Goal: Information Seeking & Learning: Learn about a topic

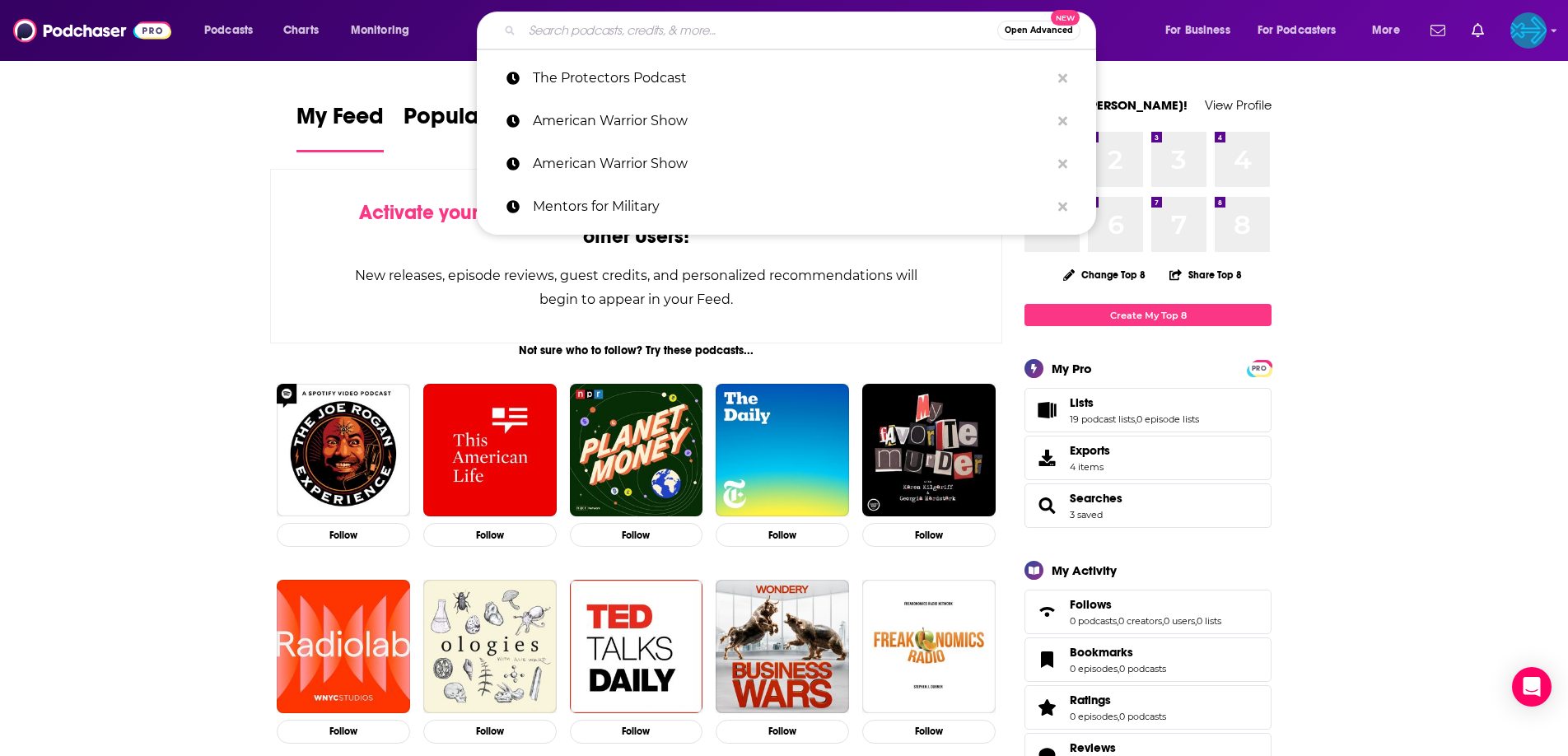
click at [604, 24] on input "Search podcasts, credits, & more..." at bounding box center [760, 31] width 475 height 26
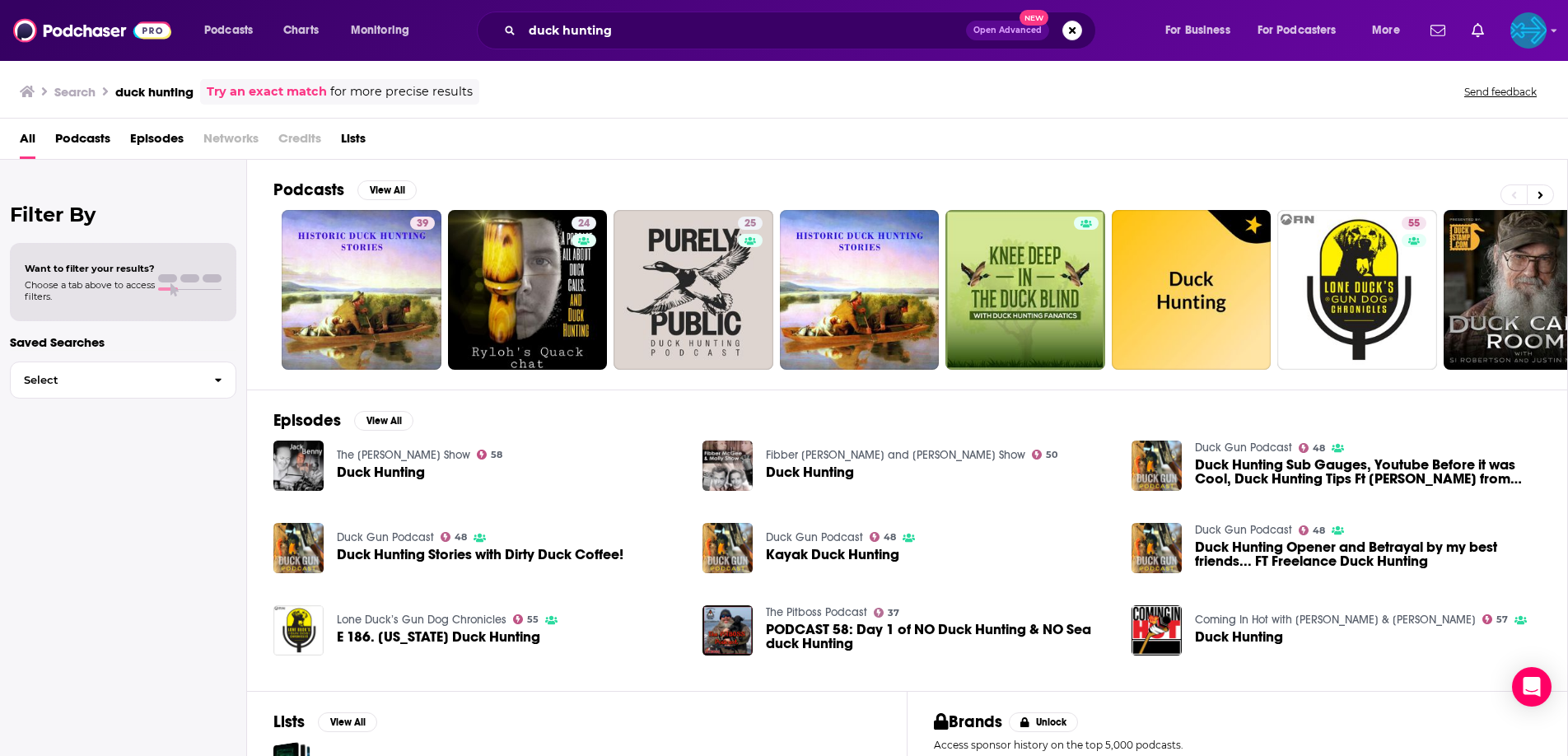
click at [105, 143] on span "Podcasts" at bounding box center [82, 142] width 55 height 34
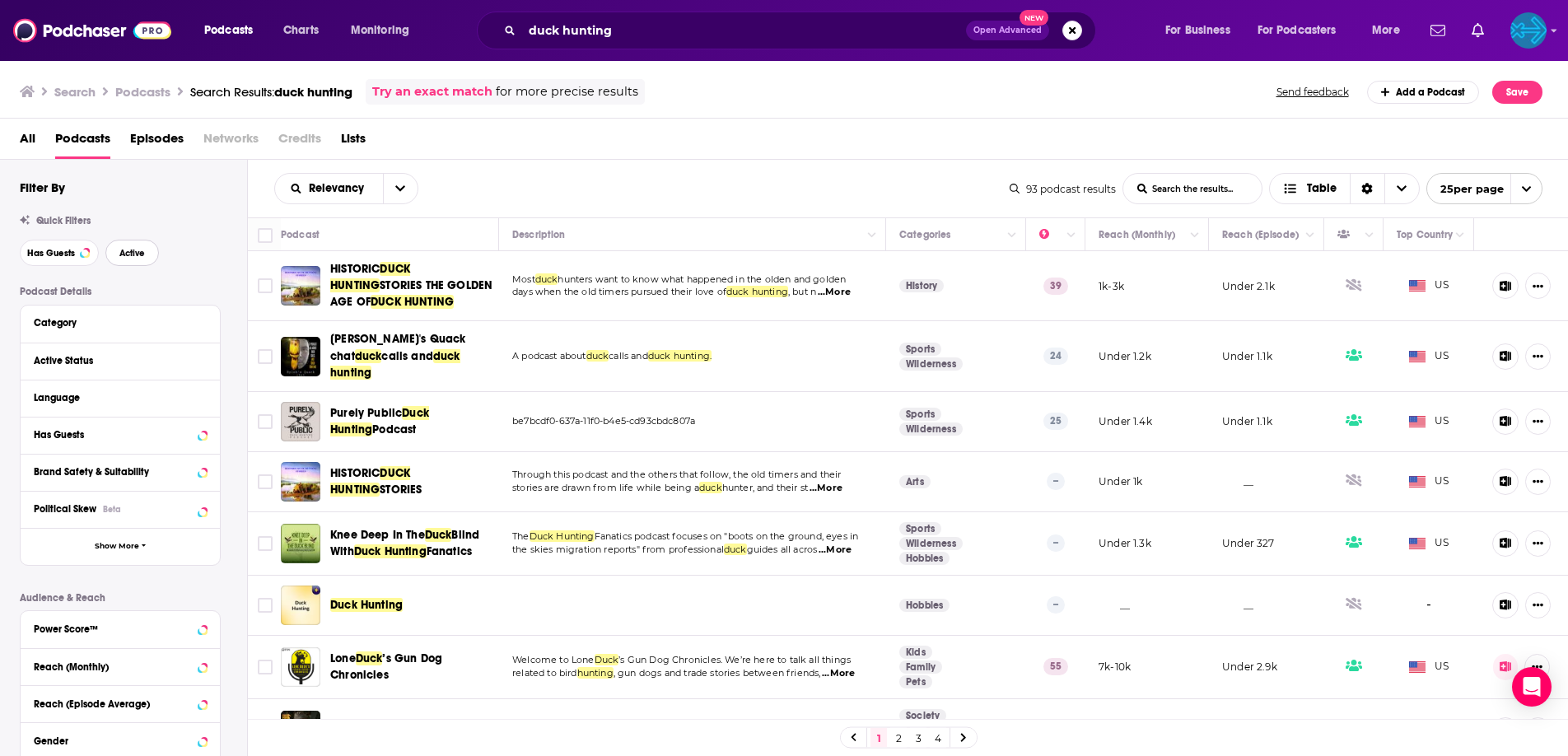
click at [139, 242] on button "Active" at bounding box center [131, 253] width 53 height 26
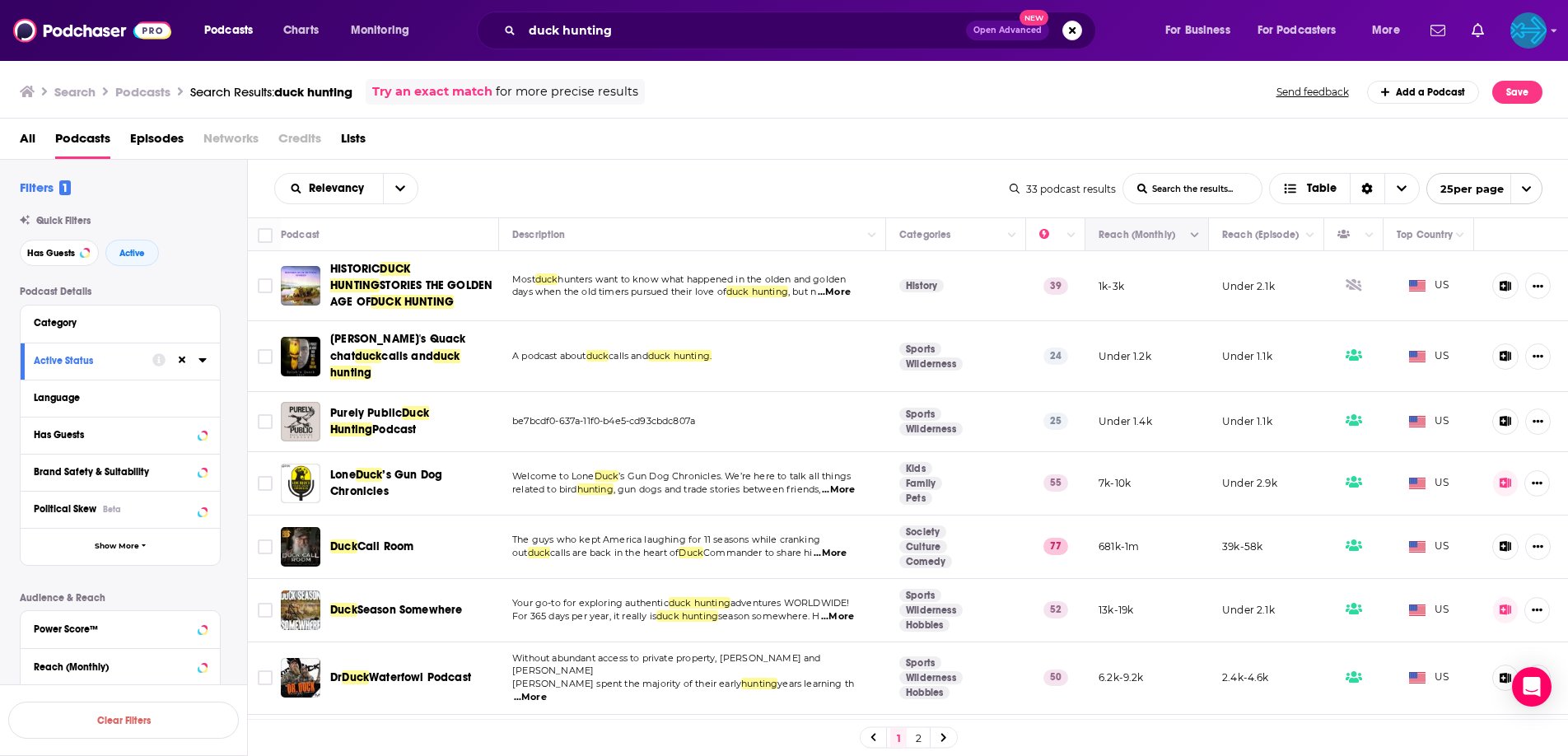
click at [1168, 235] on button "Move" at bounding box center [1145, 234] width 96 height 20
click at [1186, 236] on button "Column Actions" at bounding box center [1194, 235] width 20 height 20
click at [1178, 234] on div at bounding box center [784, 378] width 1568 height 756
click at [1195, 232] on icon "Column Actions" at bounding box center [1194, 235] width 8 height 10
drag, startPoint x: 1194, startPoint y: 232, endPoint x: 1172, endPoint y: 232, distance: 22.0
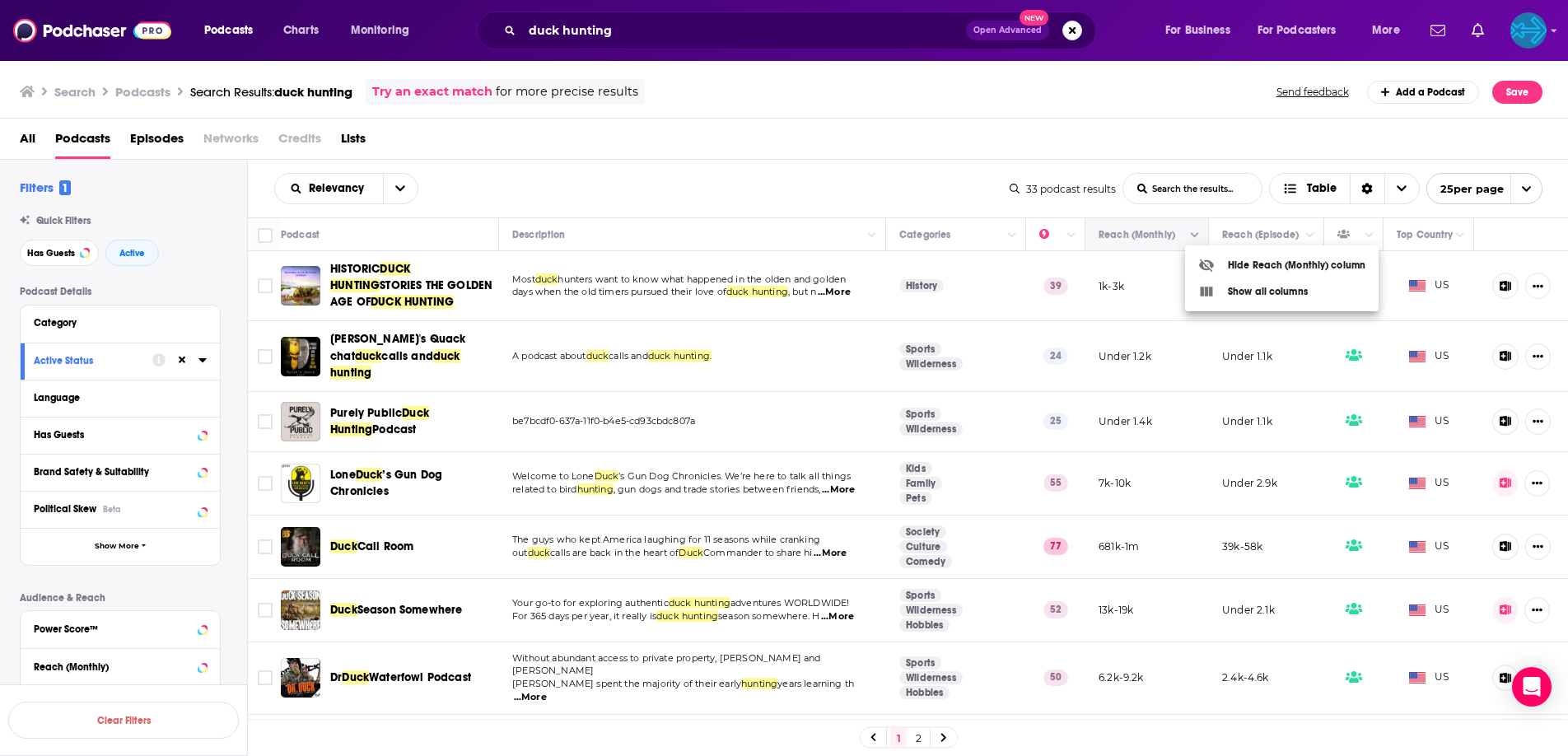
click at [1194, 232] on div at bounding box center [784, 378] width 1568 height 756
click at [1143, 234] on icon "Move" at bounding box center [1145, 234] width 20 height 20
click at [1124, 242] on button "Move" at bounding box center [1145, 234] width 96 height 20
click at [1062, 239] on button "Column Actions" at bounding box center [1071, 235] width 20 height 20
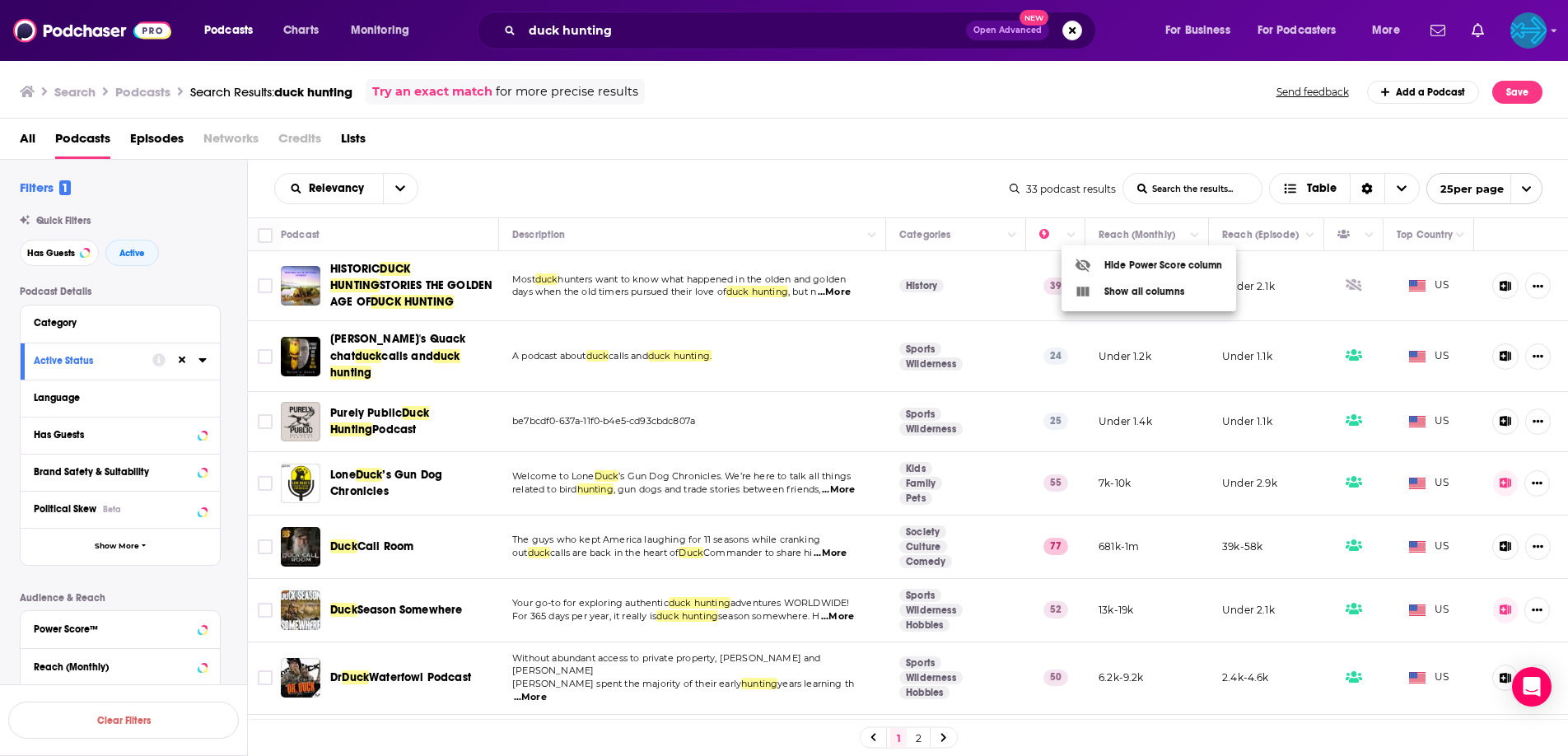
click at [1051, 238] on div at bounding box center [784, 378] width 1568 height 756
click at [398, 180] on button "open menu" at bounding box center [401, 189] width 35 height 30
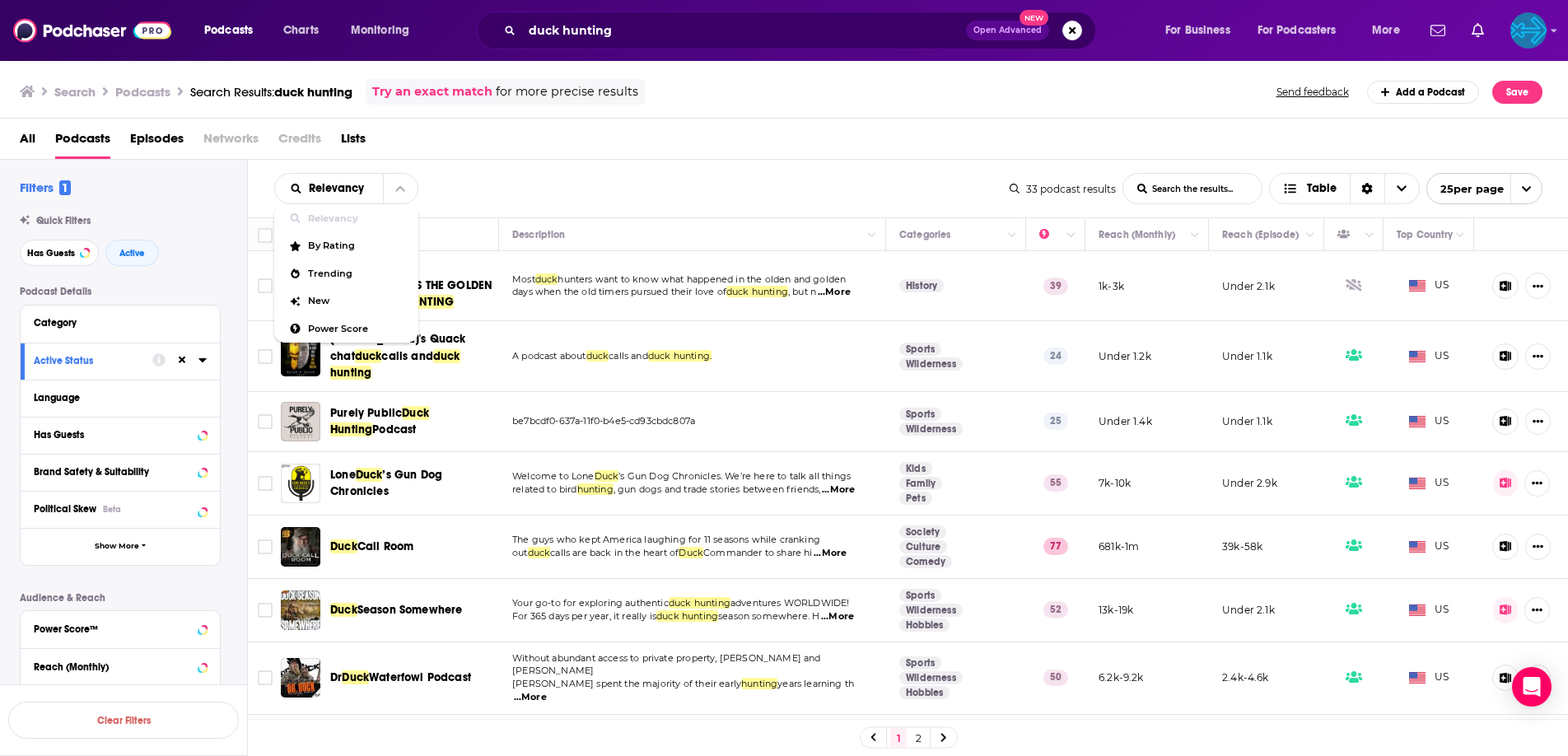
click at [597, 189] on div "Relevancy Relevancy By Rating Trending New Power Score List Search Input Search…" at bounding box center [641, 189] width 735 height 32
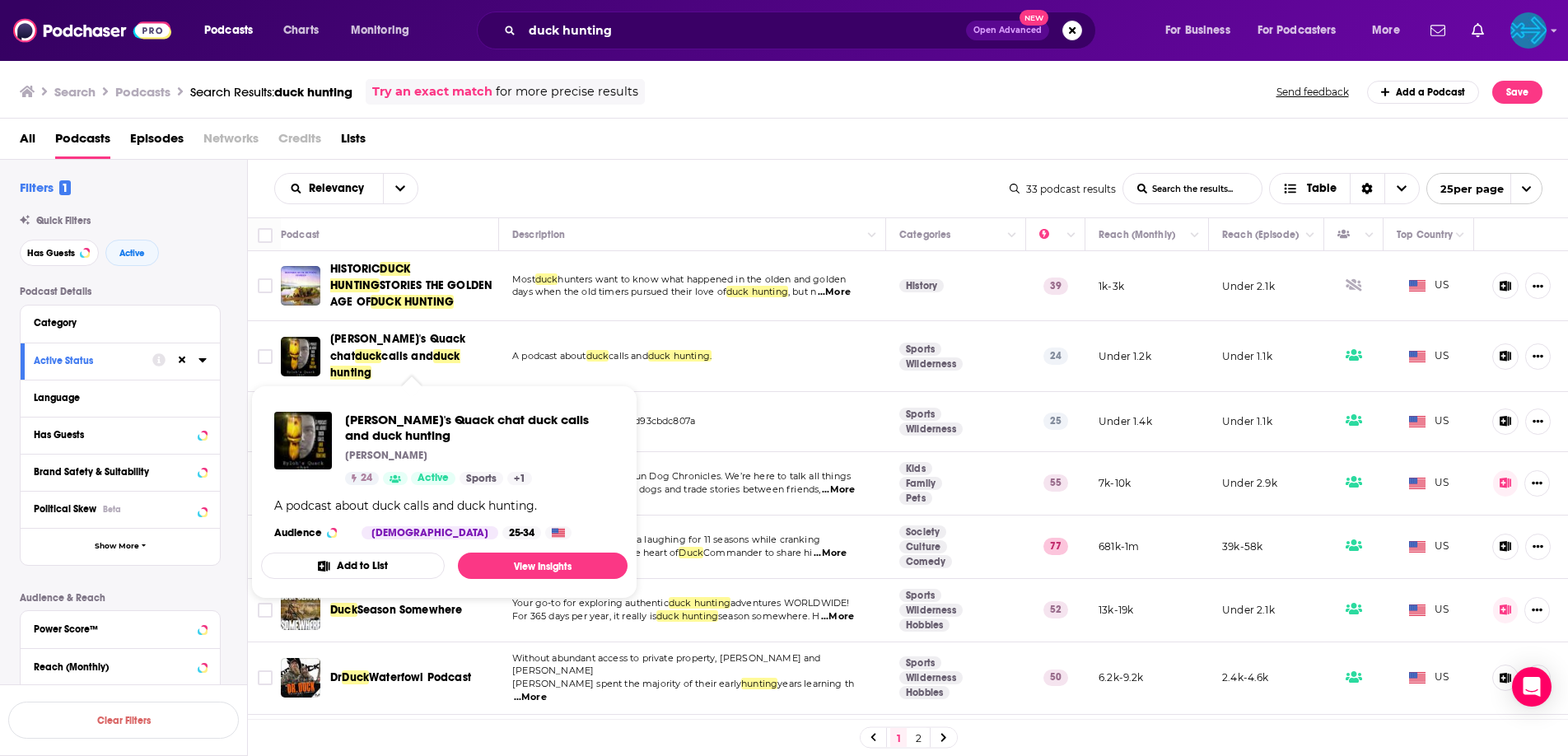
click at [416, 346] on span "Ryloh's Quack chat" at bounding box center [397, 346] width 136 height 31
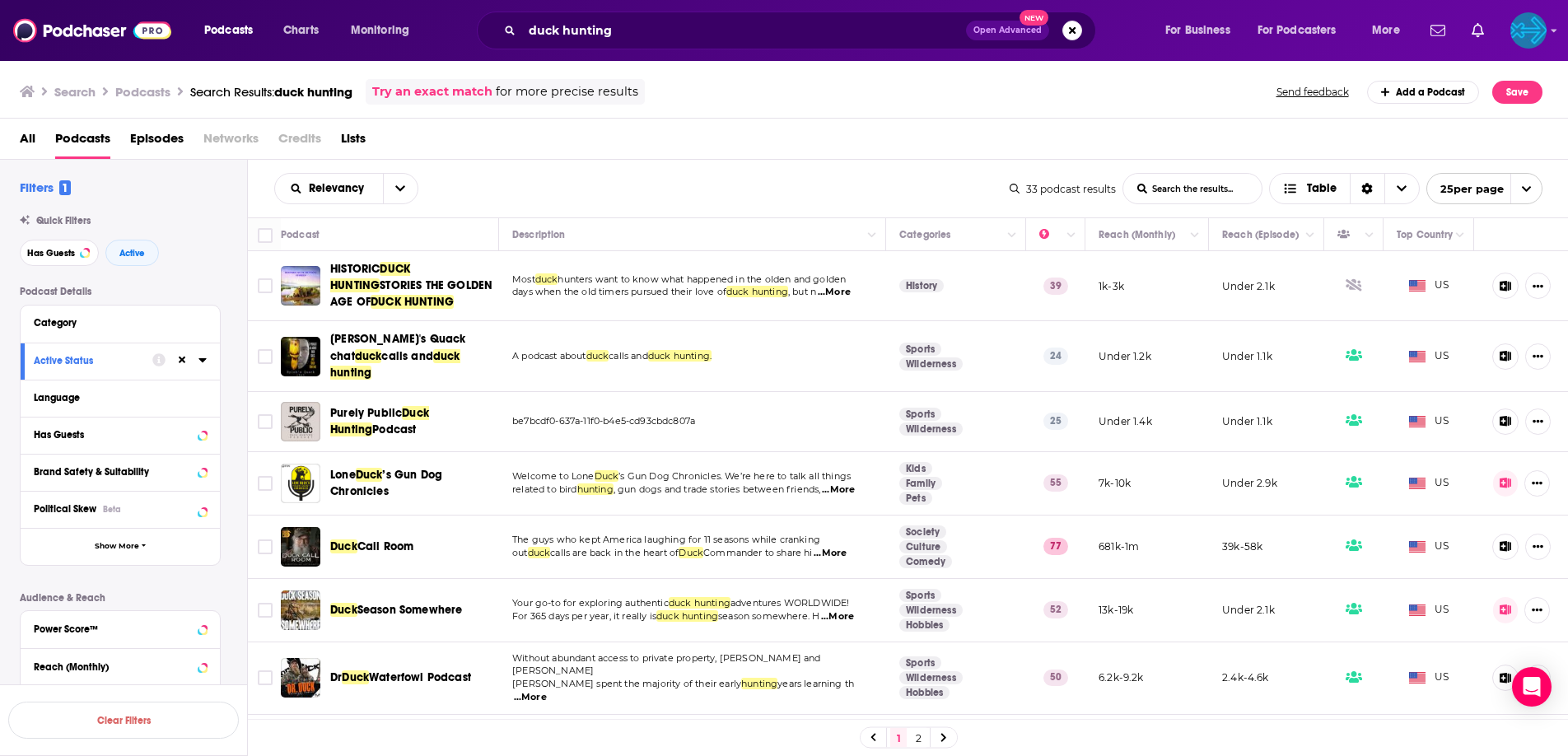
click at [421, 406] on span "Duck Hunting" at bounding box center [379, 421] width 99 height 31
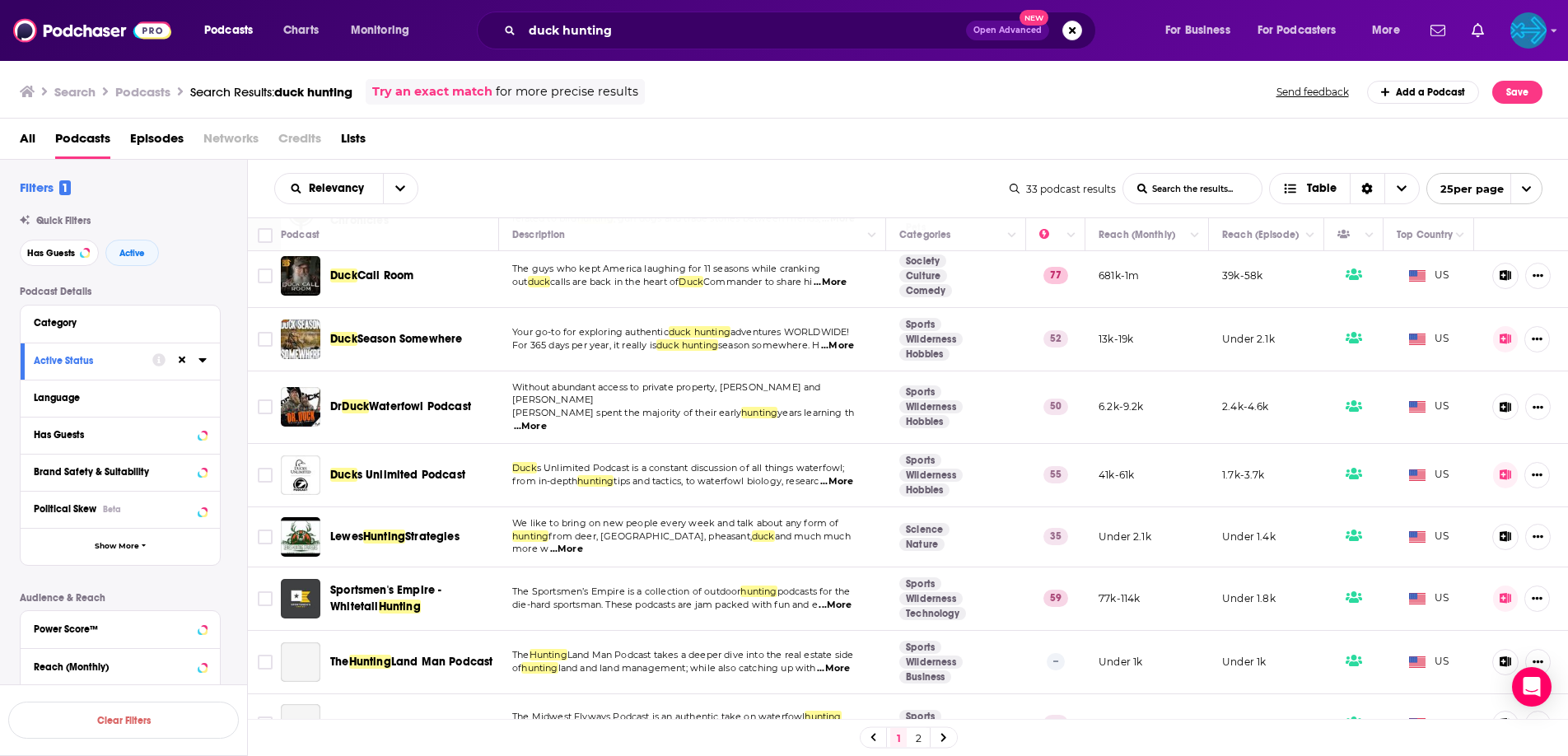
scroll to position [273, 0]
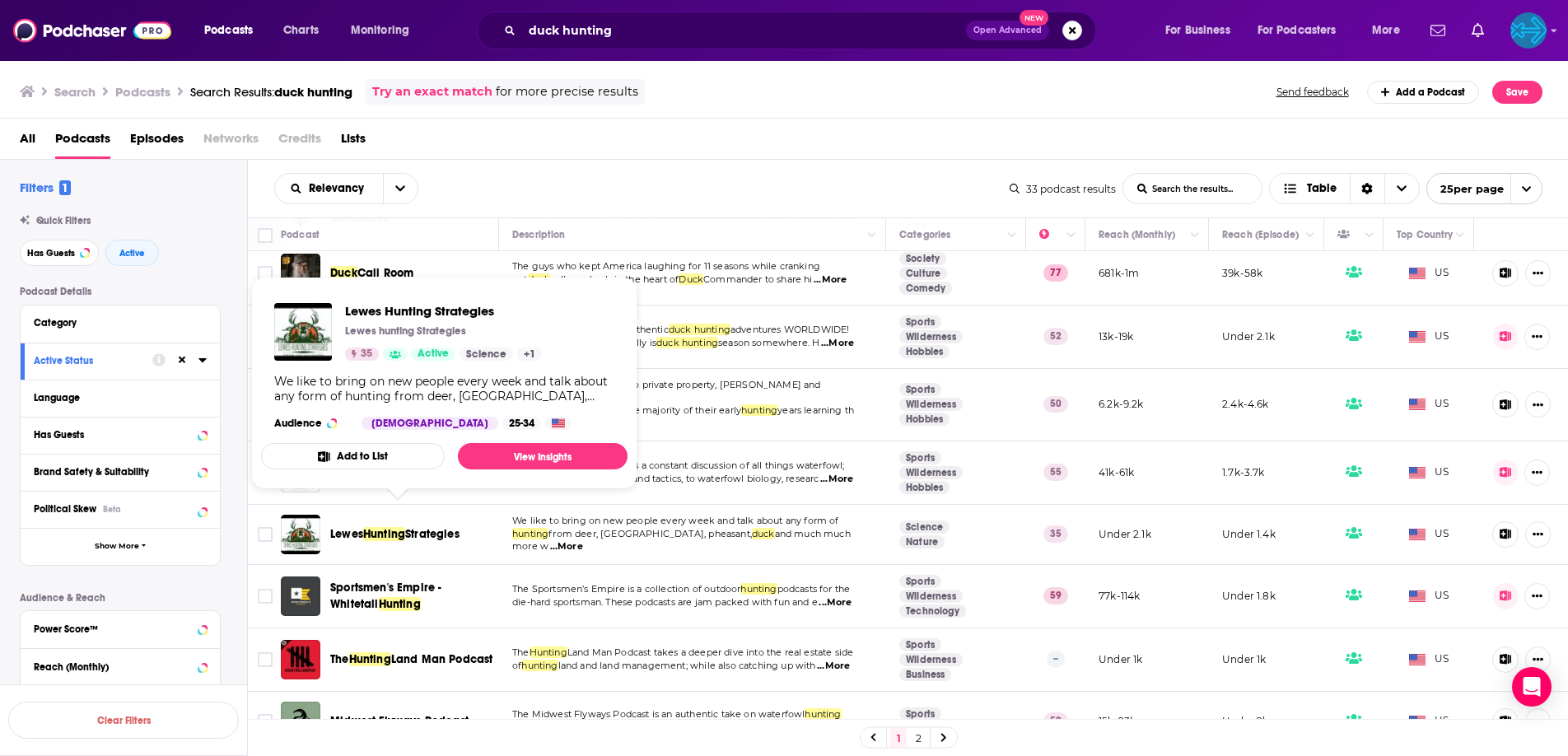
click at [452, 527] on span "Strategies" at bounding box center [432, 534] width 54 height 14
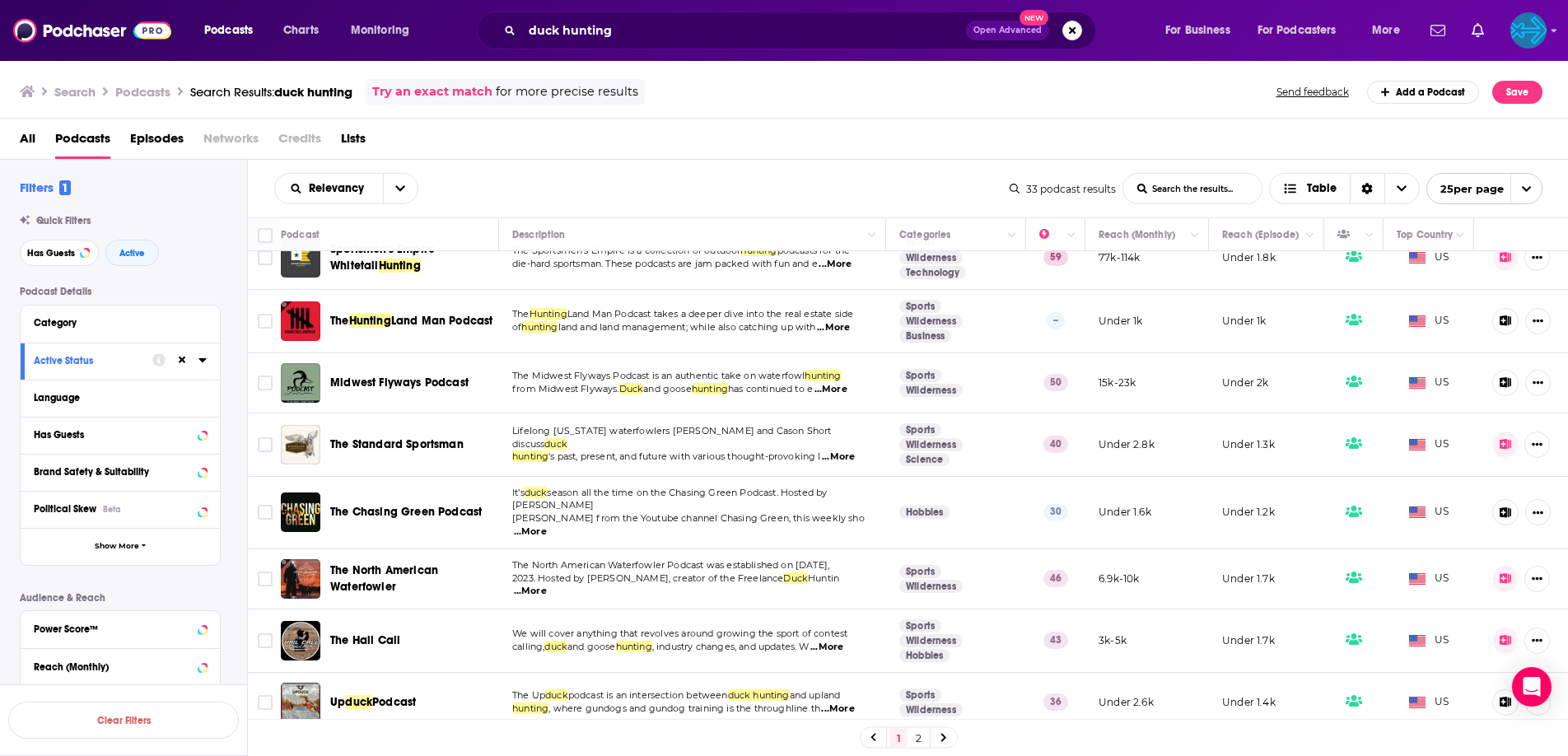
scroll to position [669, 0]
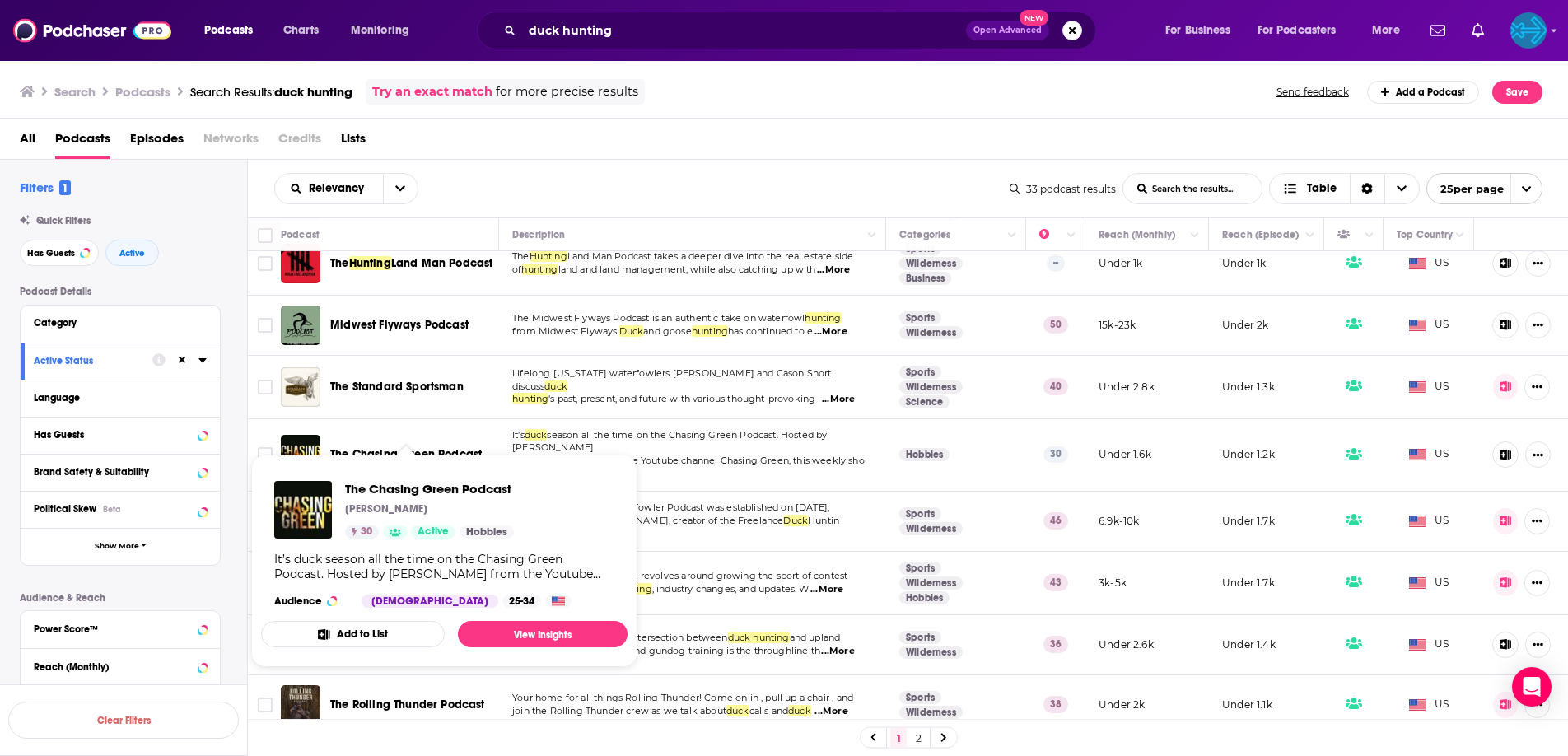
click at [398, 435] on div "The Chasing Green Podcast" at bounding box center [416, 454] width 172 height 39
click at [398, 447] on span "The Chasing Green Podcast" at bounding box center [405, 454] width 151 height 14
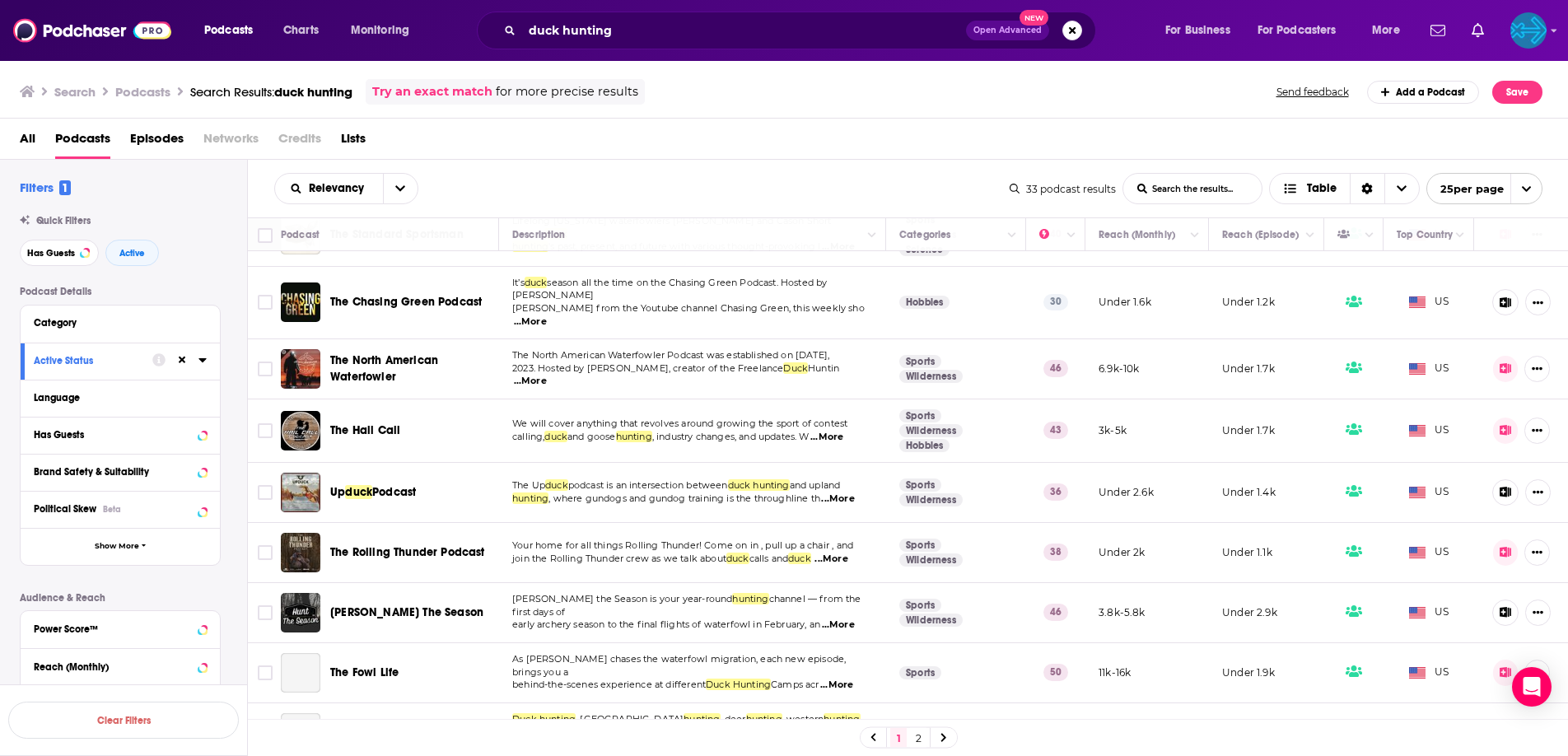
scroll to position [825, 0]
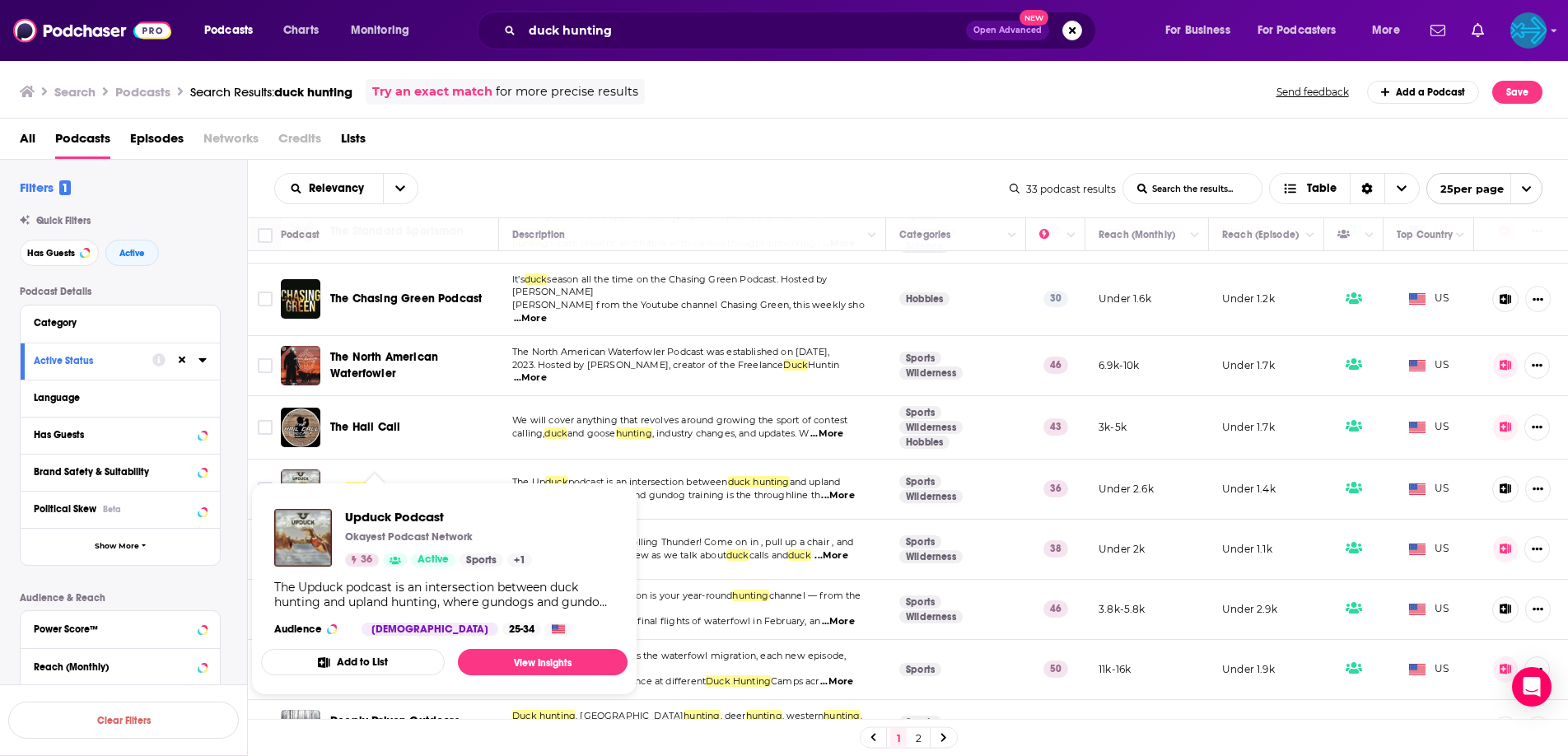
click at [361, 482] on span "duck" at bounding box center [358, 489] width 27 height 14
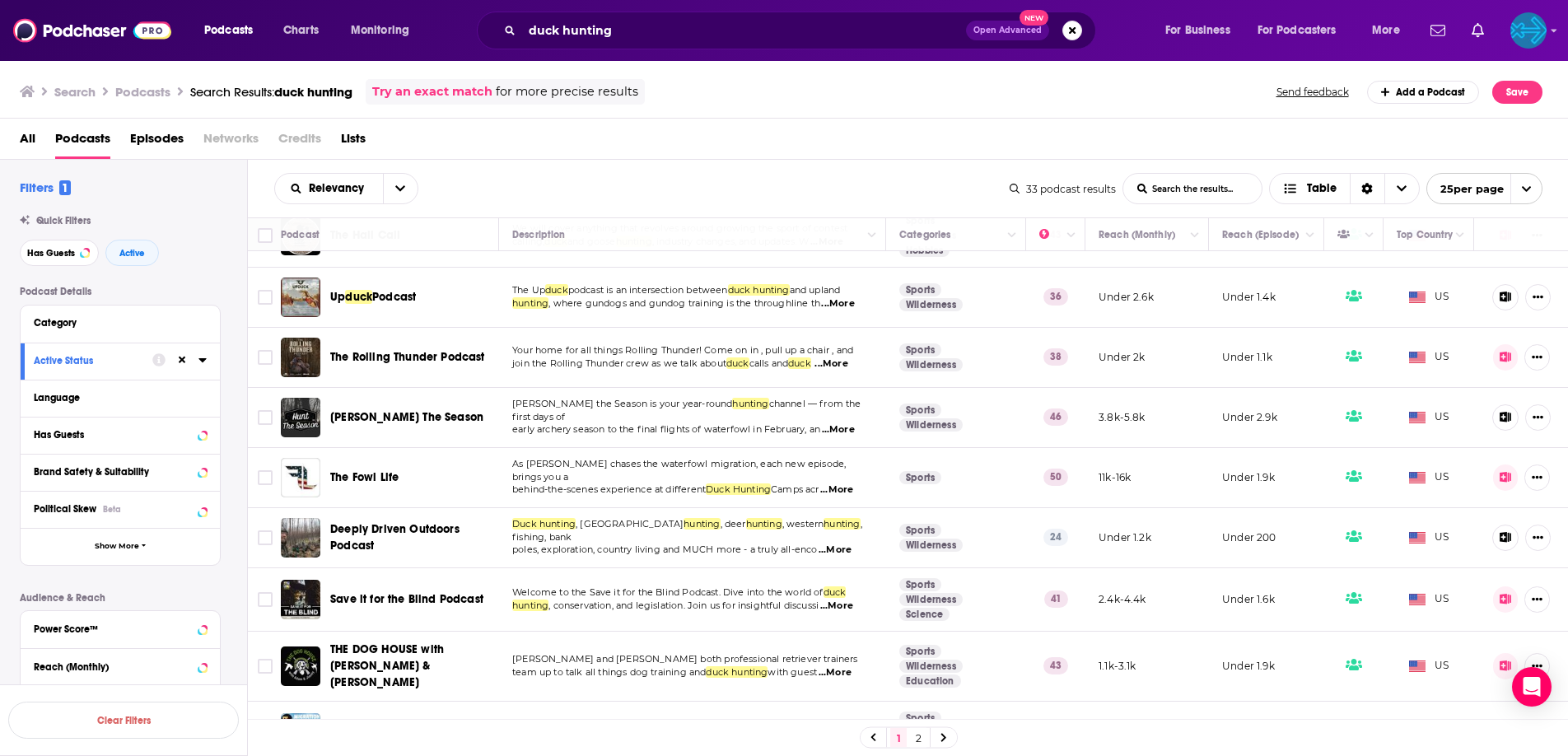
scroll to position [1022, 0]
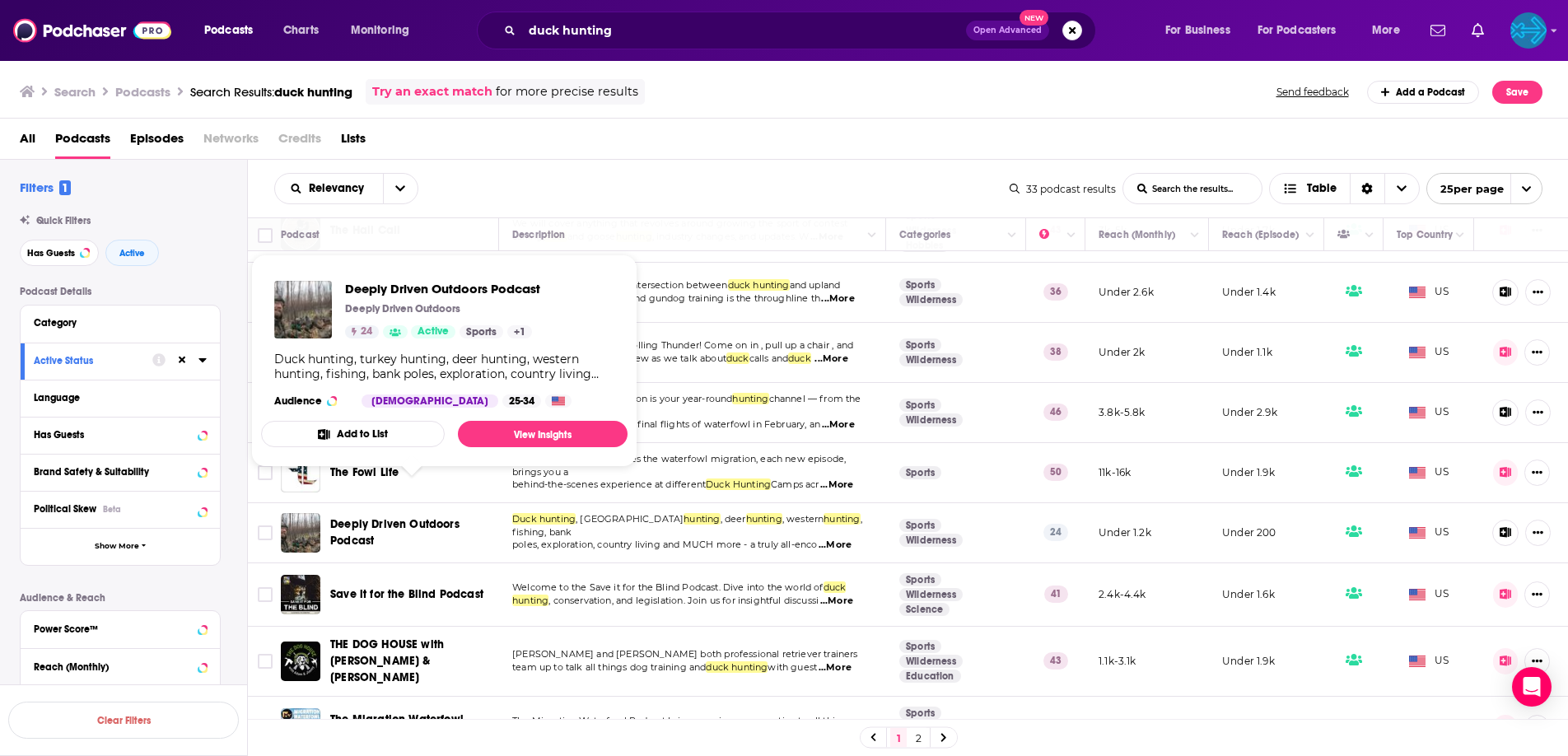
click at [434, 517] on span "Deeply Driven Outdoors Podcast" at bounding box center [395, 532] width 130 height 31
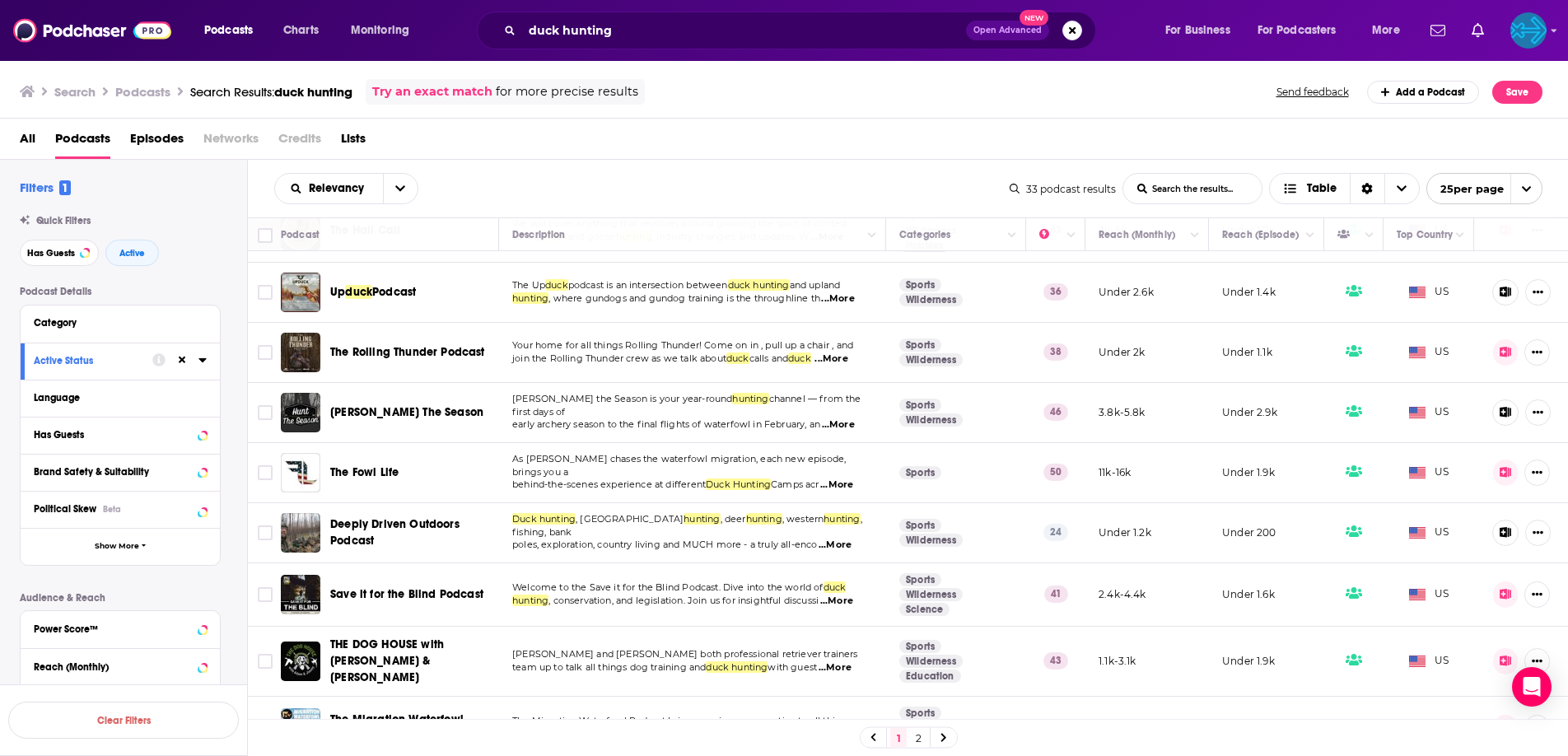
scroll to position [1081, 0]
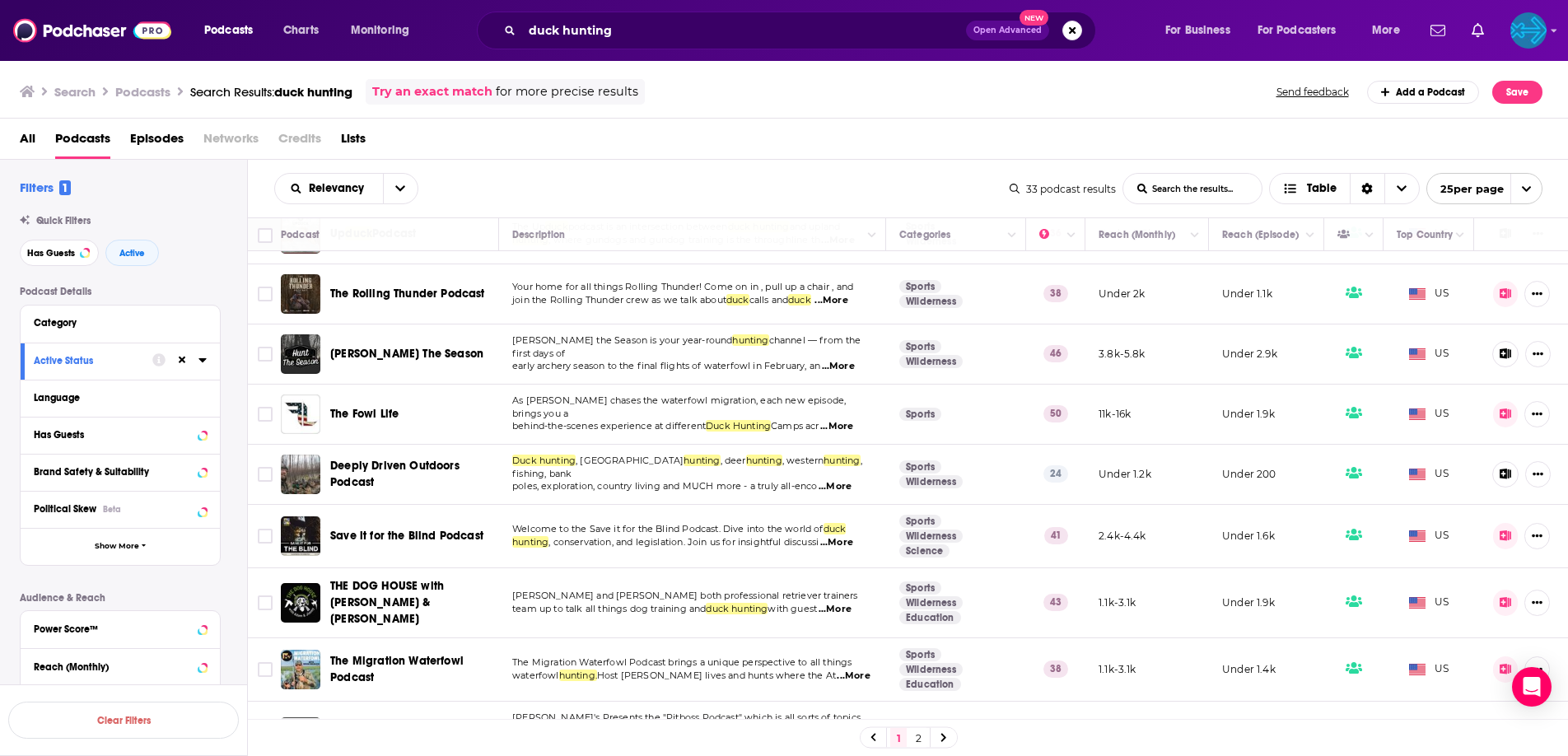
click at [926, 741] on link "2" at bounding box center [918, 738] width 17 height 20
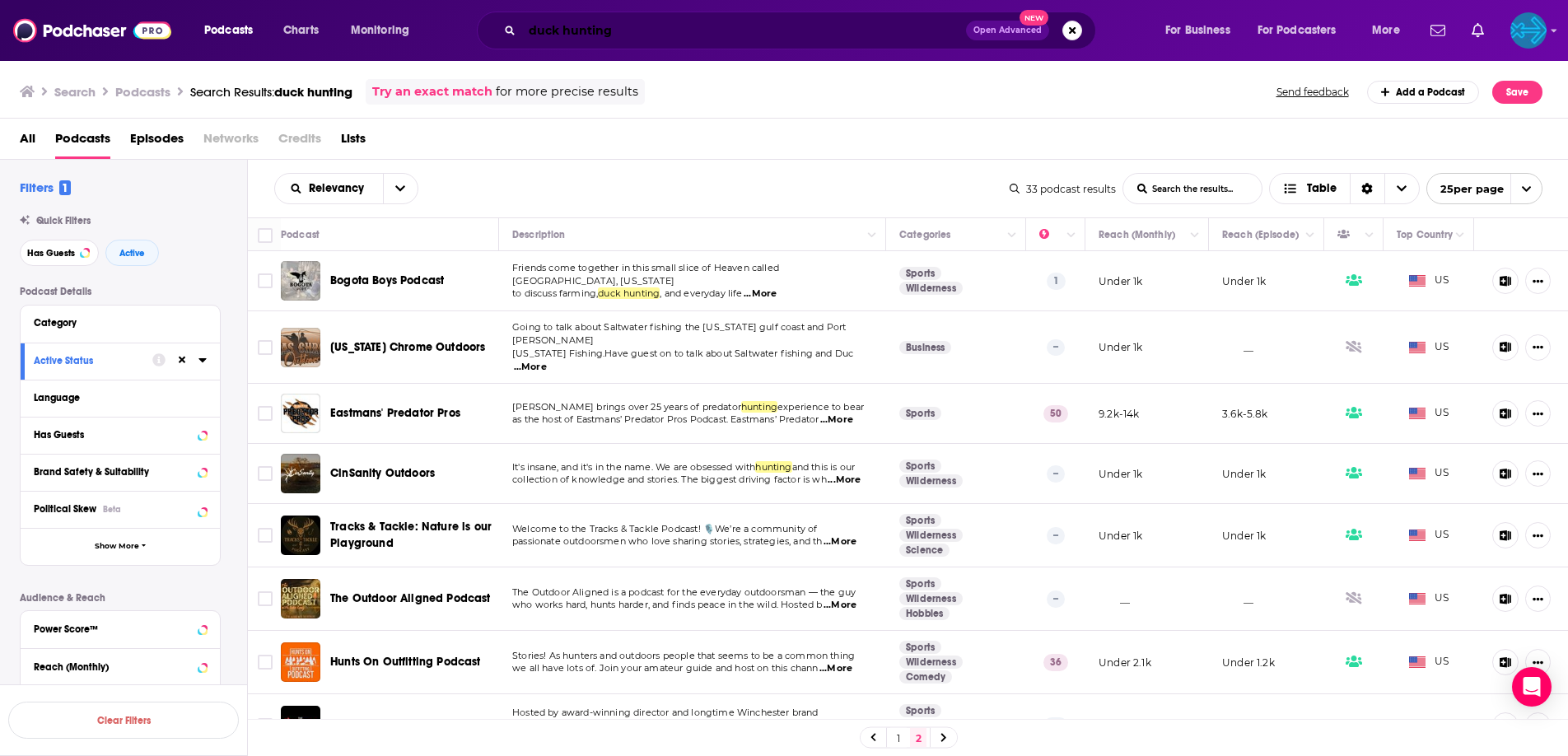
click at [569, 32] on input "duck hunting" at bounding box center [744, 31] width 444 height 26
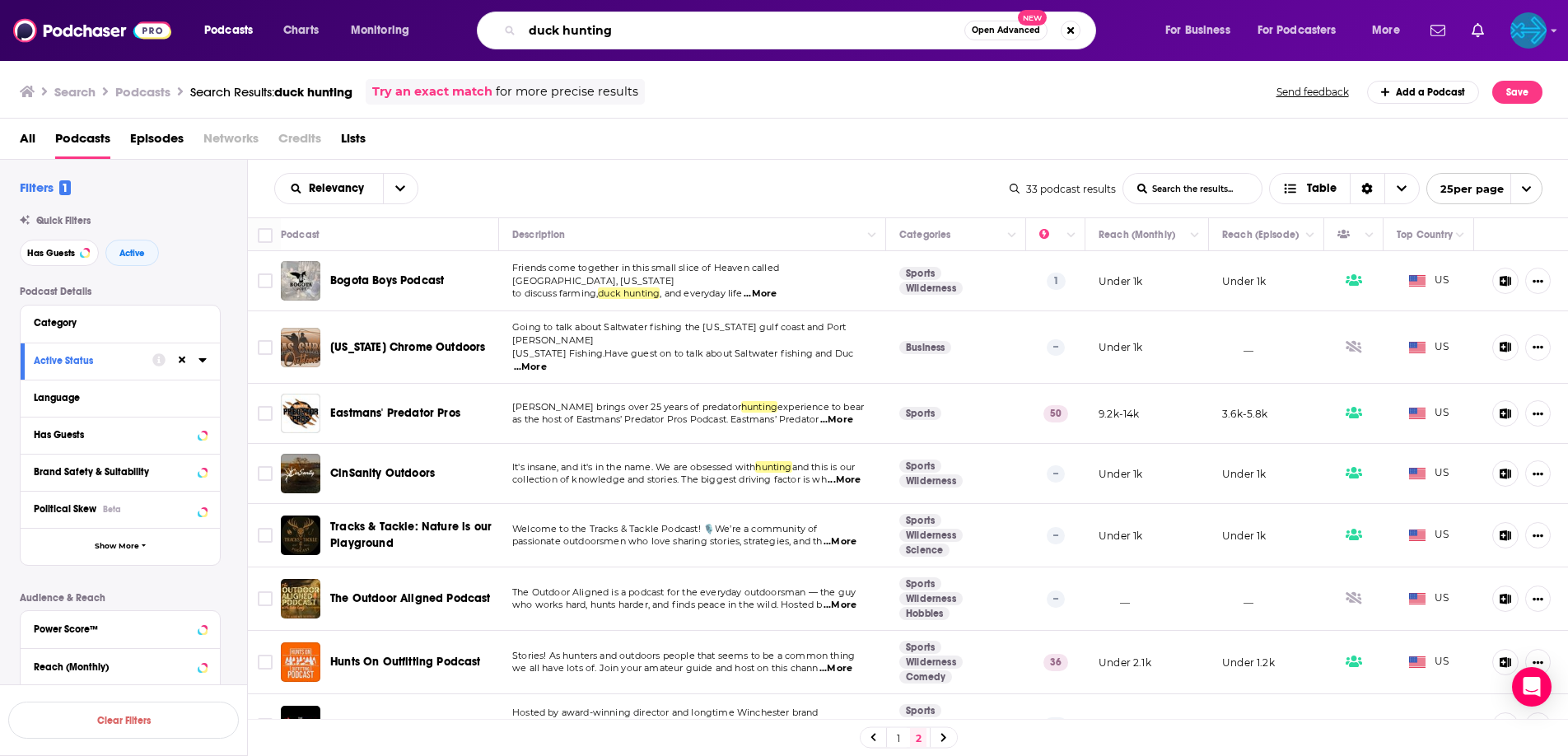
drag, startPoint x: 558, startPoint y: 31, endPoint x: 501, endPoint y: 28, distance: 57.1
click at [501, 28] on div "duck hunting Open Advanced New" at bounding box center [787, 30] width 620 height 38
type input "waterfowl hunting"
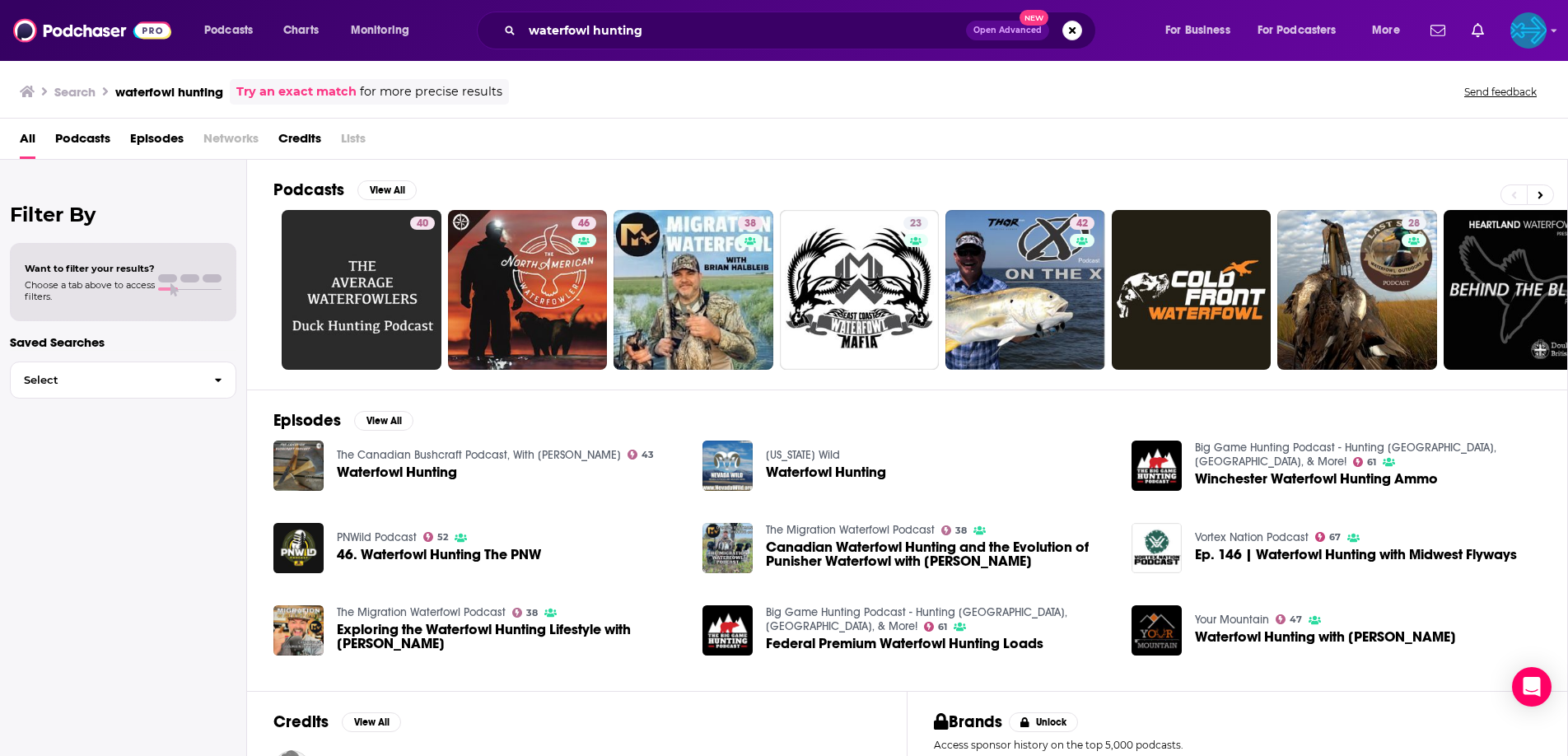
click at [95, 136] on span "Podcasts" at bounding box center [82, 142] width 55 height 34
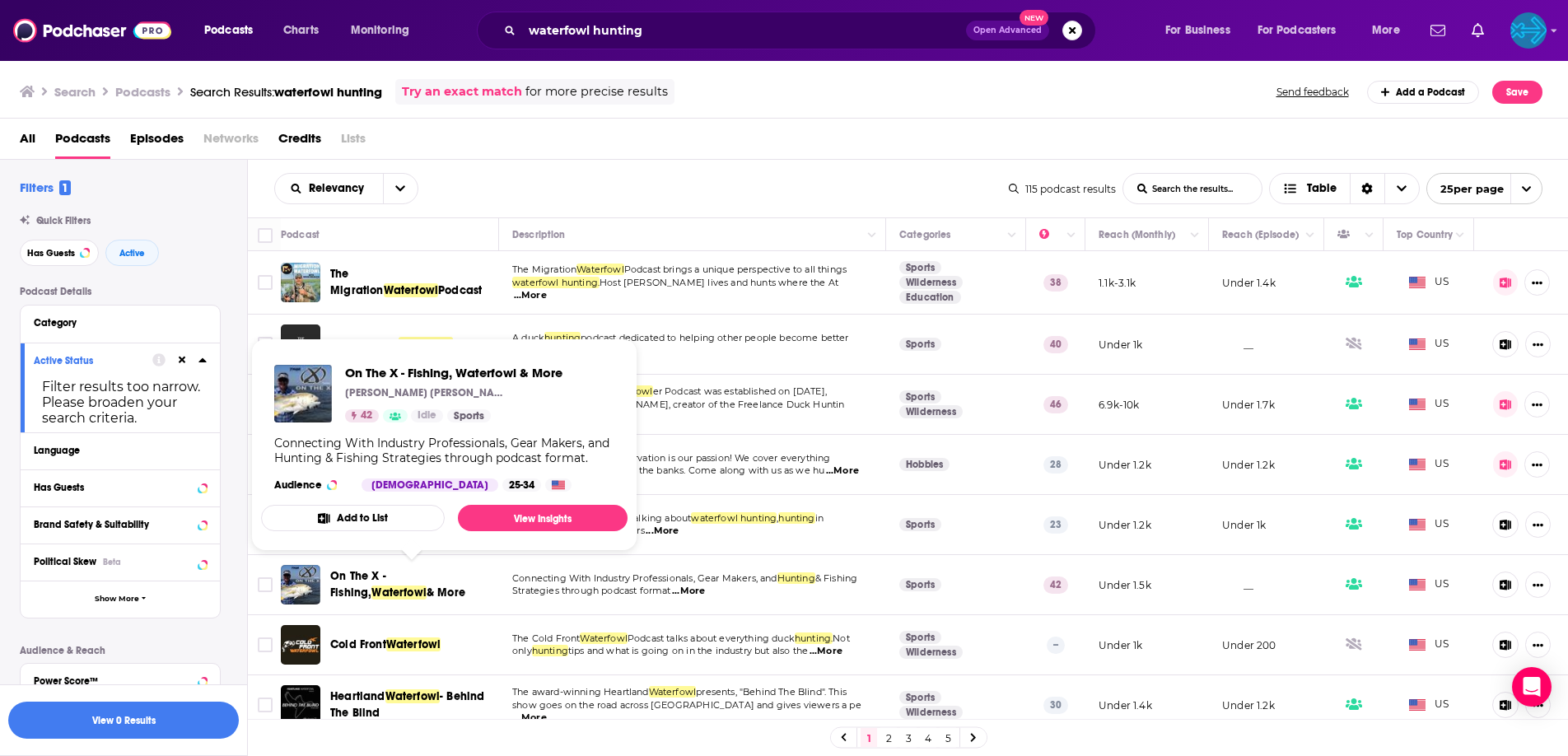
click at [386, 578] on span "On The X - Fishing," at bounding box center [358, 584] width 56 height 31
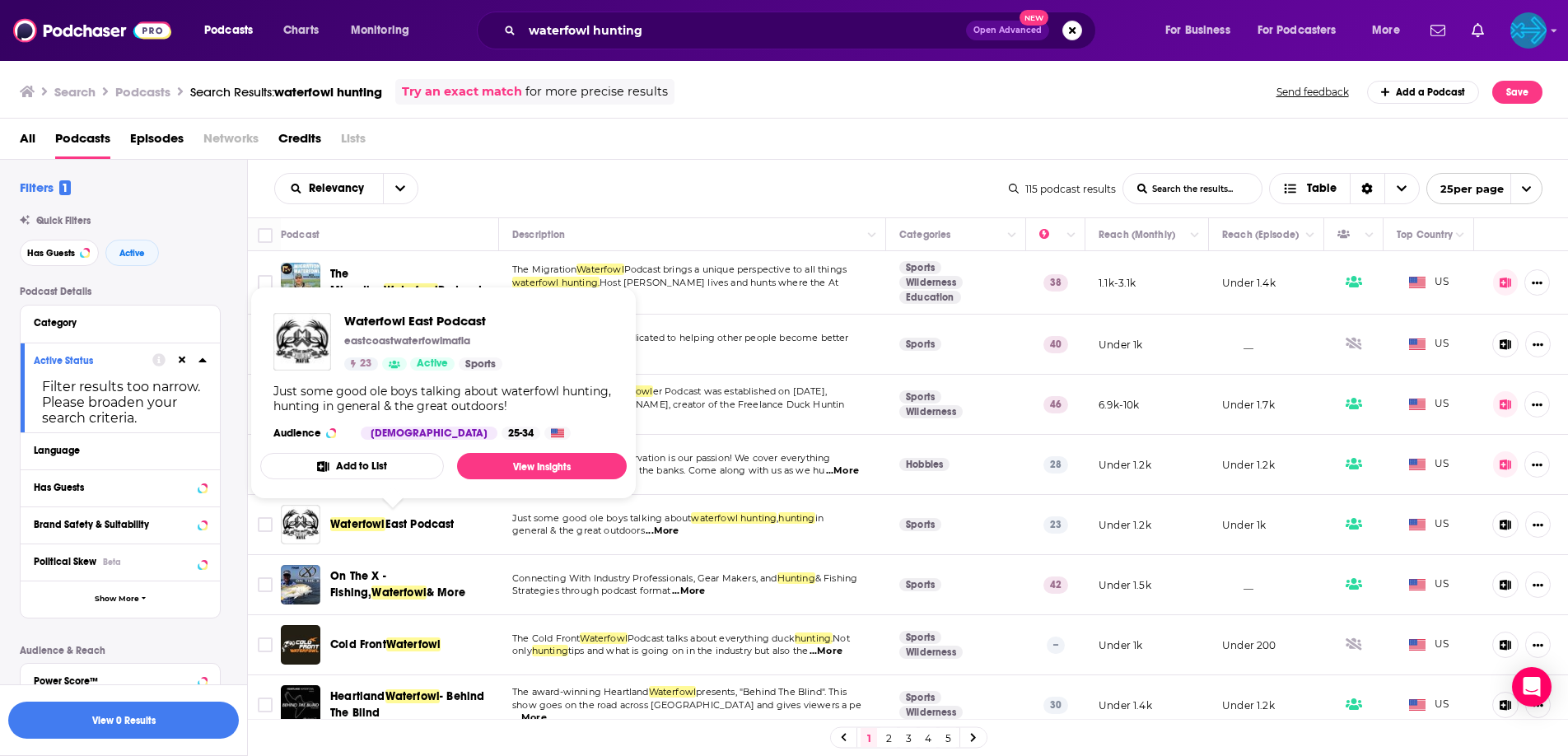
click at [416, 524] on span "East Podcast" at bounding box center [419, 524] width 69 height 14
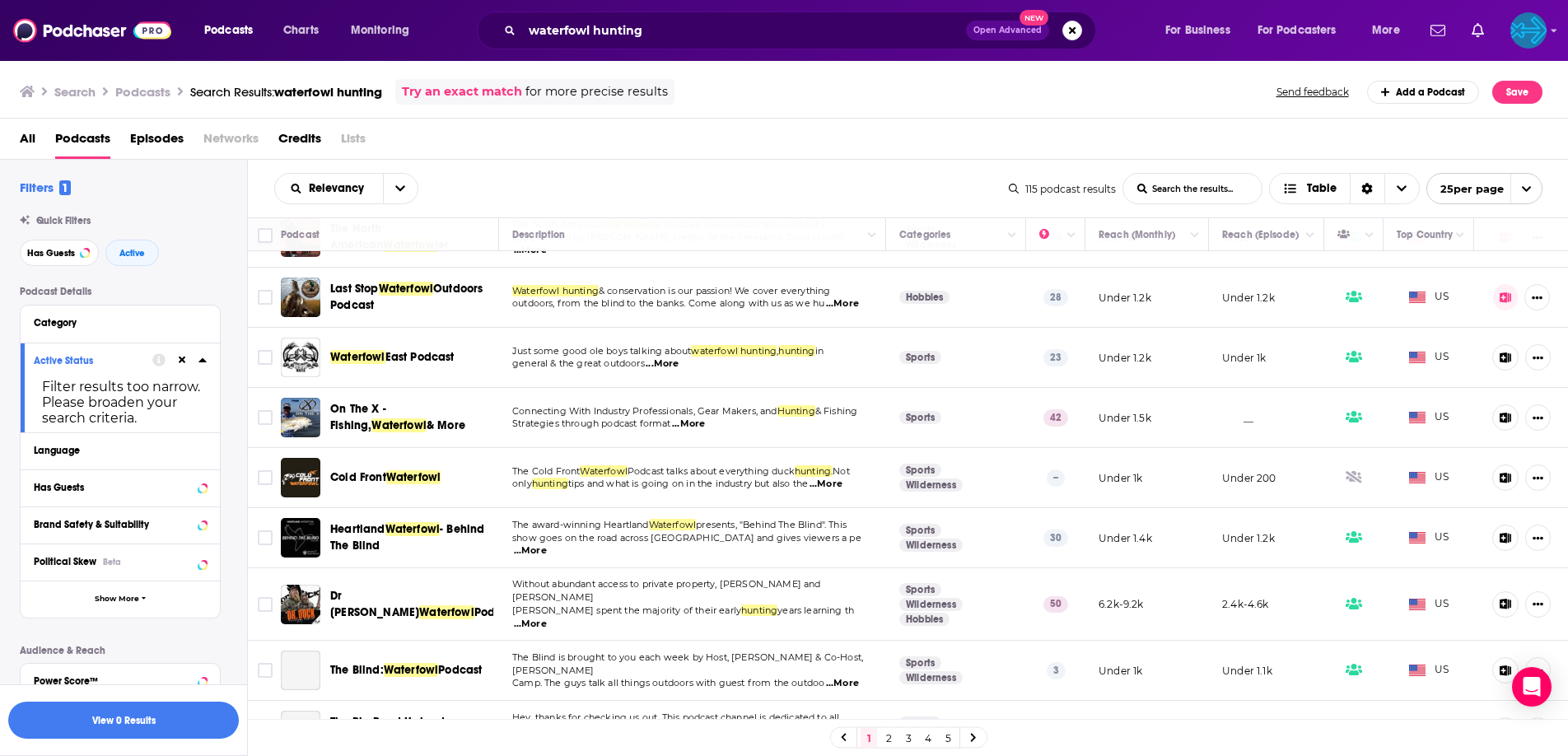
scroll to position [168, 0]
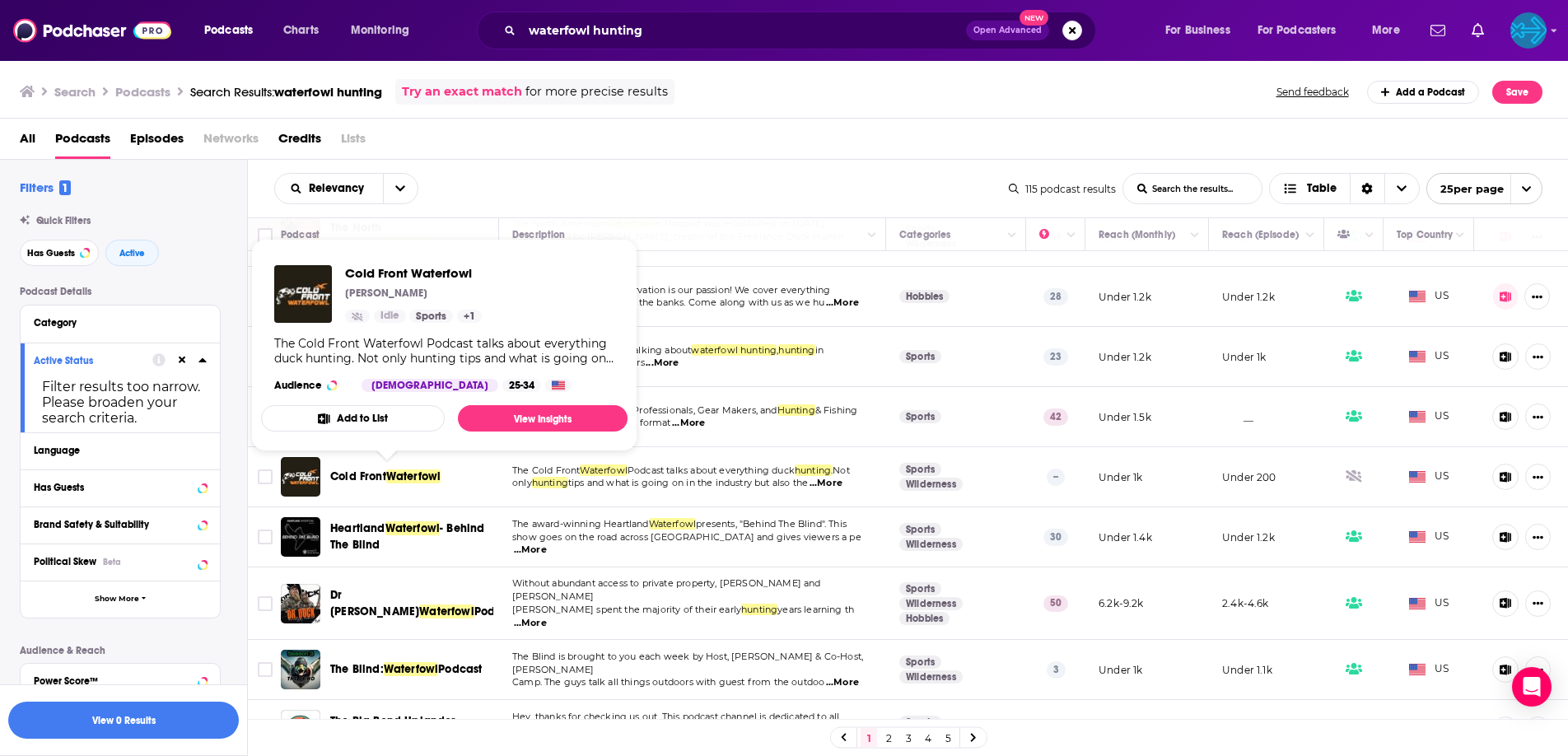
click at [412, 471] on span "Waterfowl" at bounding box center [413, 476] width 55 height 14
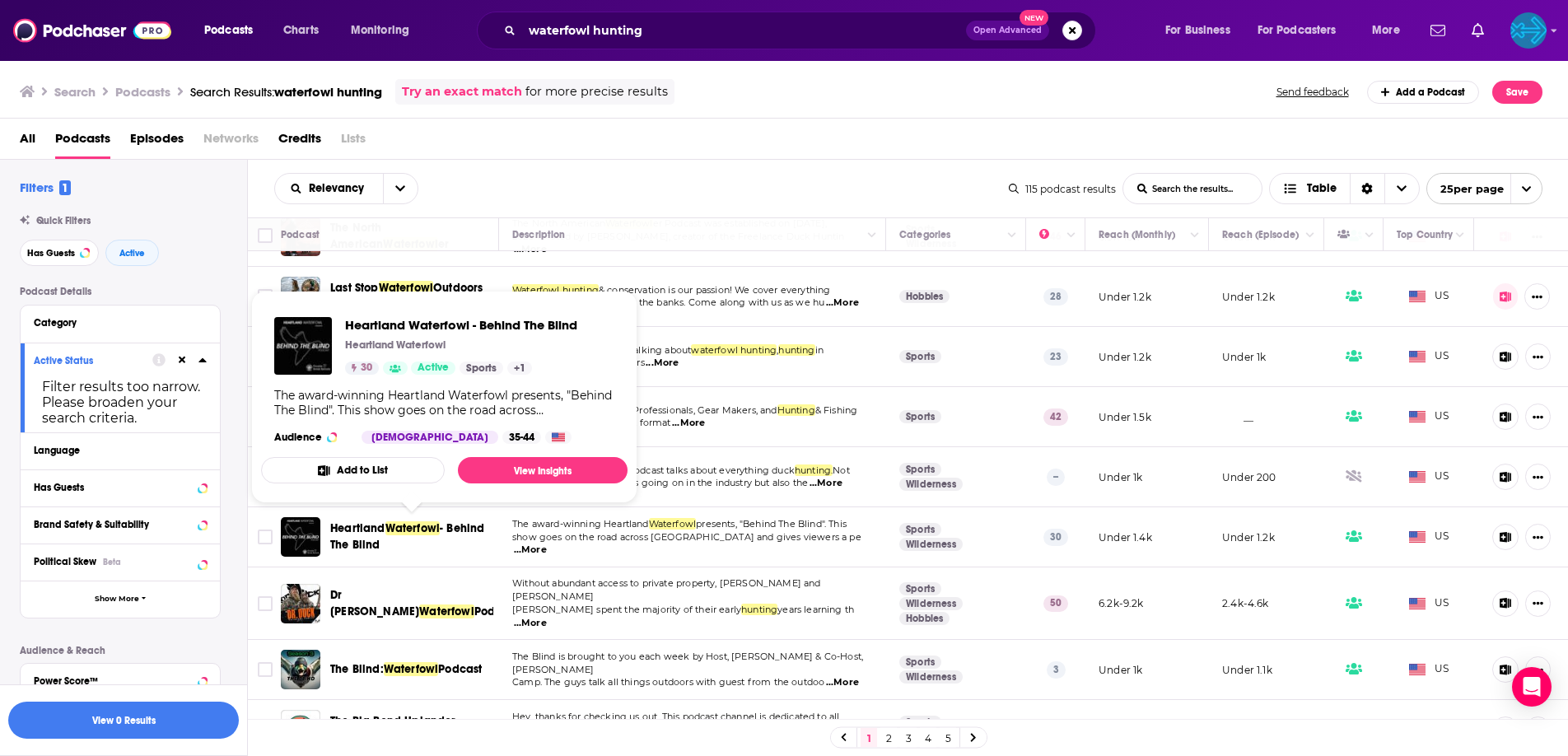
click at [413, 528] on span "Waterfowl" at bounding box center [412, 528] width 55 height 14
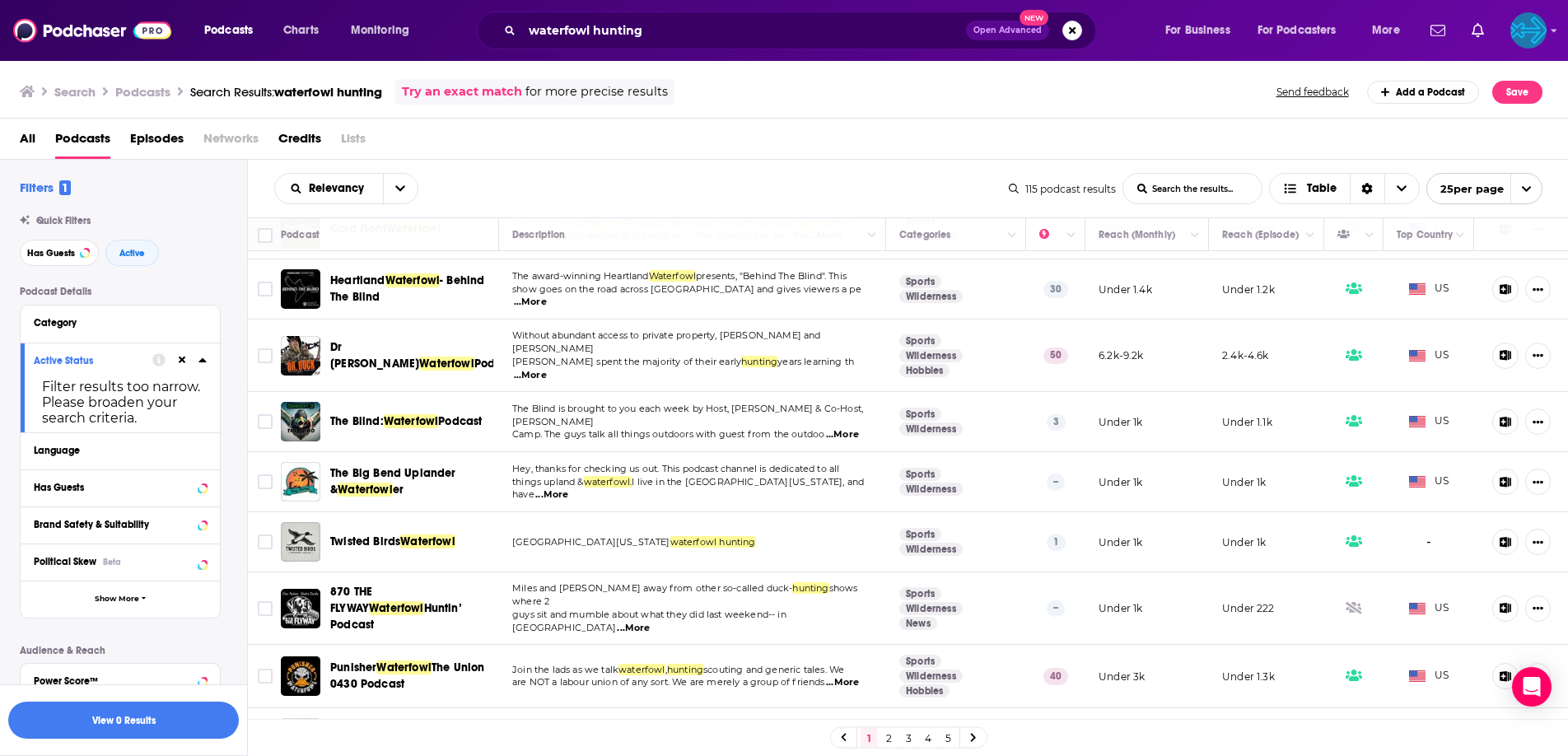
scroll to position [416, 0]
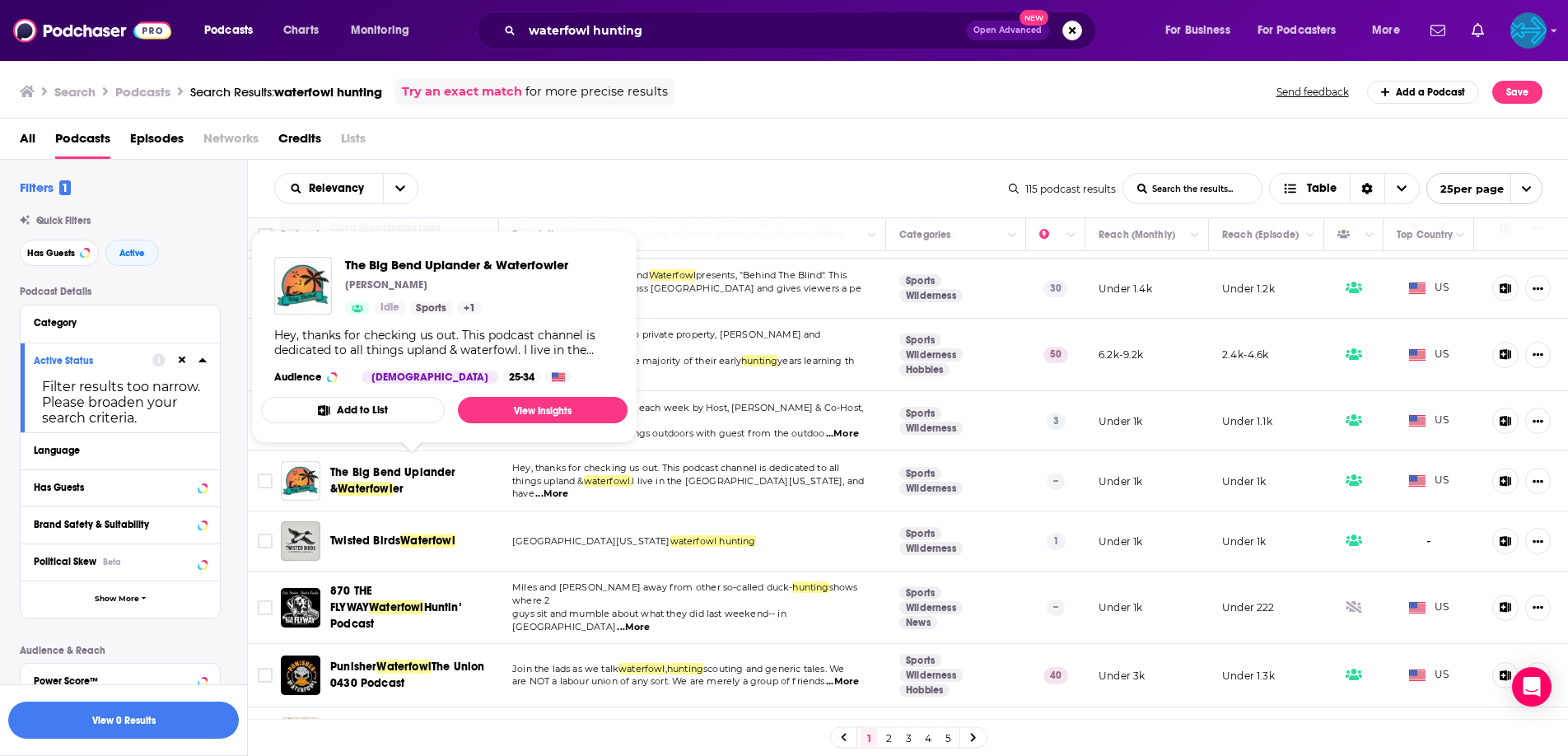
click at [416, 466] on span "The Big Bend Uplander &" at bounding box center [393, 480] width 126 height 31
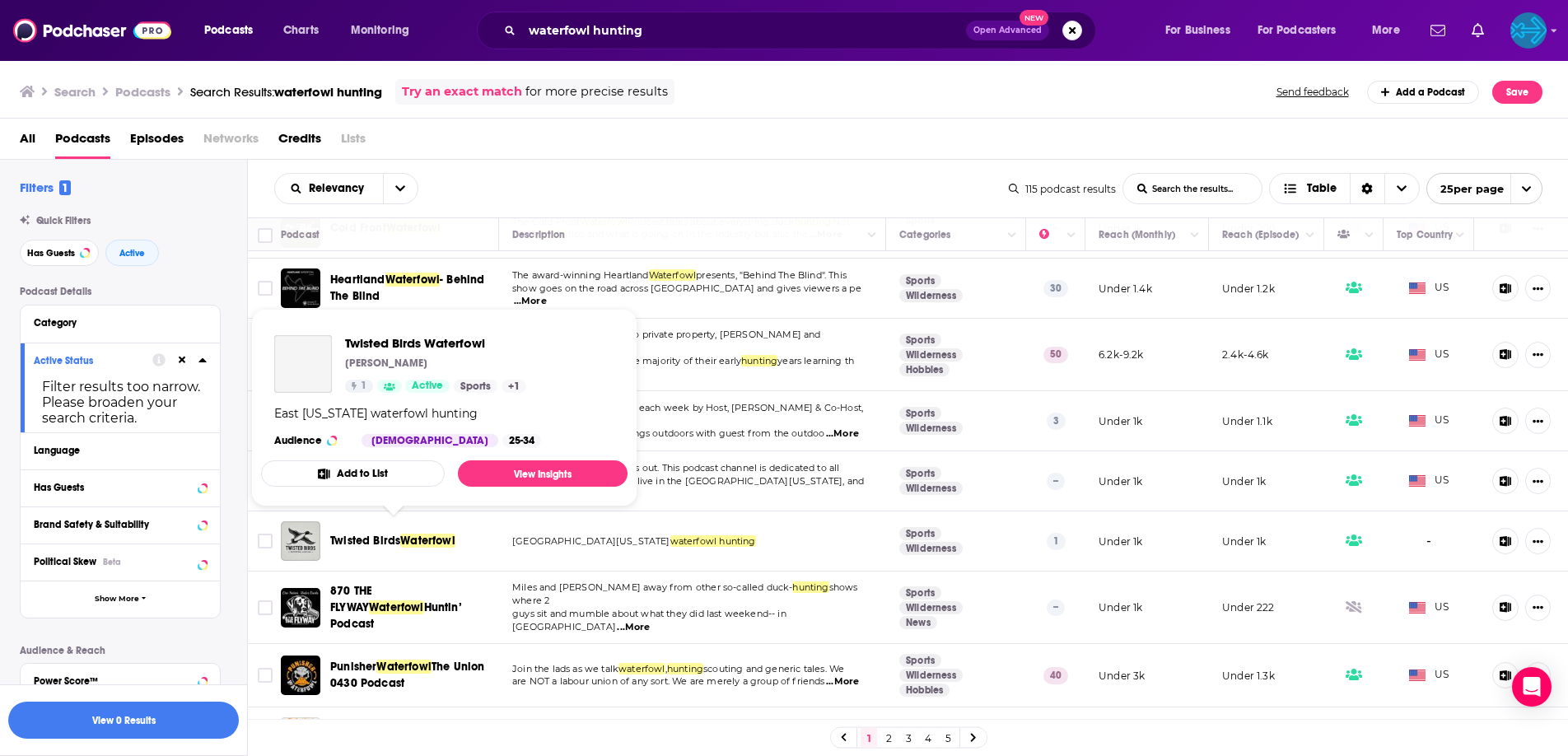
click at [418, 534] on span "Waterfowl" at bounding box center [427, 541] width 55 height 14
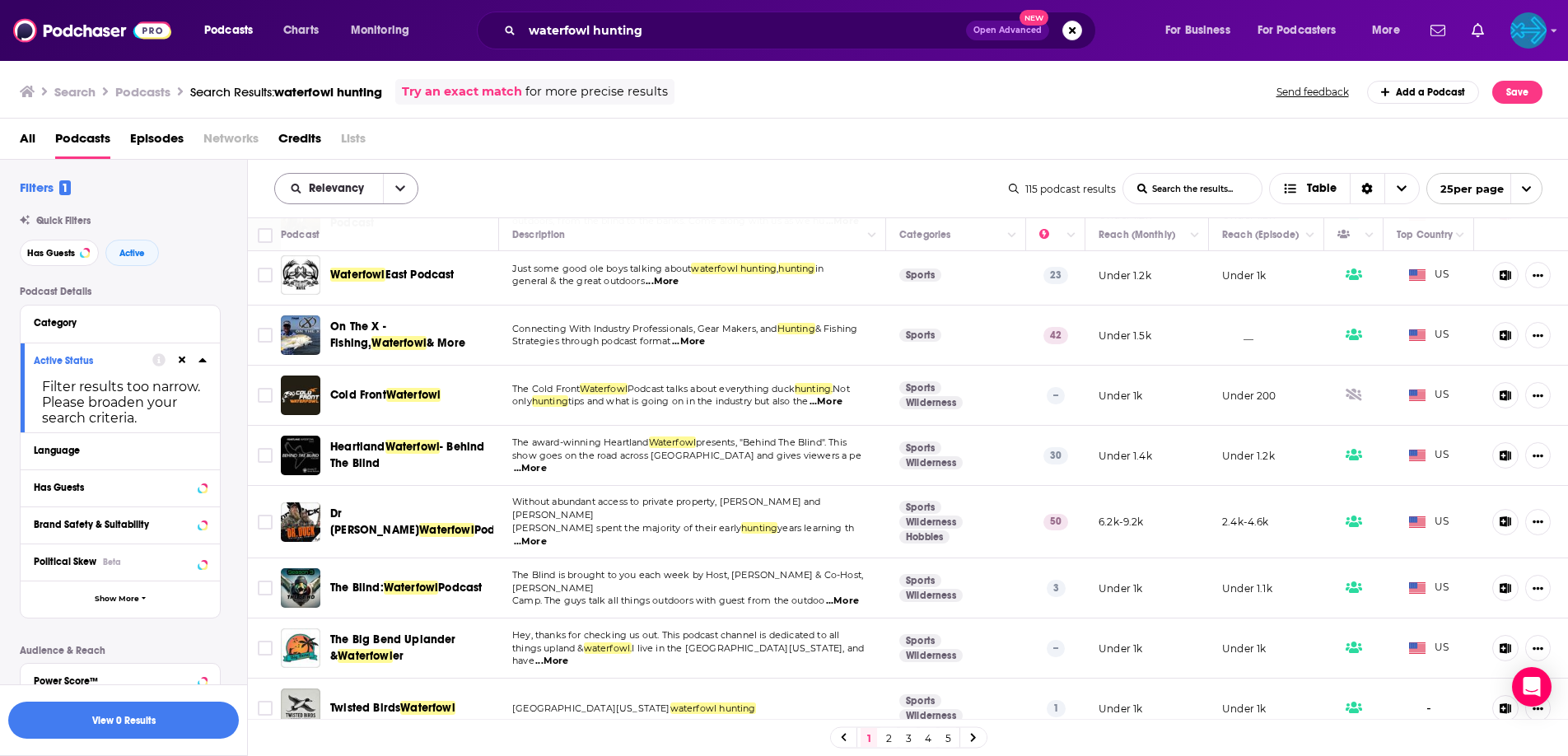
scroll to position [243, 0]
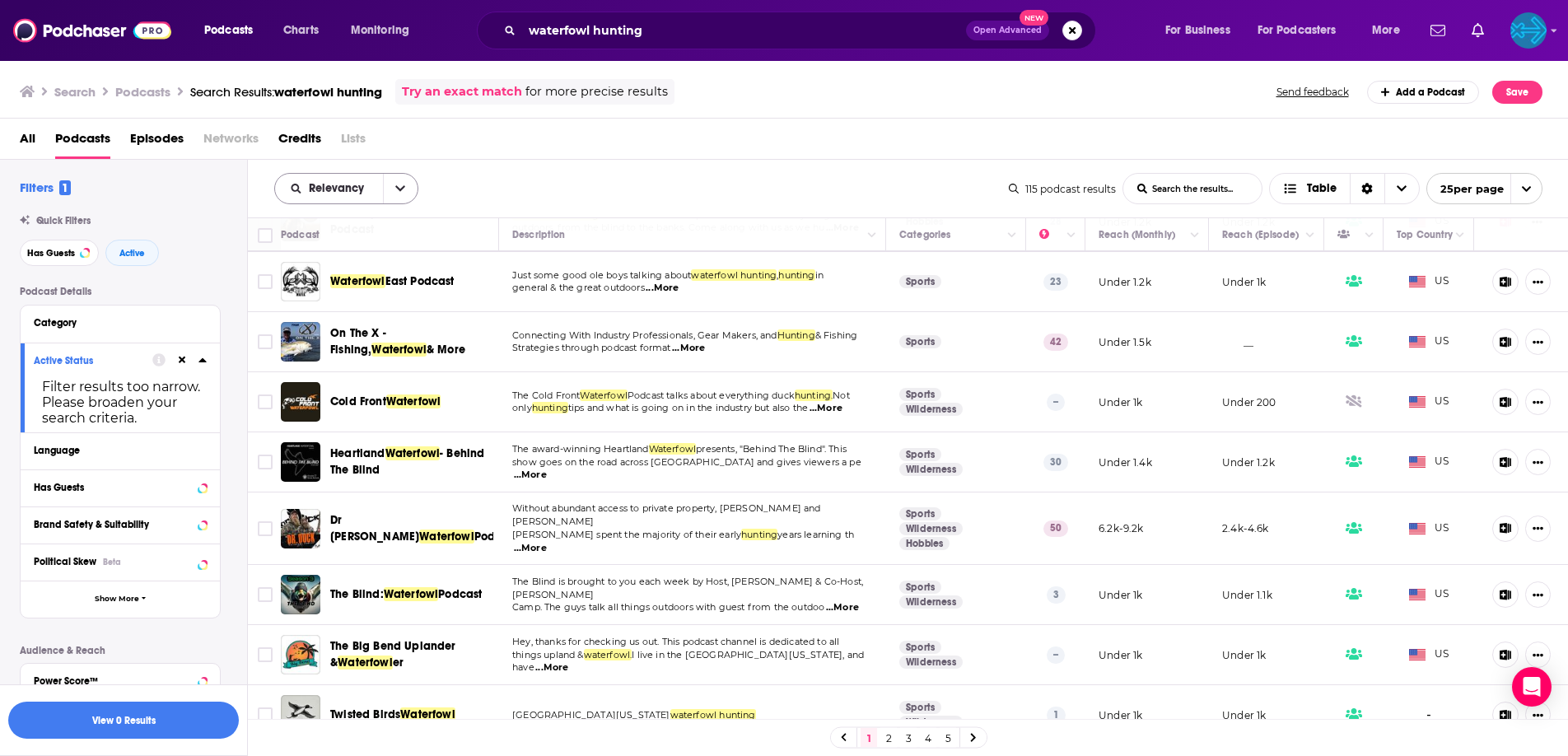
click at [402, 192] on icon "open menu" at bounding box center [400, 188] width 10 height 11
click at [340, 327] on span "Power Score" at bounding box center [356, 329] width 97 height 9
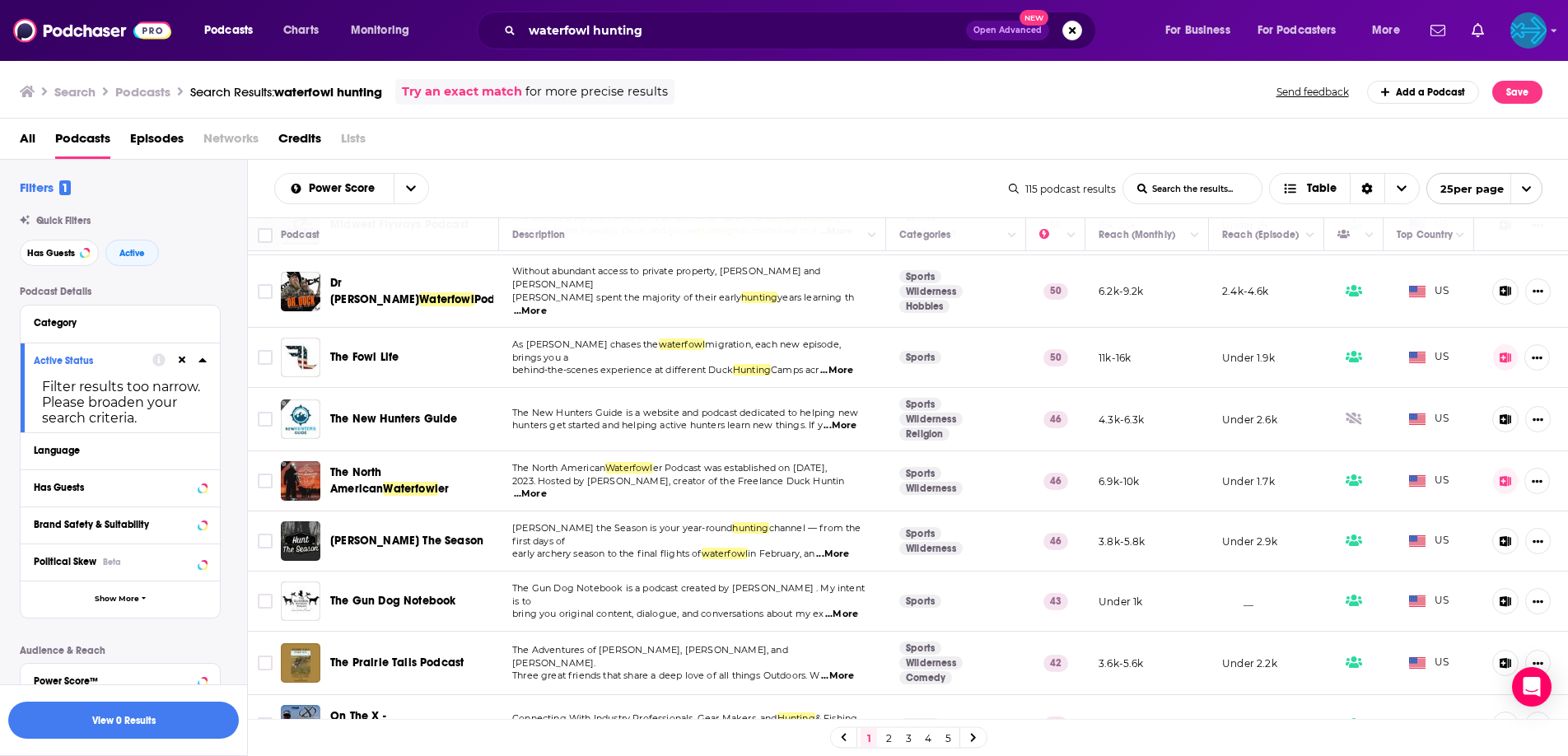
click at [388, 555] on td "[PERSON_NAME] The Season" at bounding box center [389, 541] width 218 height 60
click at [391, 536] on span "[PERSON_NAME] The Season" at bounding box center [406, 541] width 153 height 14
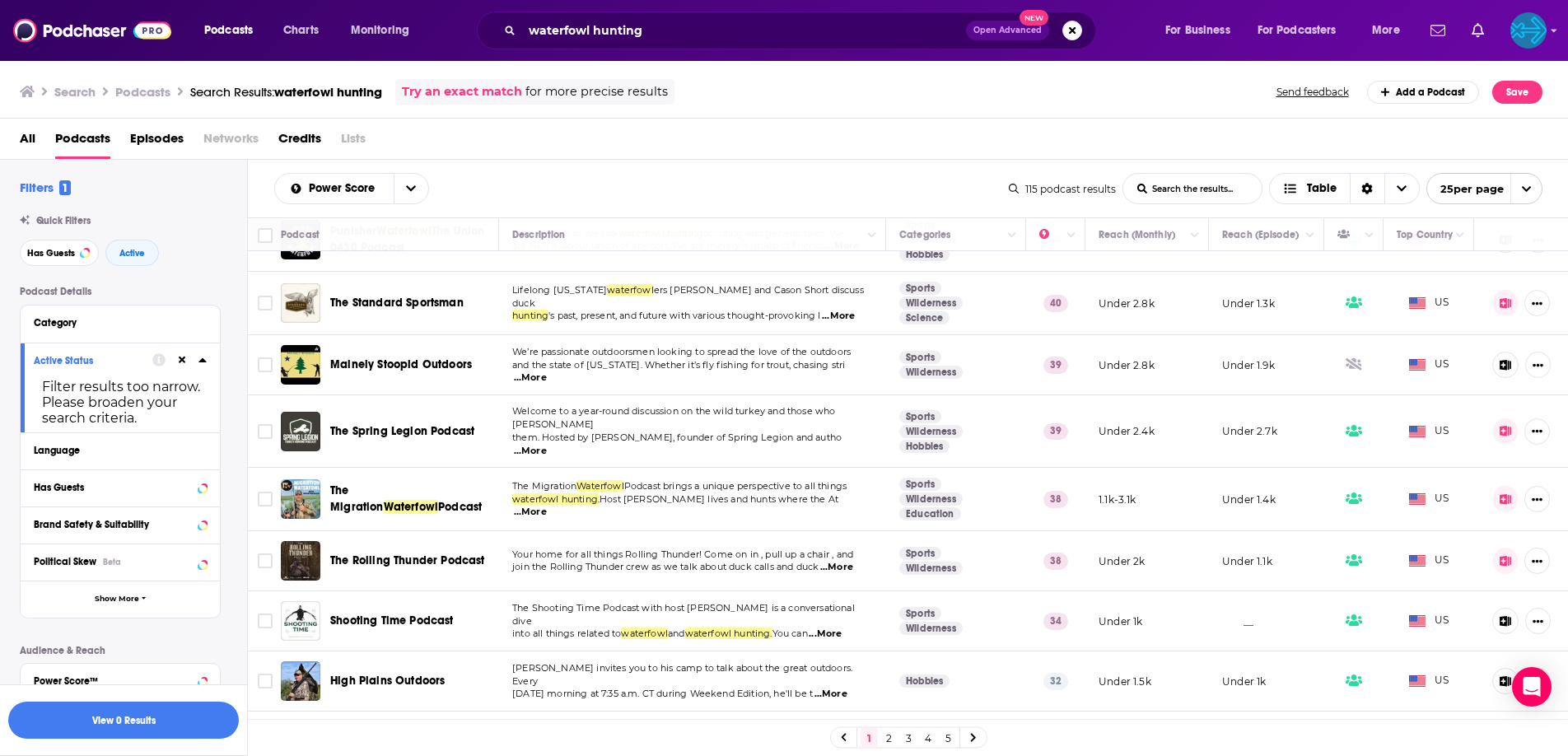
scroll to position [1064, 0]
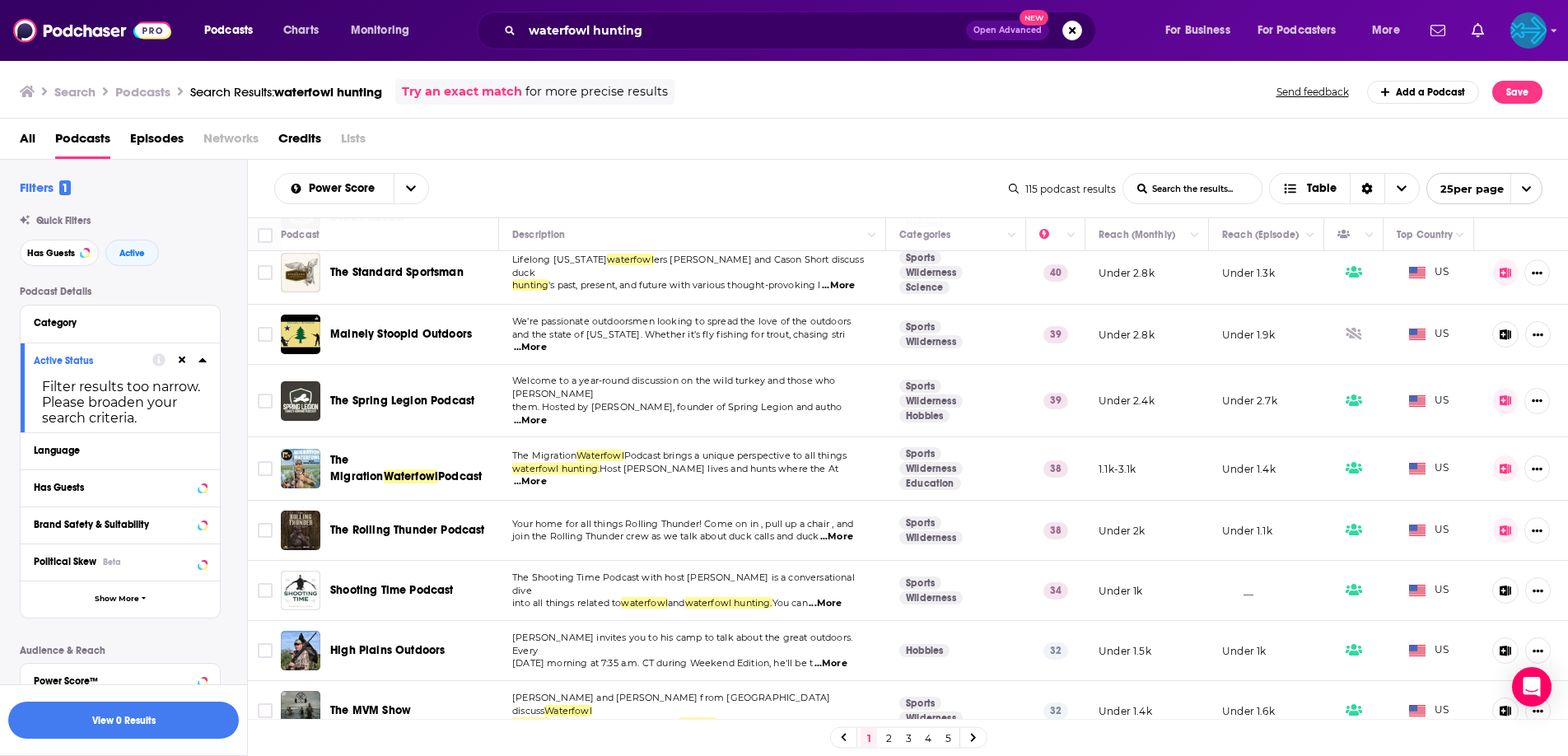
click at [887, 734] on link "2" at bounding box center [888, 738] width 17 height 20
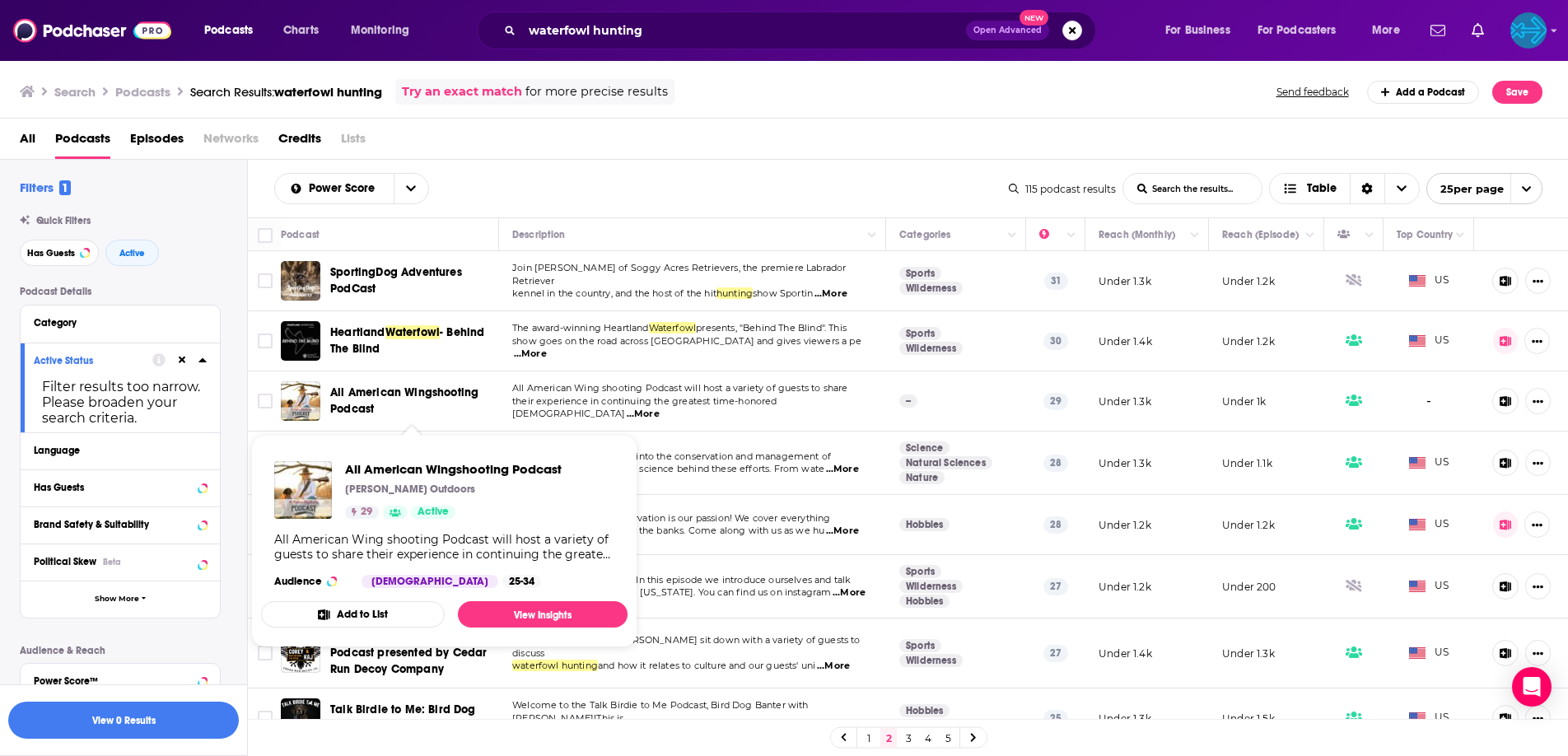
click at [404, 387] on span "All American Wingshooting Podcast" at bounding box center [403, 400] width 148 height 31
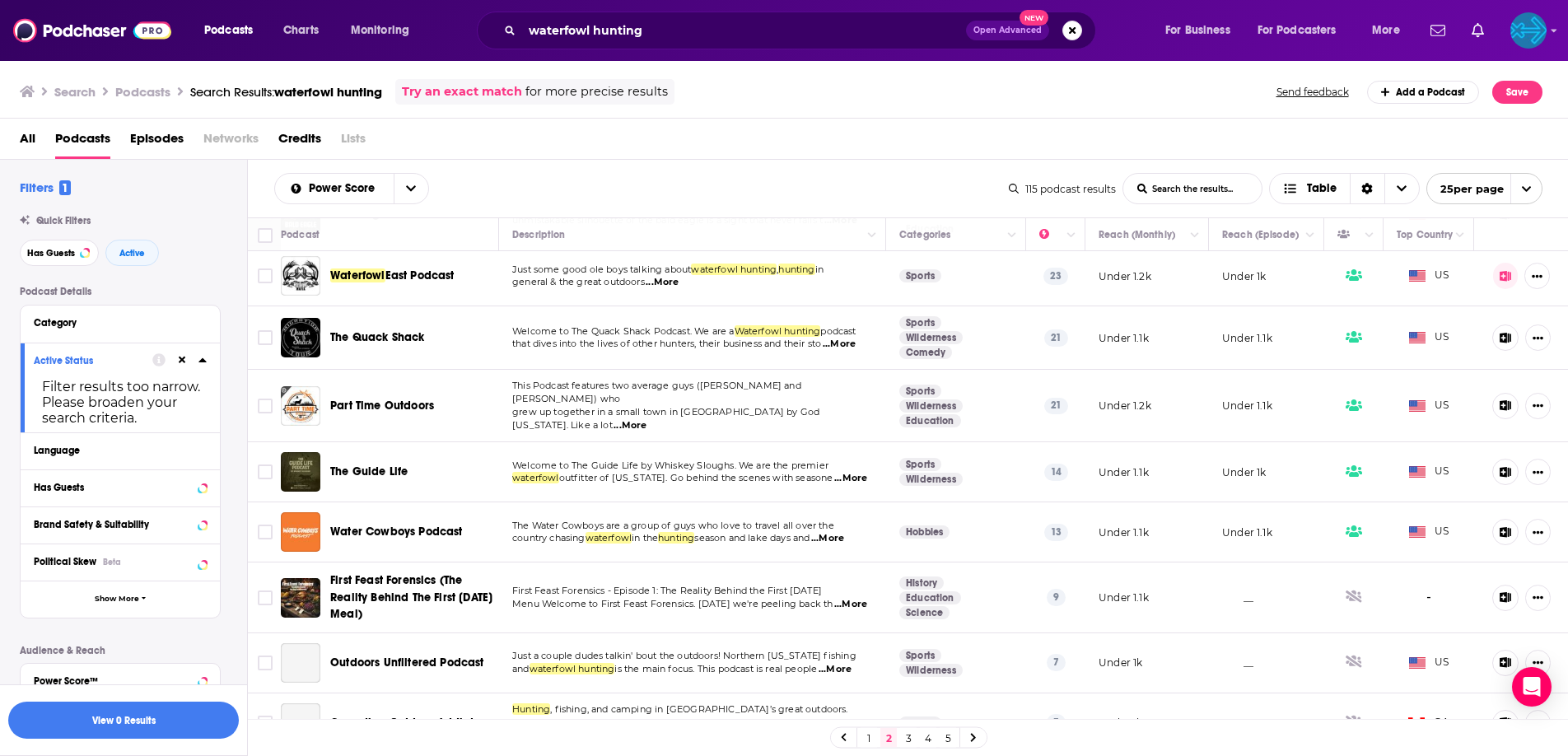
scroll to position [578, 0]
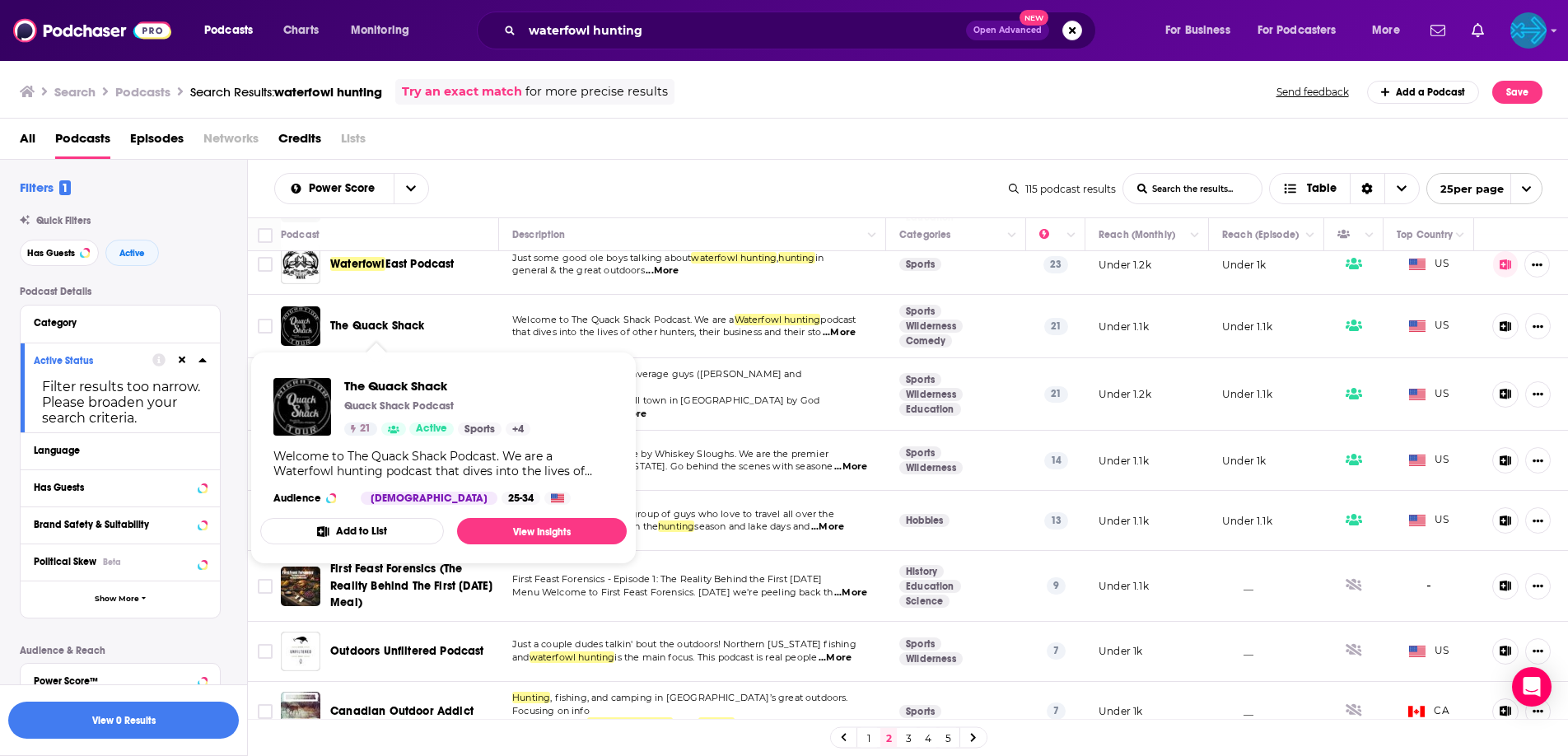
click at [396, 323] on span "The Quack Shack" at bounding box center [377, 326] width 94 height 14
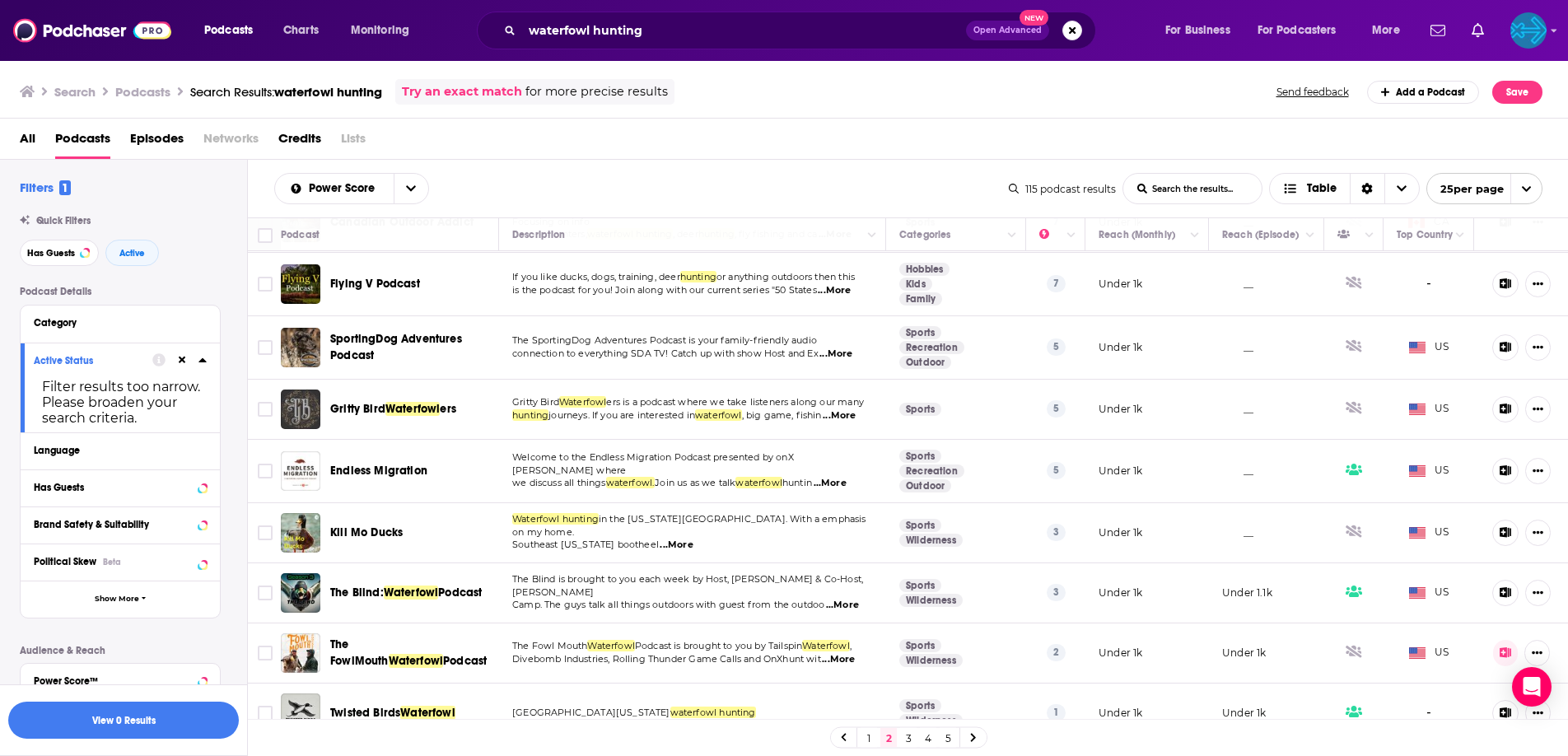
scroll to position [1077, 0]
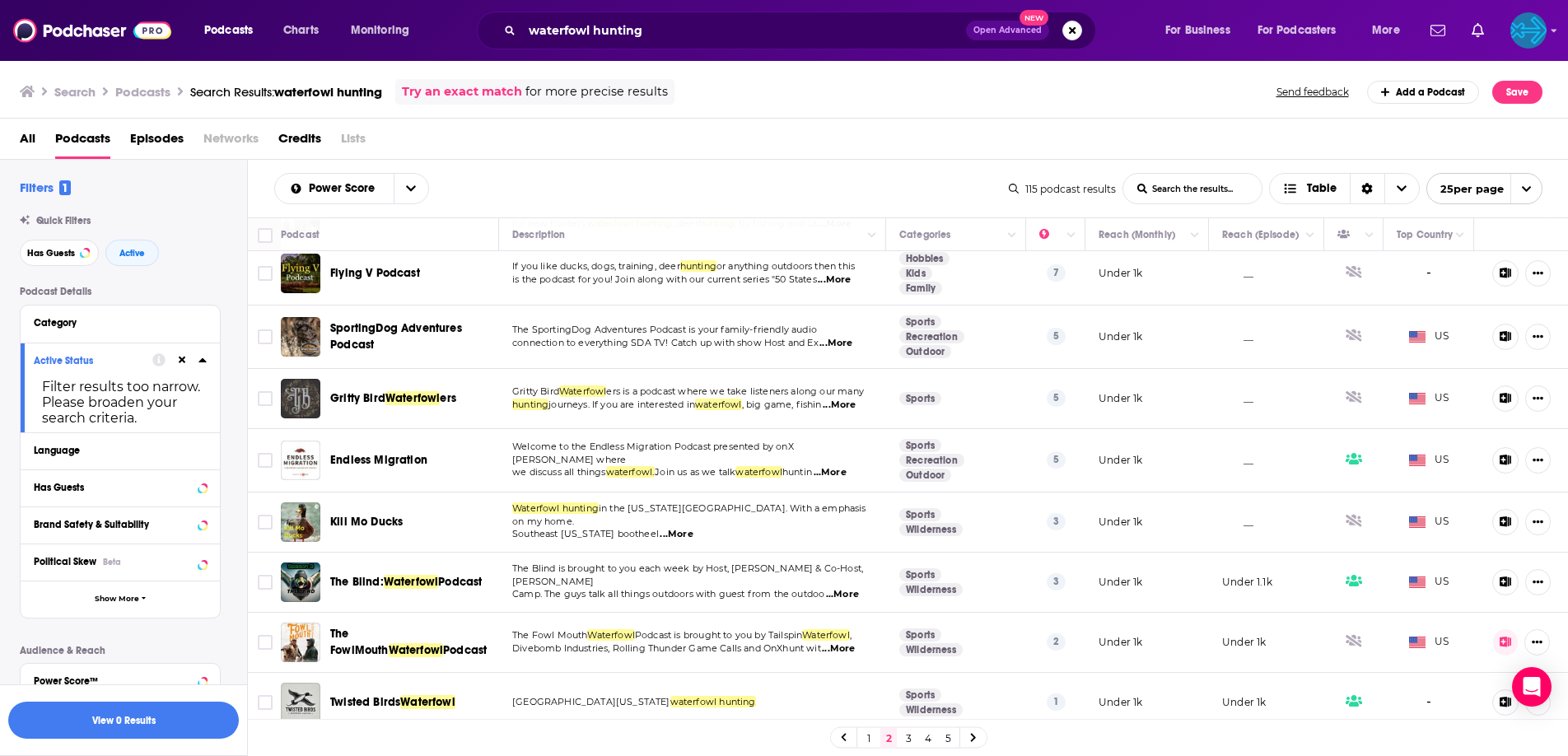
click at [906, 737] on link "3" at bounding box center [908, 738] width 17 height 20
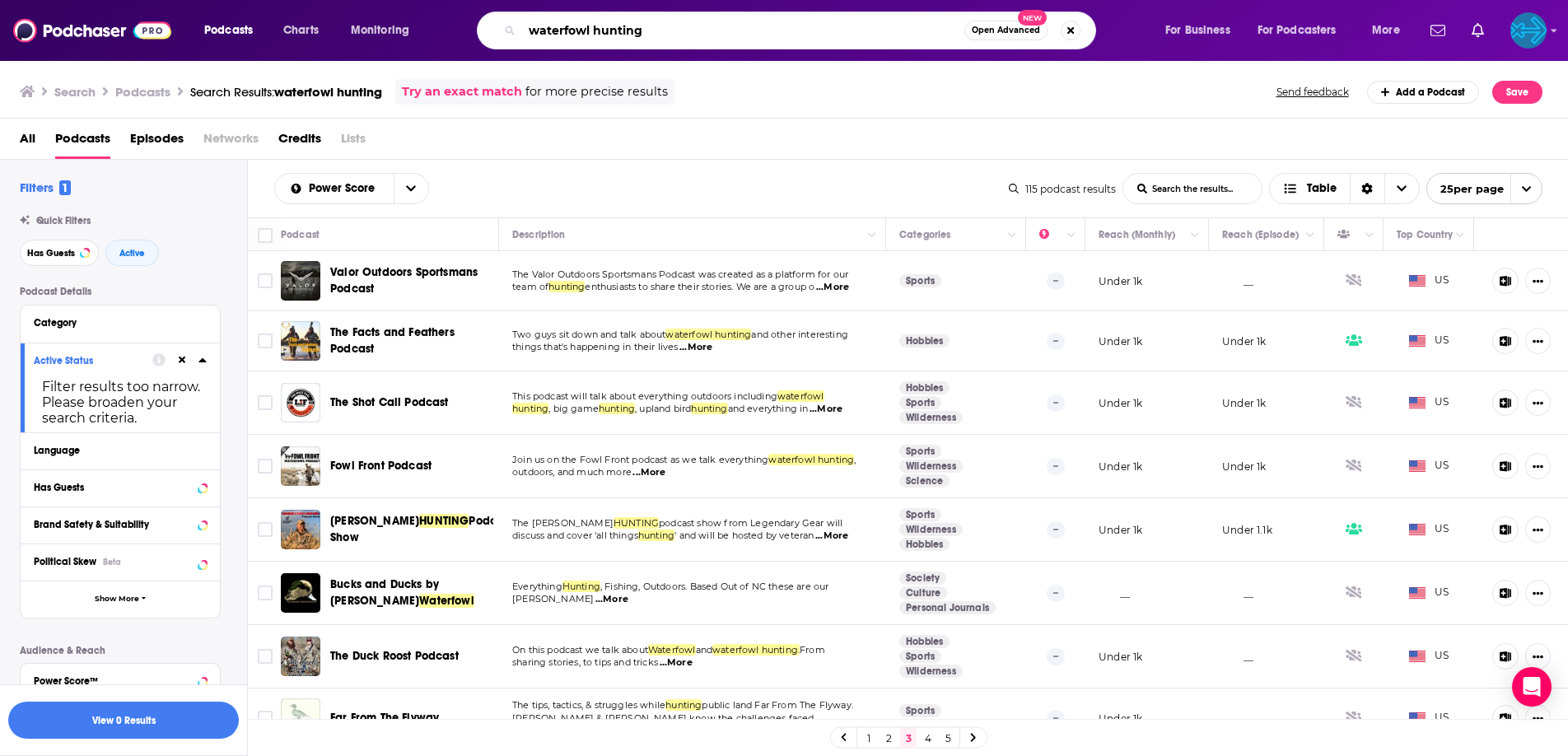
drag, startPoint x: 703, startPoint y: 35, endPoint x: 448, endPoint y: 14, distance: 255.9
click at [448, 14] on div "Podcasts Charts Monitoring waterfowl hunting Open Advanced New For Business For…" at bounding box center [804, 30] width 1223 height 38
type input "onx + waterfowl"
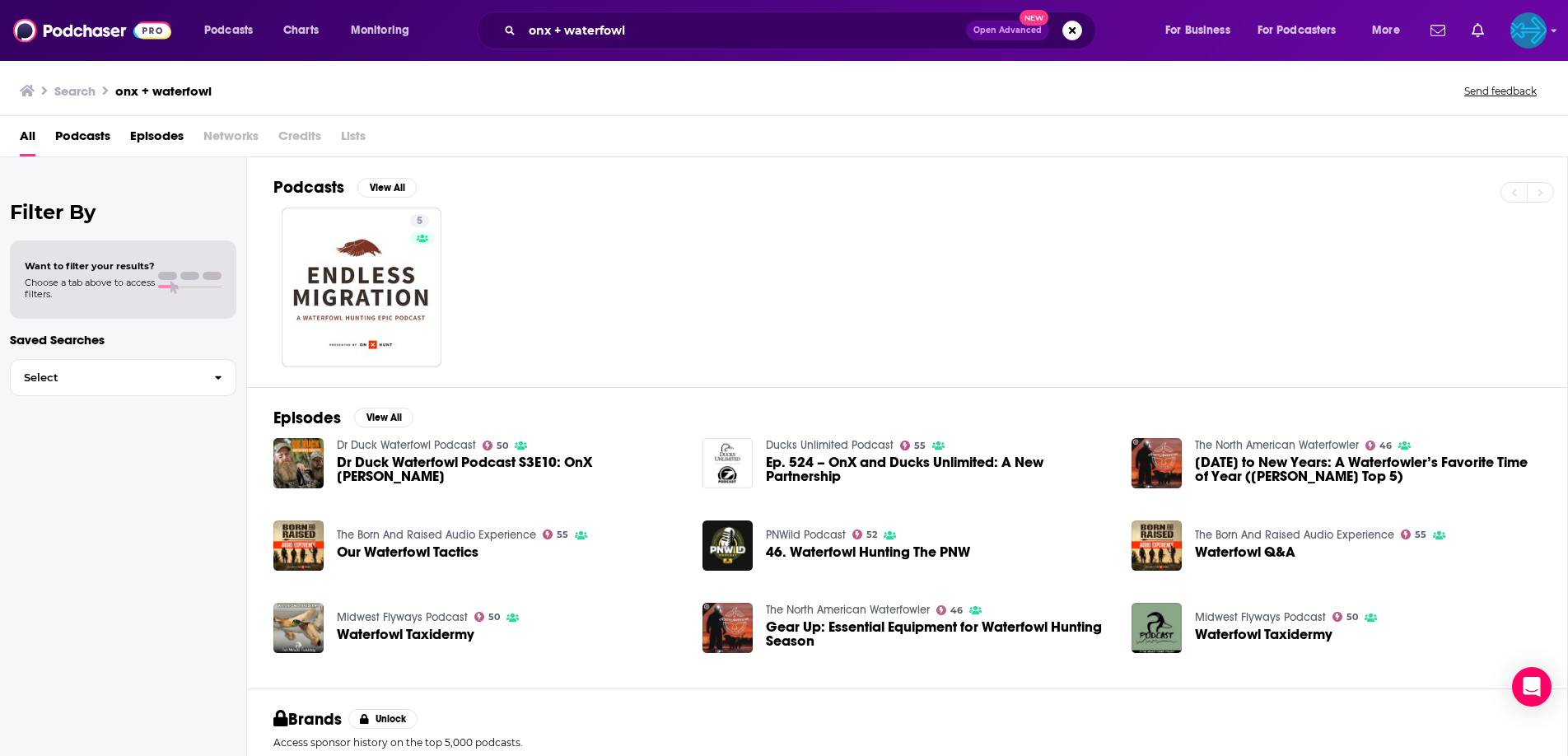
click at [145, 143] on span "Episodes" at bounding box center [157, 139] width 53 height 34
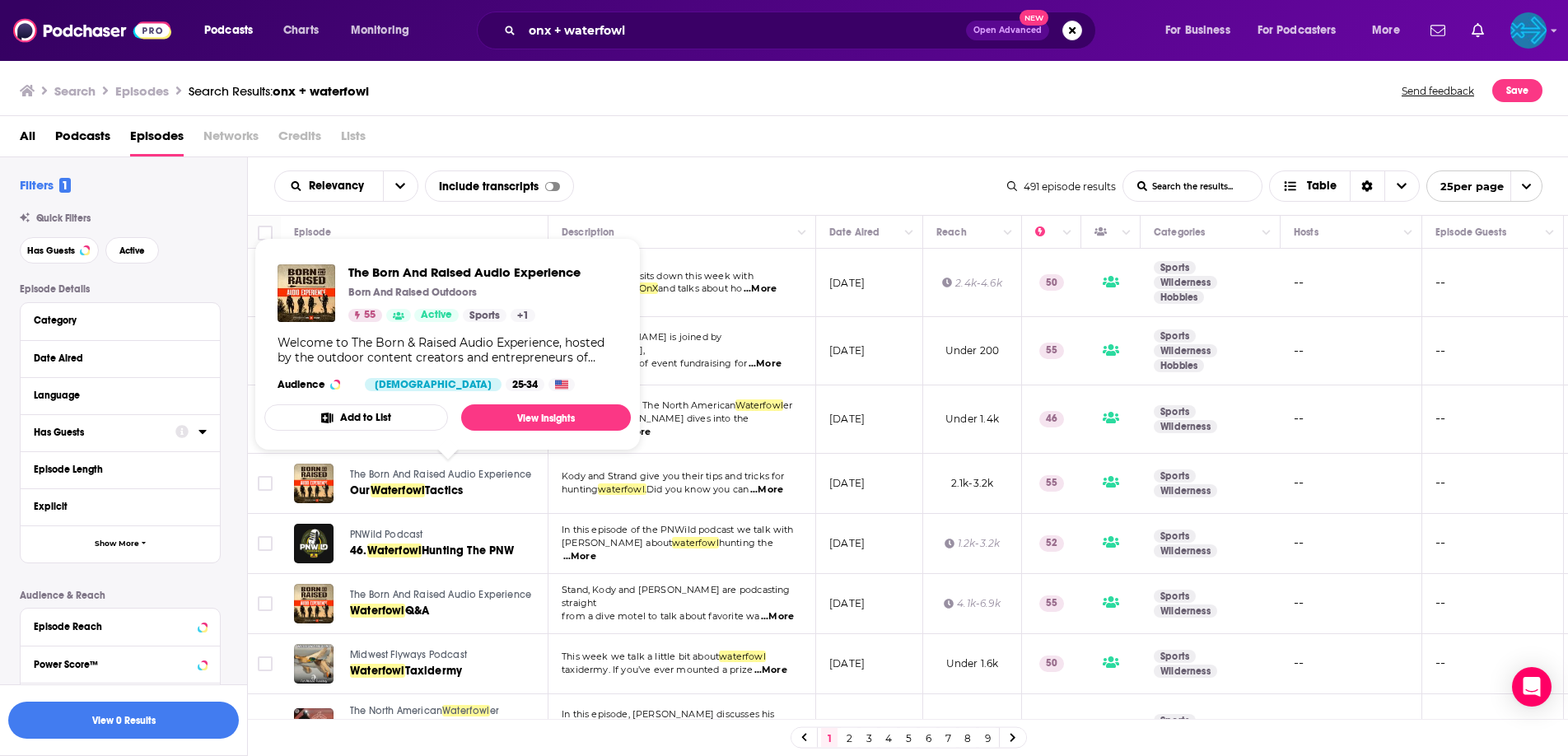
click at [368, 476] on span "The Born And Raised Audio Experience" at bounding box center [440, 473] width 181 height 11
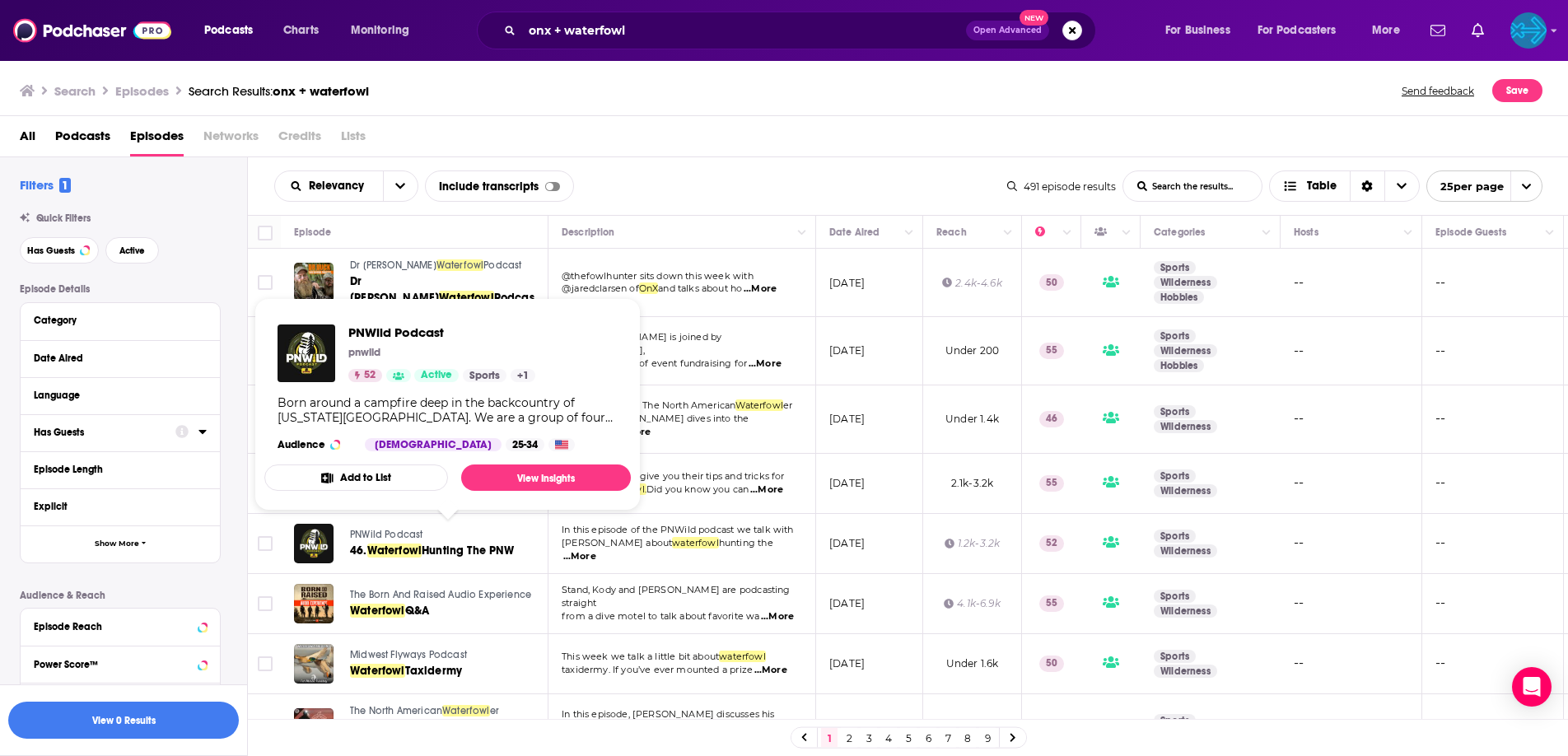
click at [377, 535] on span "PNWild Podcast" at bounding box center [386, 534] width 73 height 11
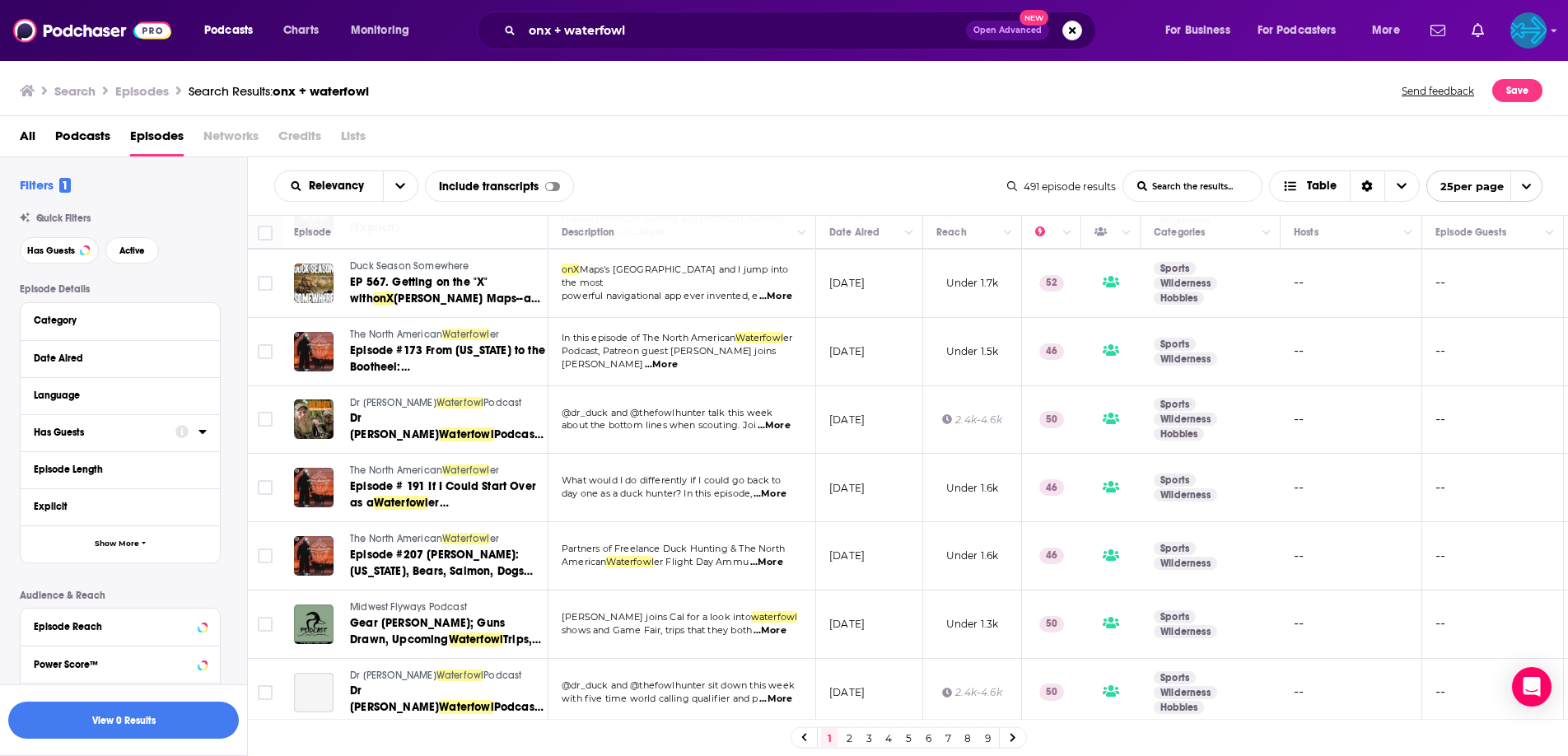
scroll to position [1176, 0]
click at [844, 738] on link "2" at bounding box center [849, 738] width 17 height 20
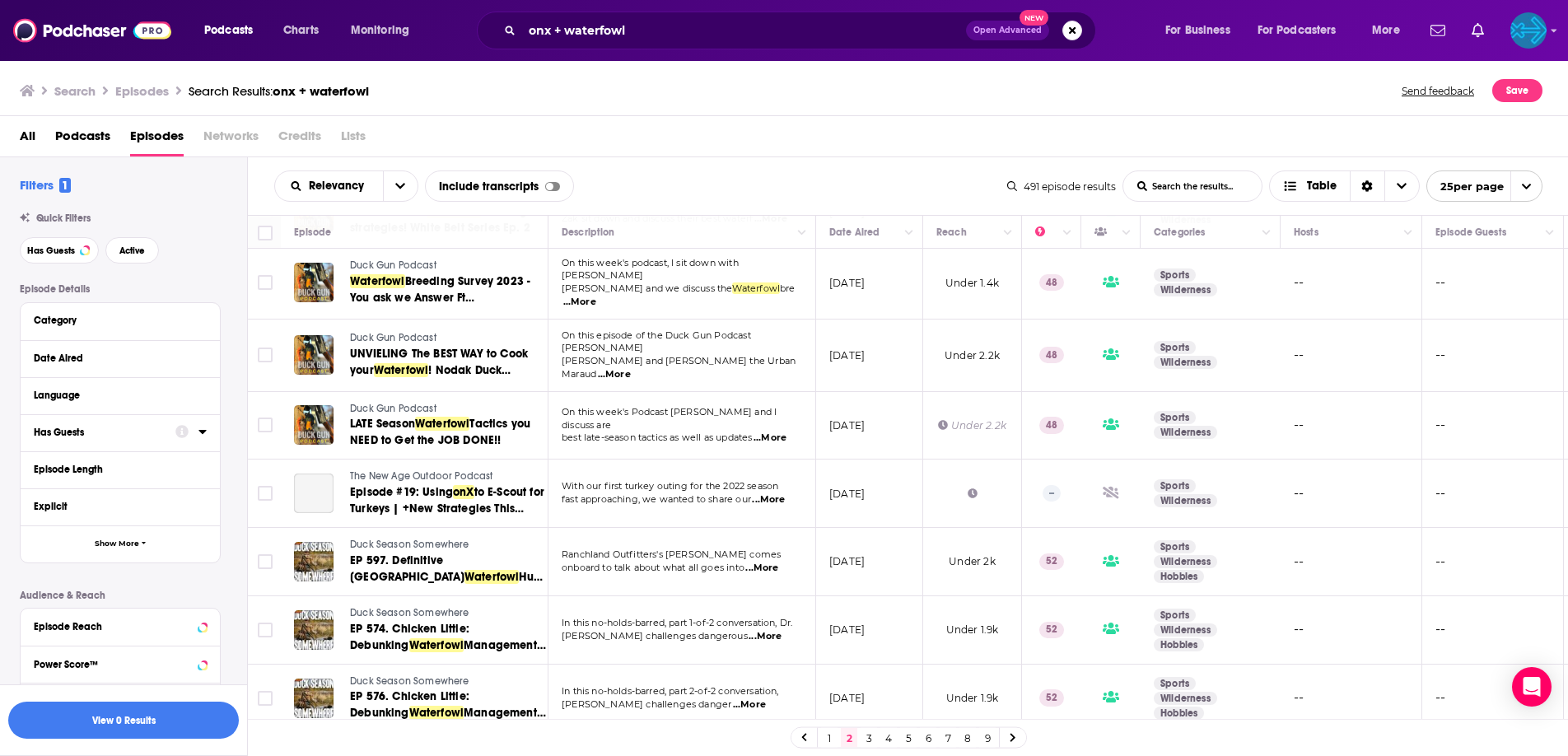
scroll to position [1227, 0]
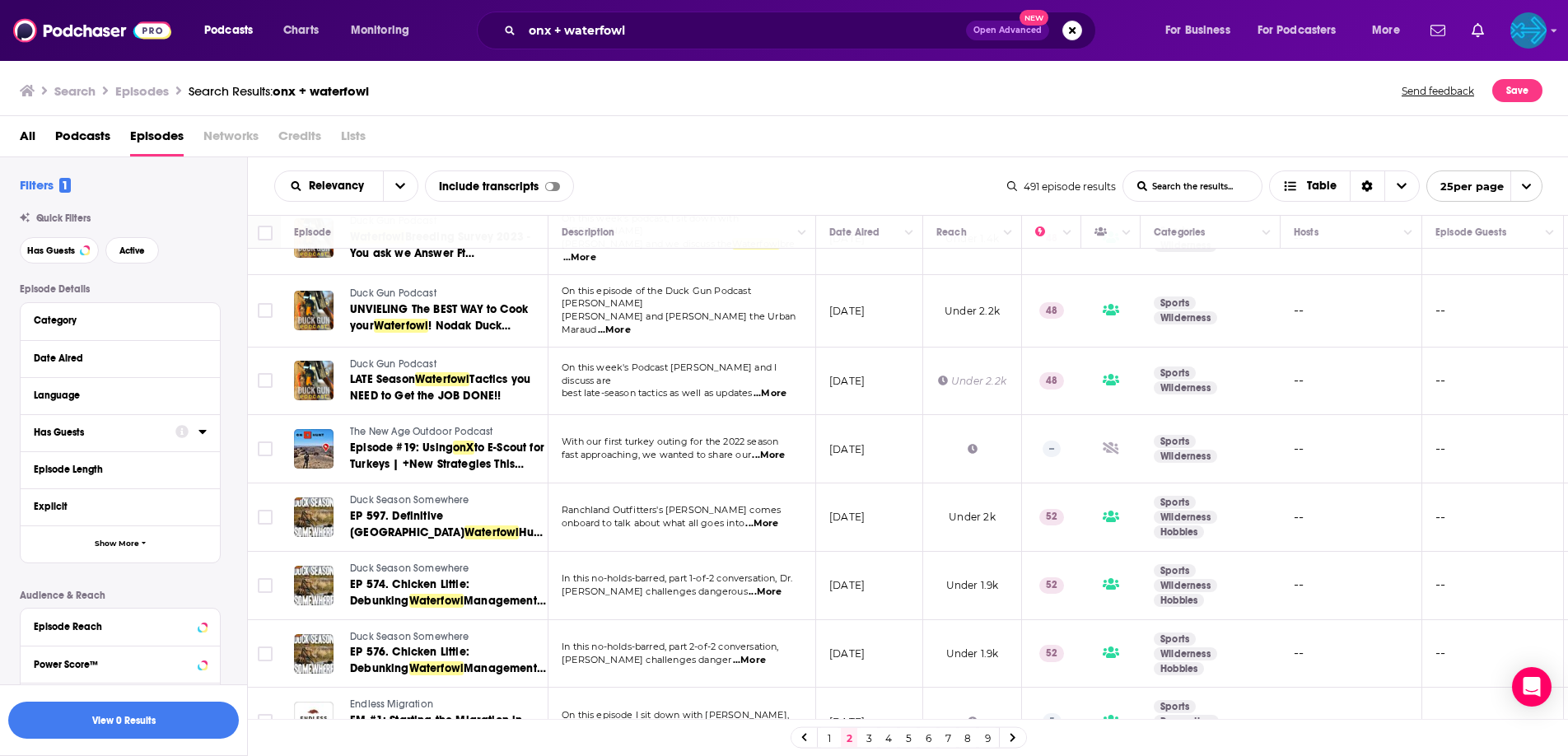
click at [866, 744] on link "3" at bounding box center [868, 738] width 17 height 20
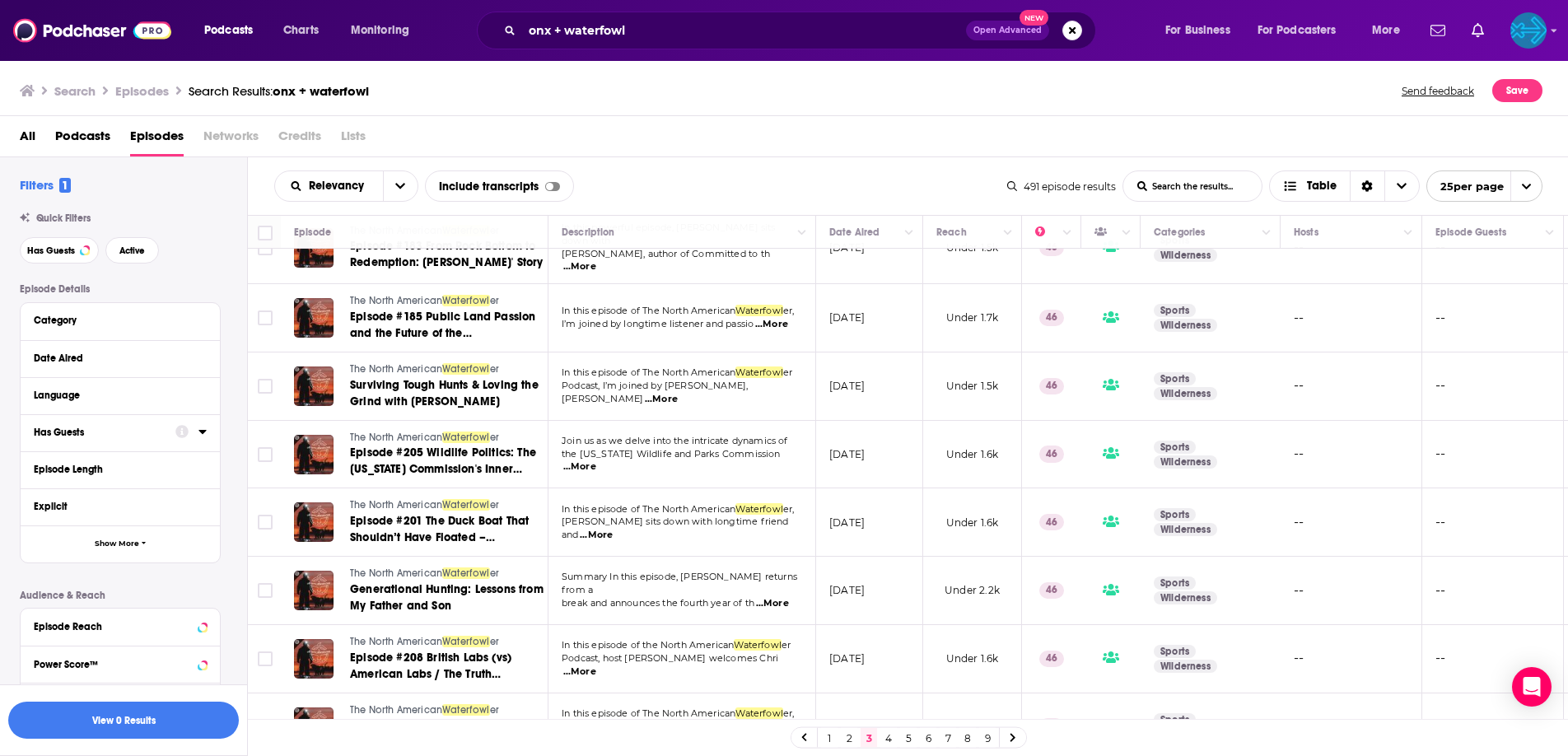
scroll to position [1232, 0]
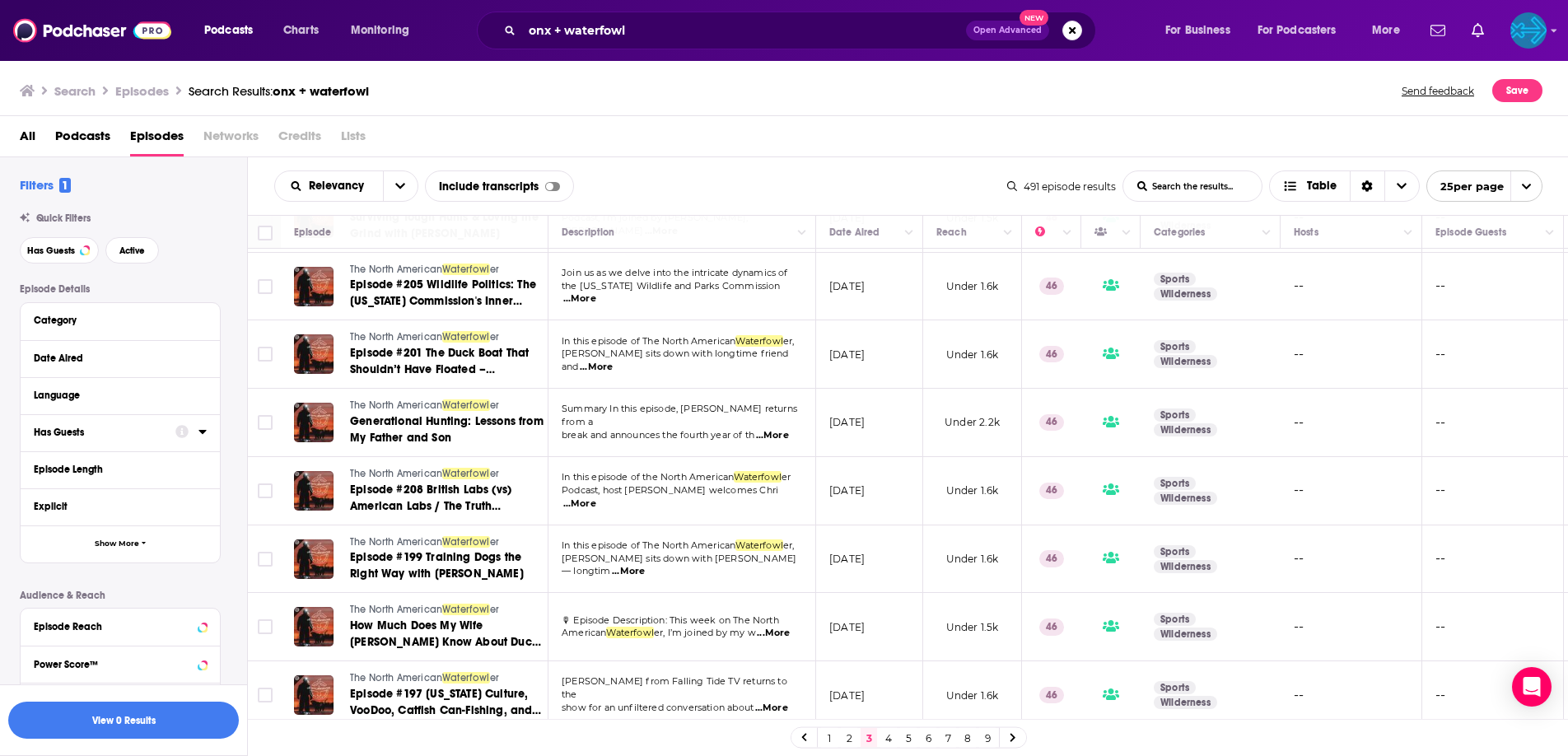
click at [888, 735] on link "4" at bounding box center [888, 738] width 17 height 20
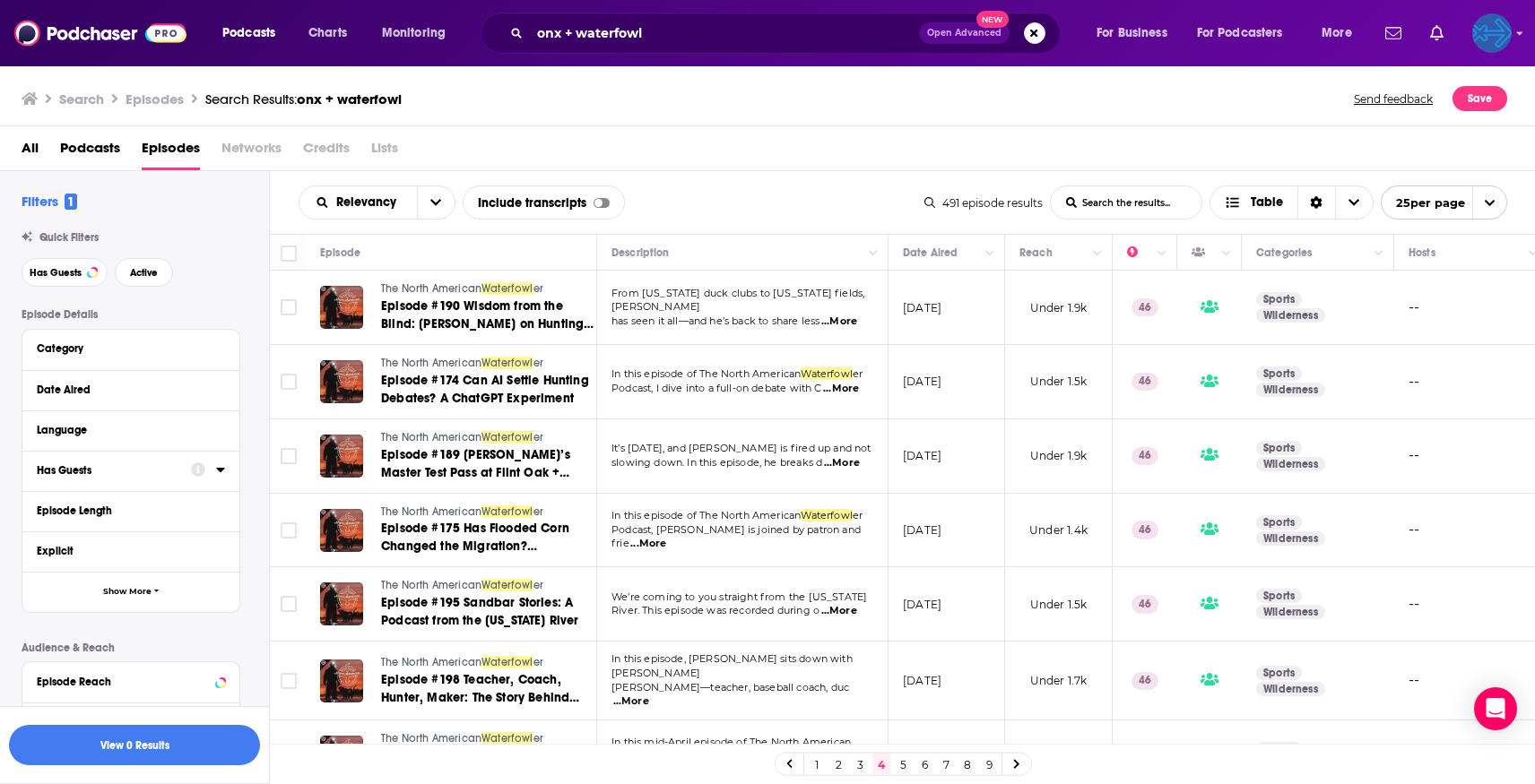
click at [1504, 30] on img "Logged in as backbonemedia" at bounding box center [1491, 32] width 39 height 39
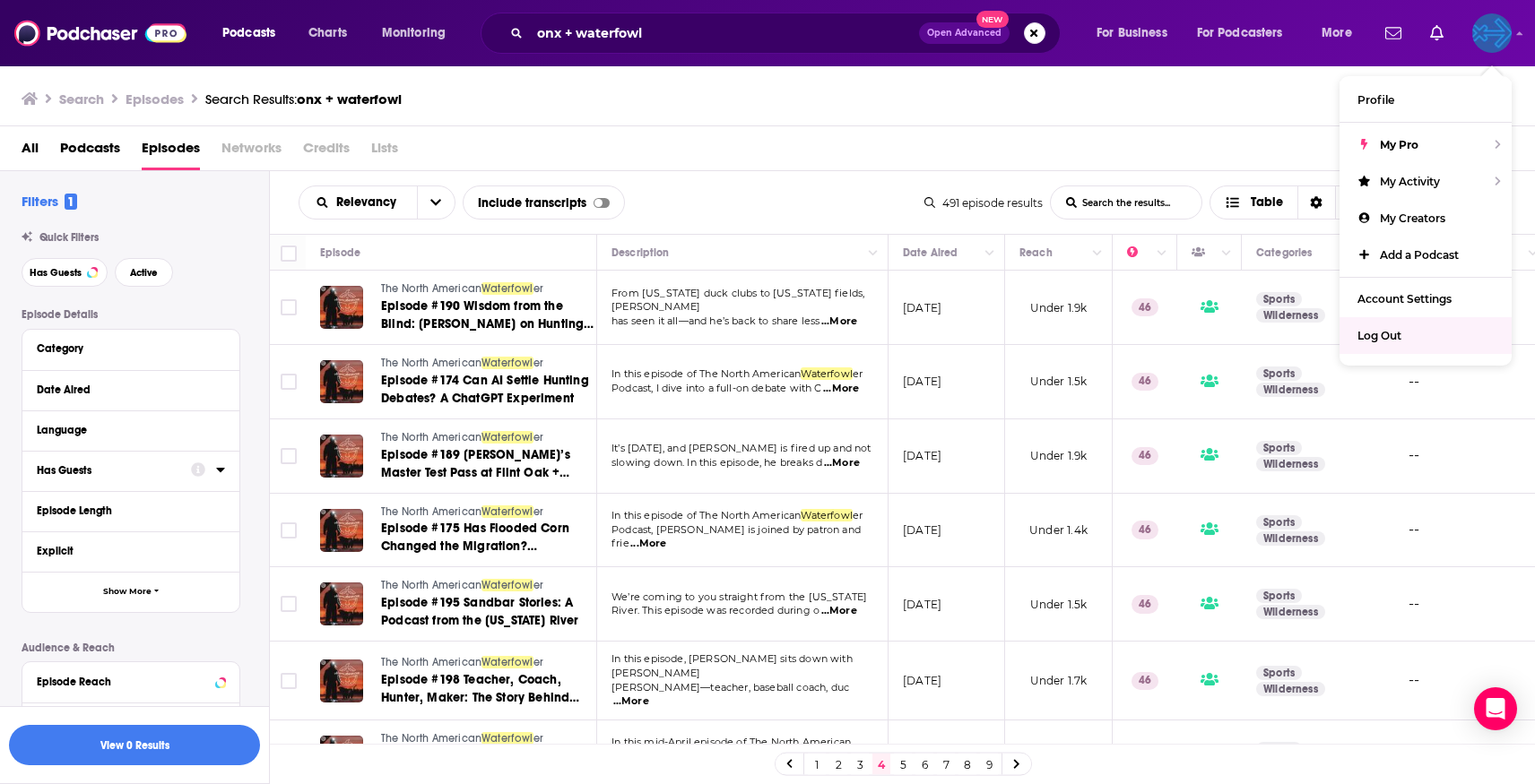
click at [1381, 326] on div "Log Out" at bounding box center [1425, 335] width 172 height 37
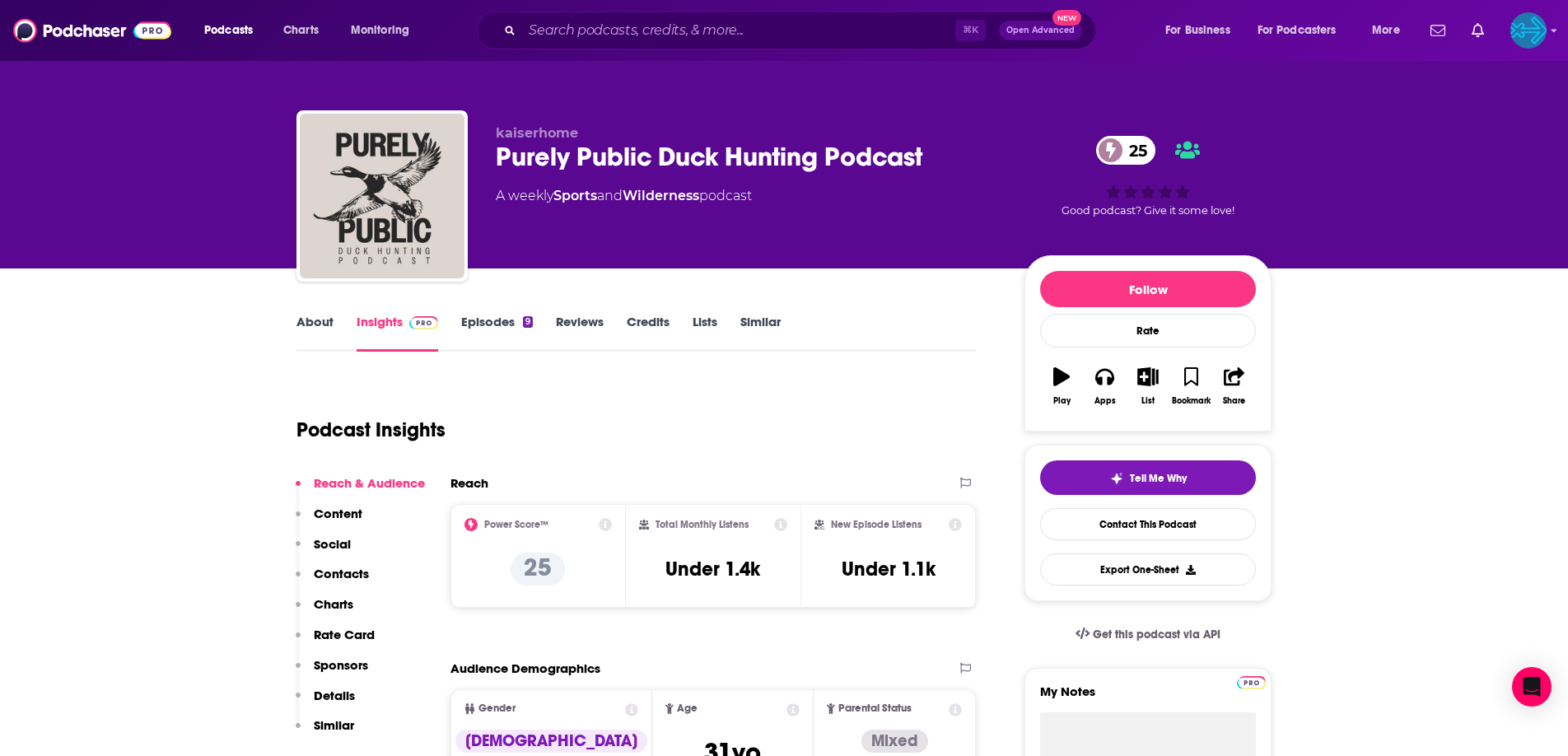
click at [499, 316] on link "Episodes 9" at bounding box center [497, 332] width 72 height 38
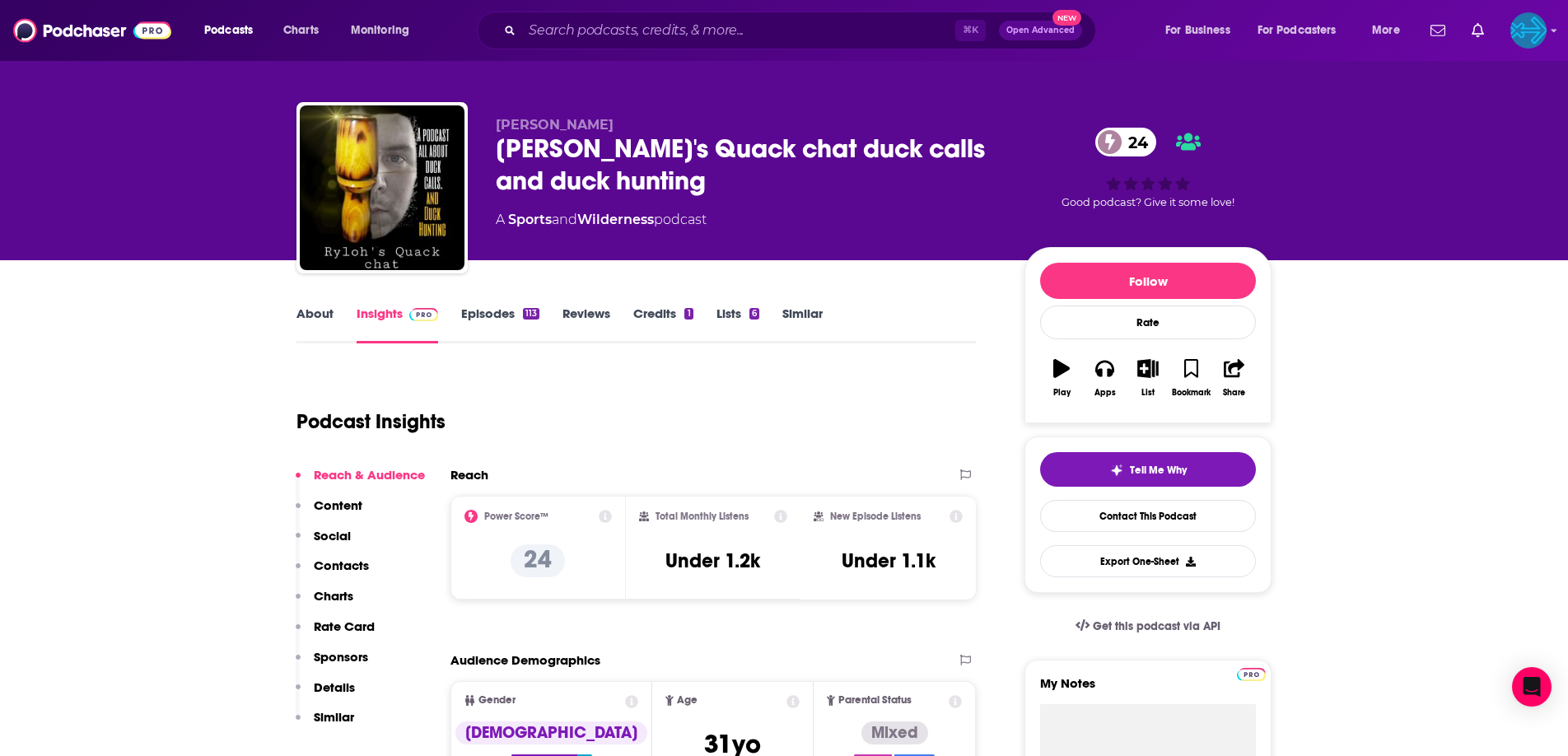
scroll to position [21, 0]
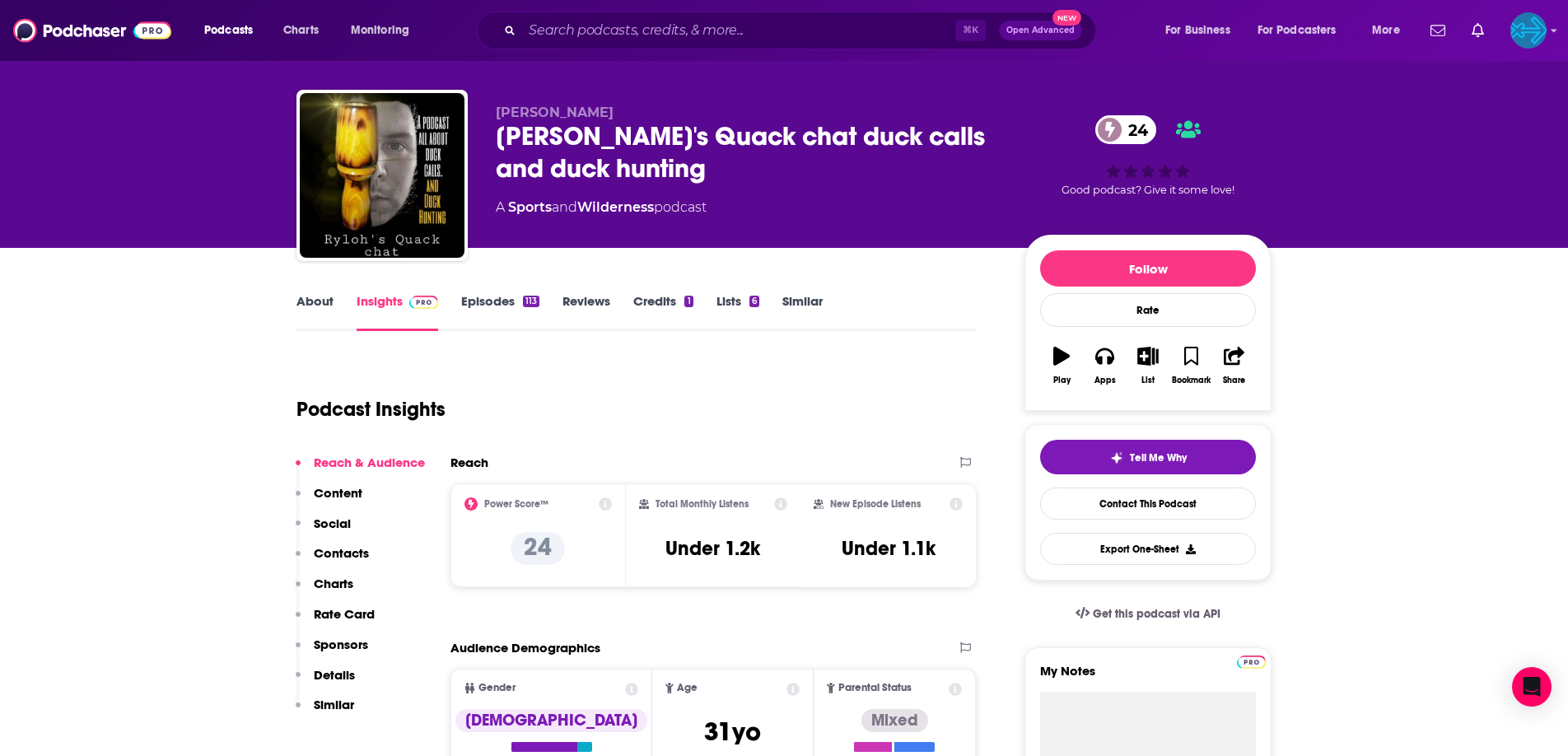
click at [500, 309] on link "Episodes 113" at bounding box center [500, 312] width 78 height 38
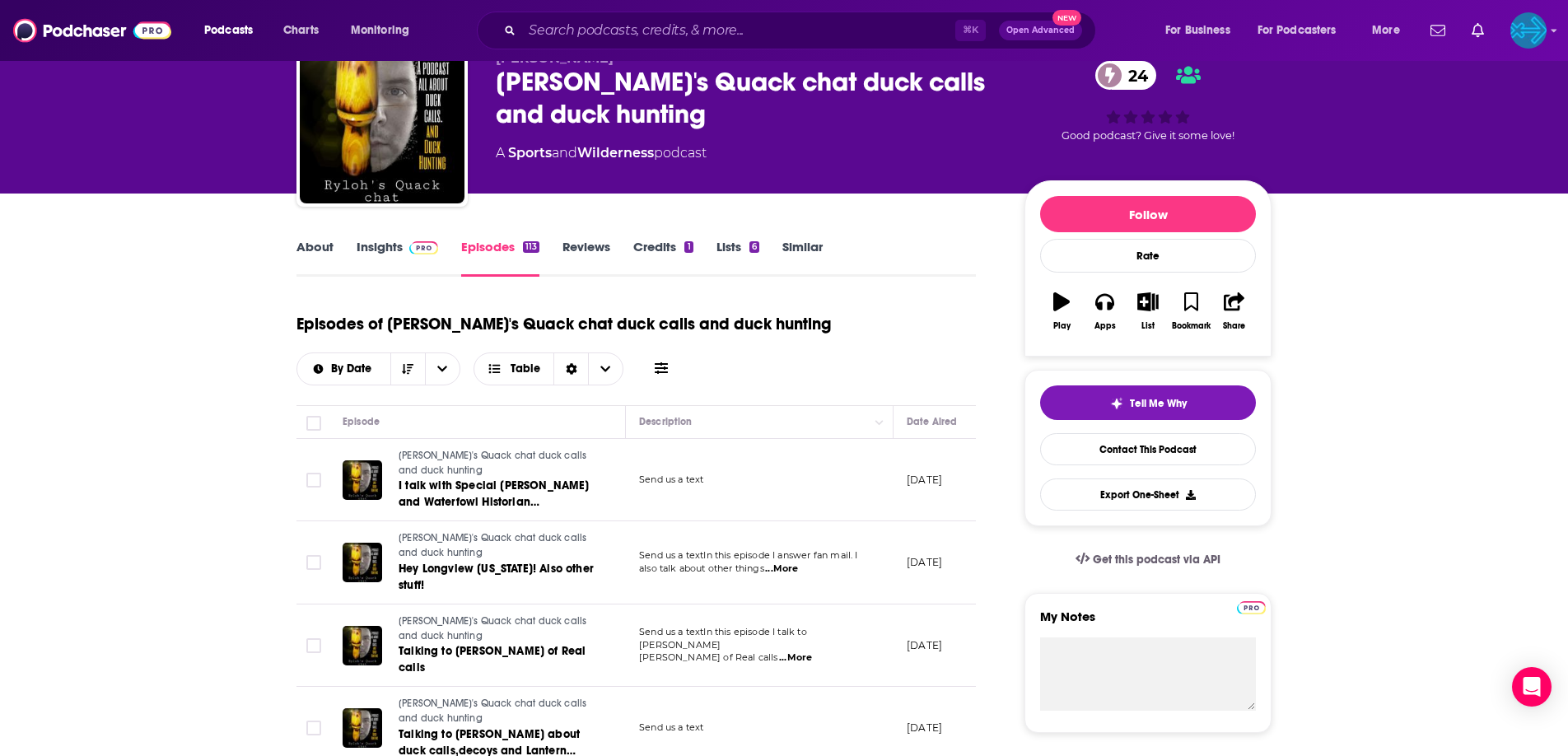
scroll to position [77, 0]
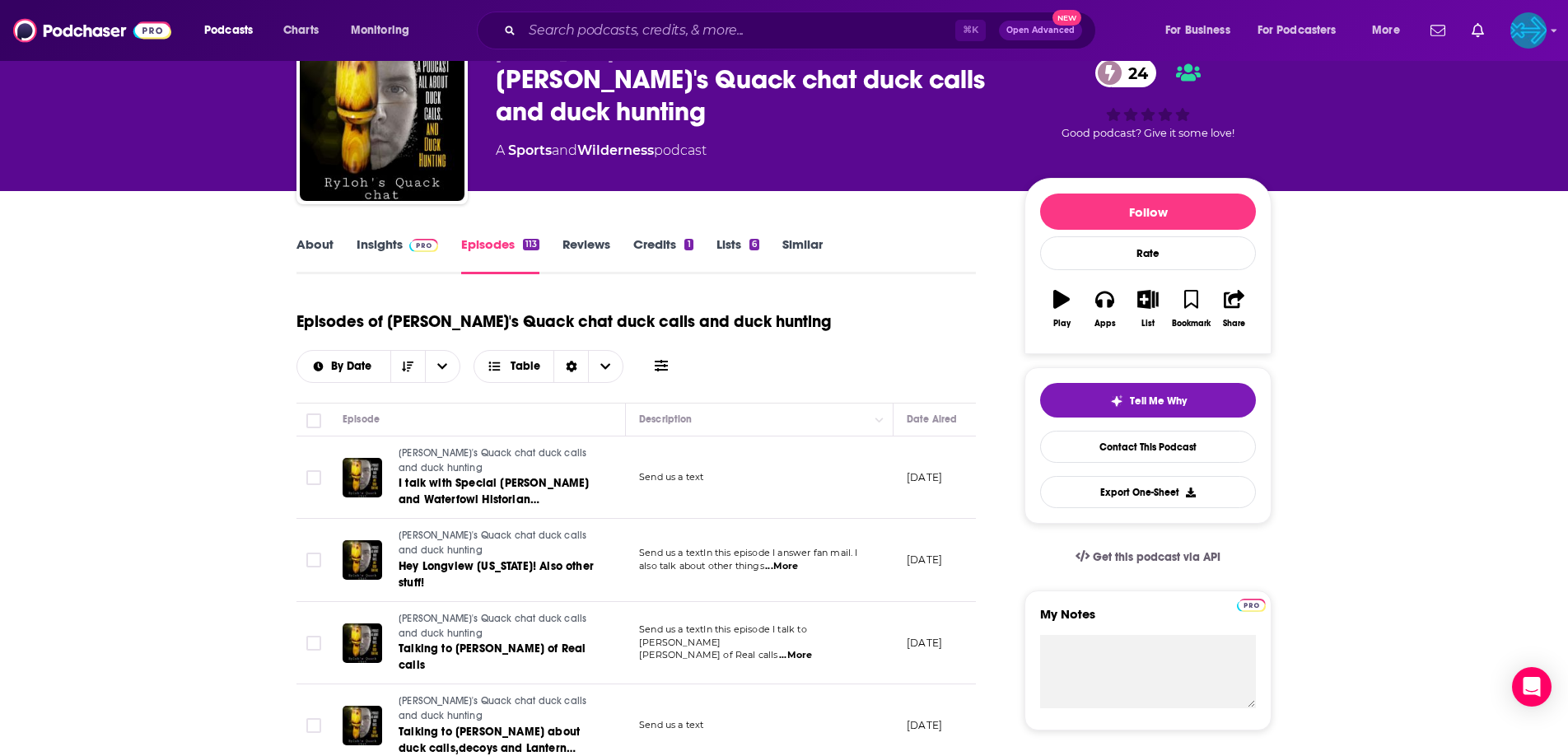
click at [313, 254] on link "About" at bounding box center [315, 255] width 37 height 38
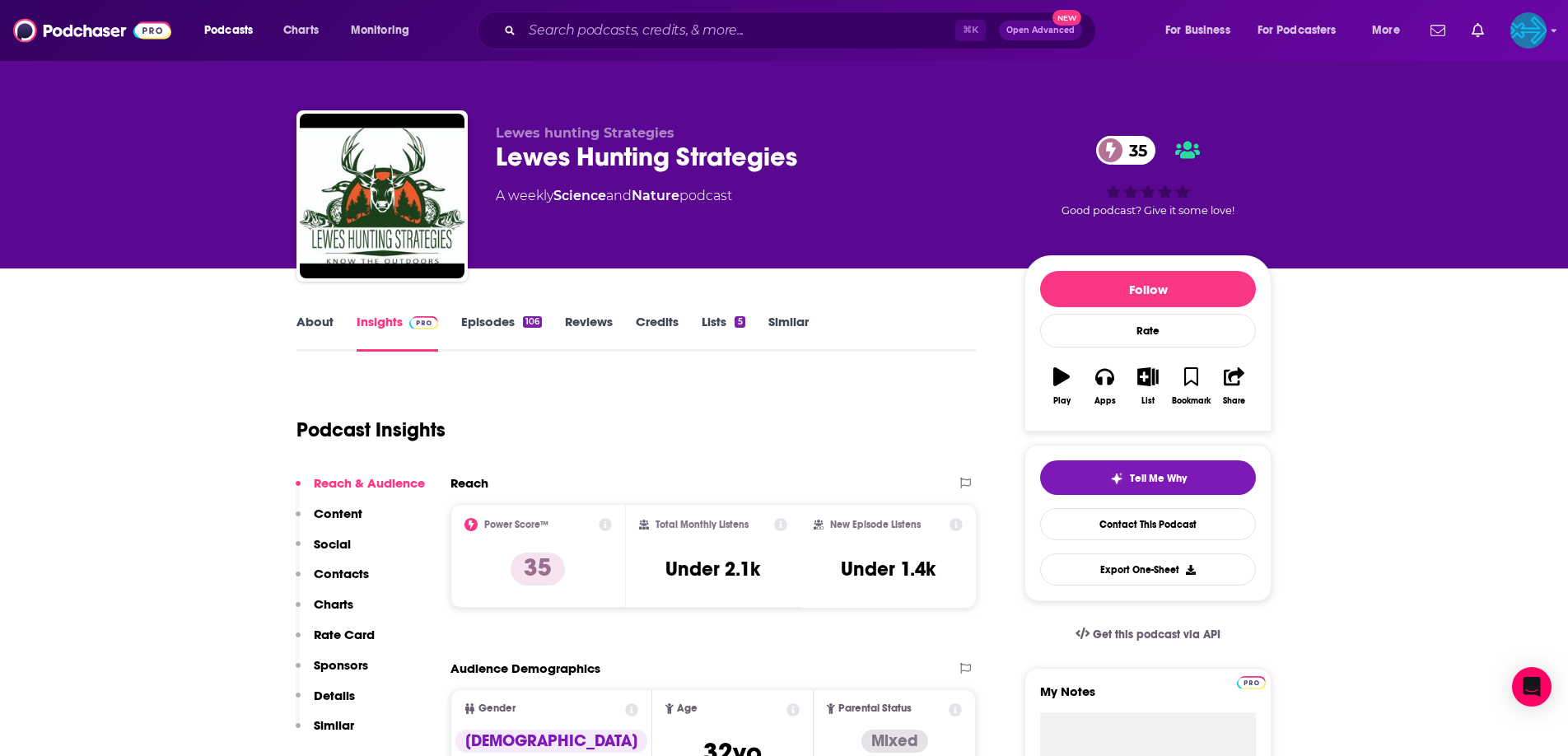
click at [501, 338] on link "Episodes 106" at bounding box center [501, 332] width 80 height 38
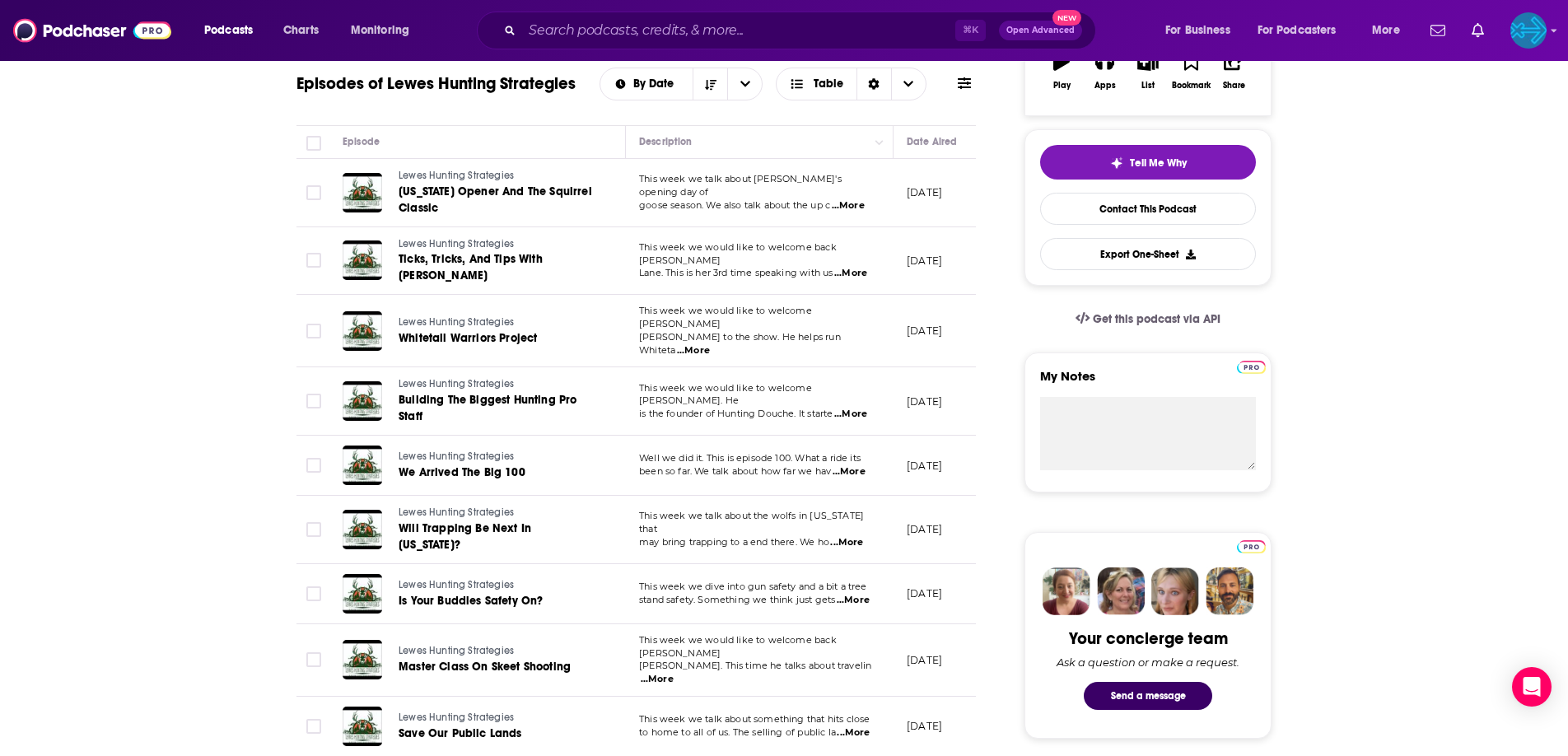
scroll to position [457, 0]
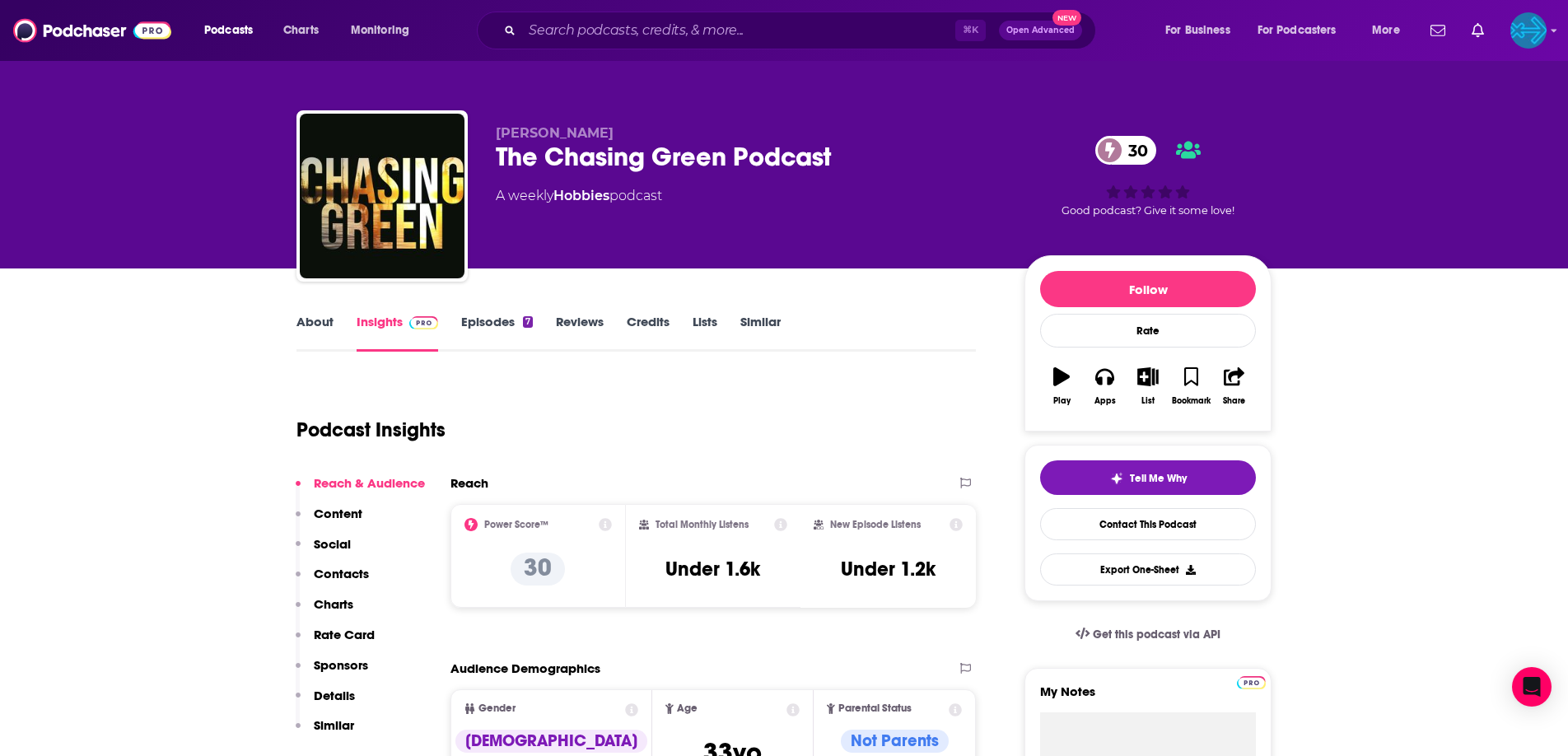
click at [498, 328] on link "Episodes 7" at bounding box center [497, 332] width 72 height 38
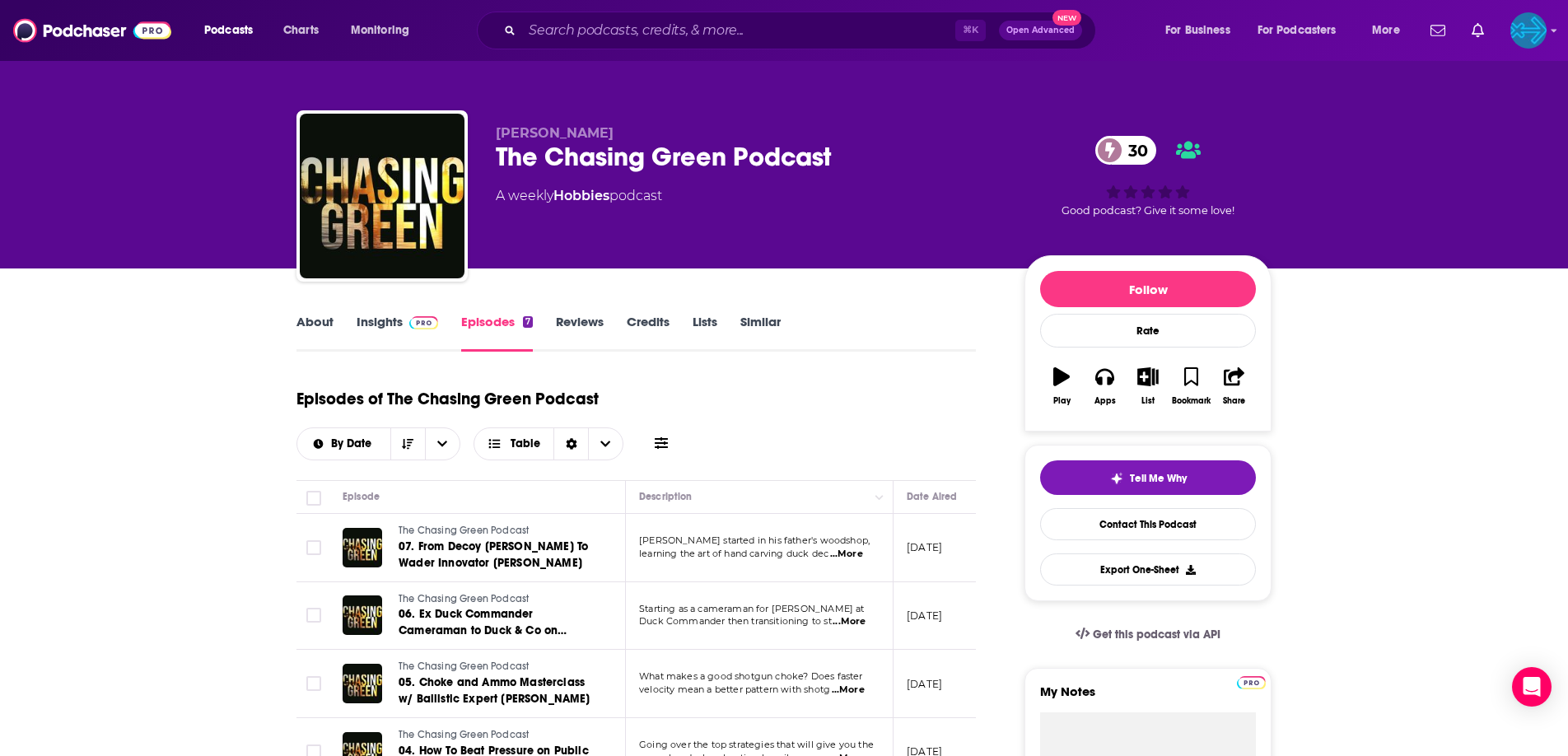
scroll to position [5, 0]
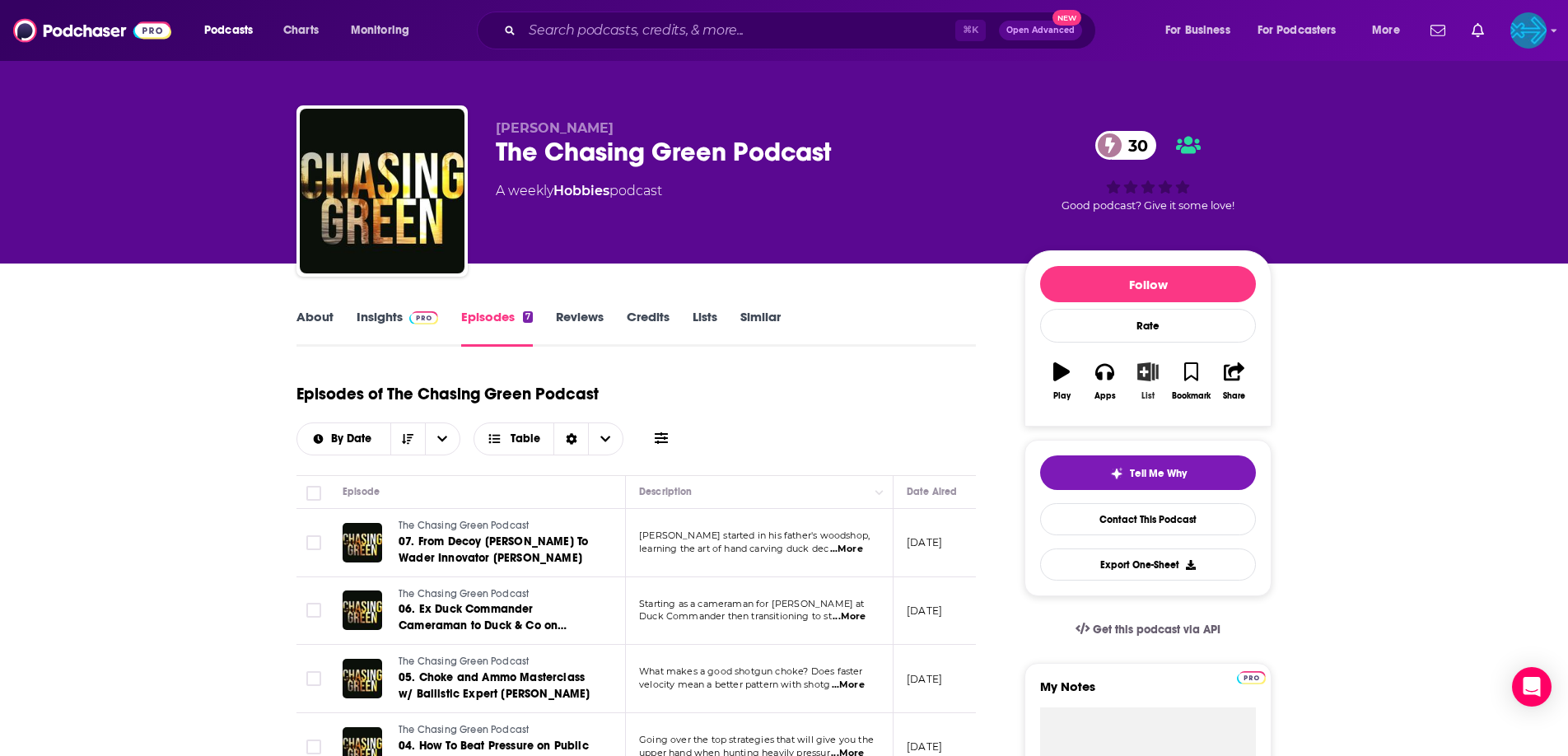
click at [1147, 375] on icon "button" at bounding box center [1149, 371] width 21 height 18
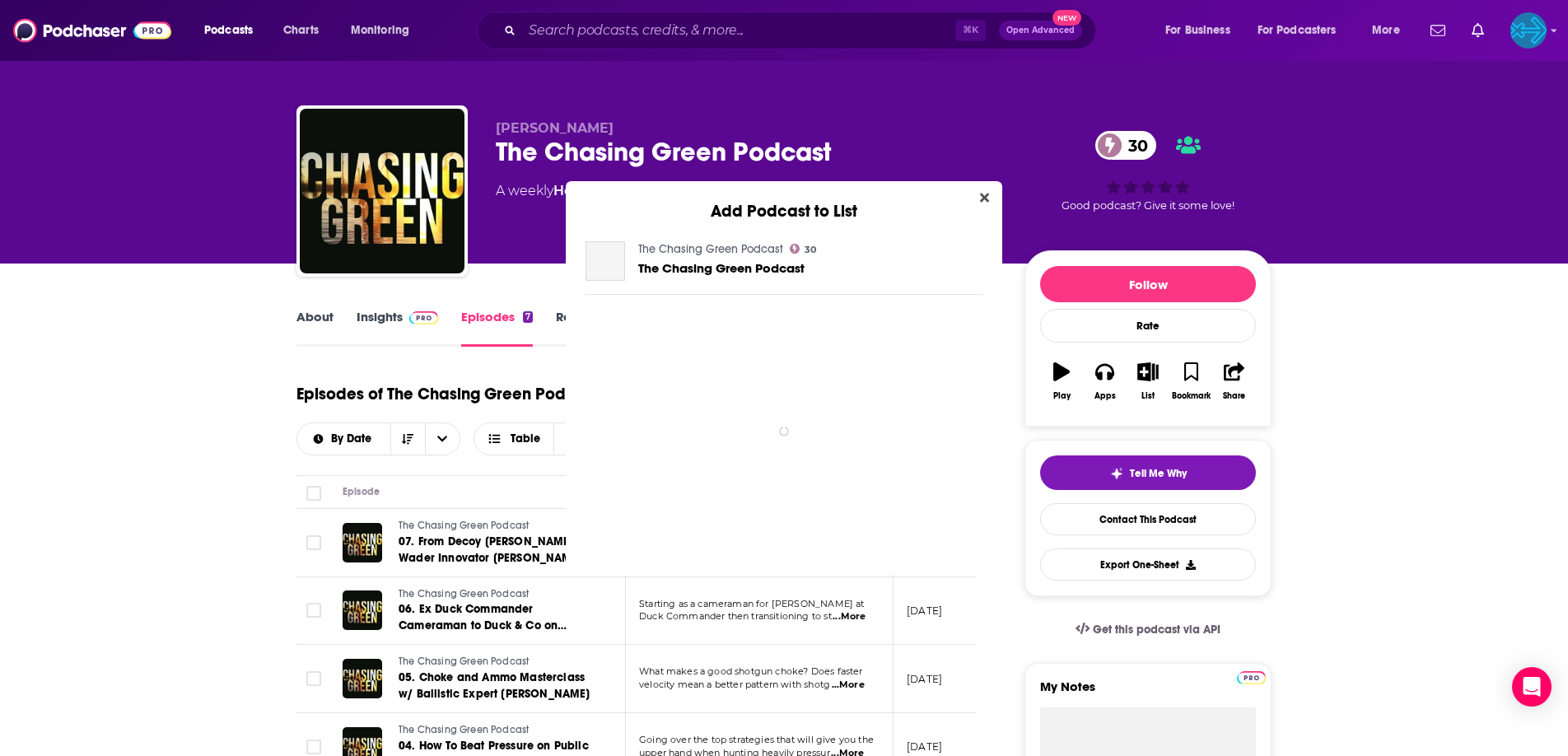
scroll to position [0, 0]
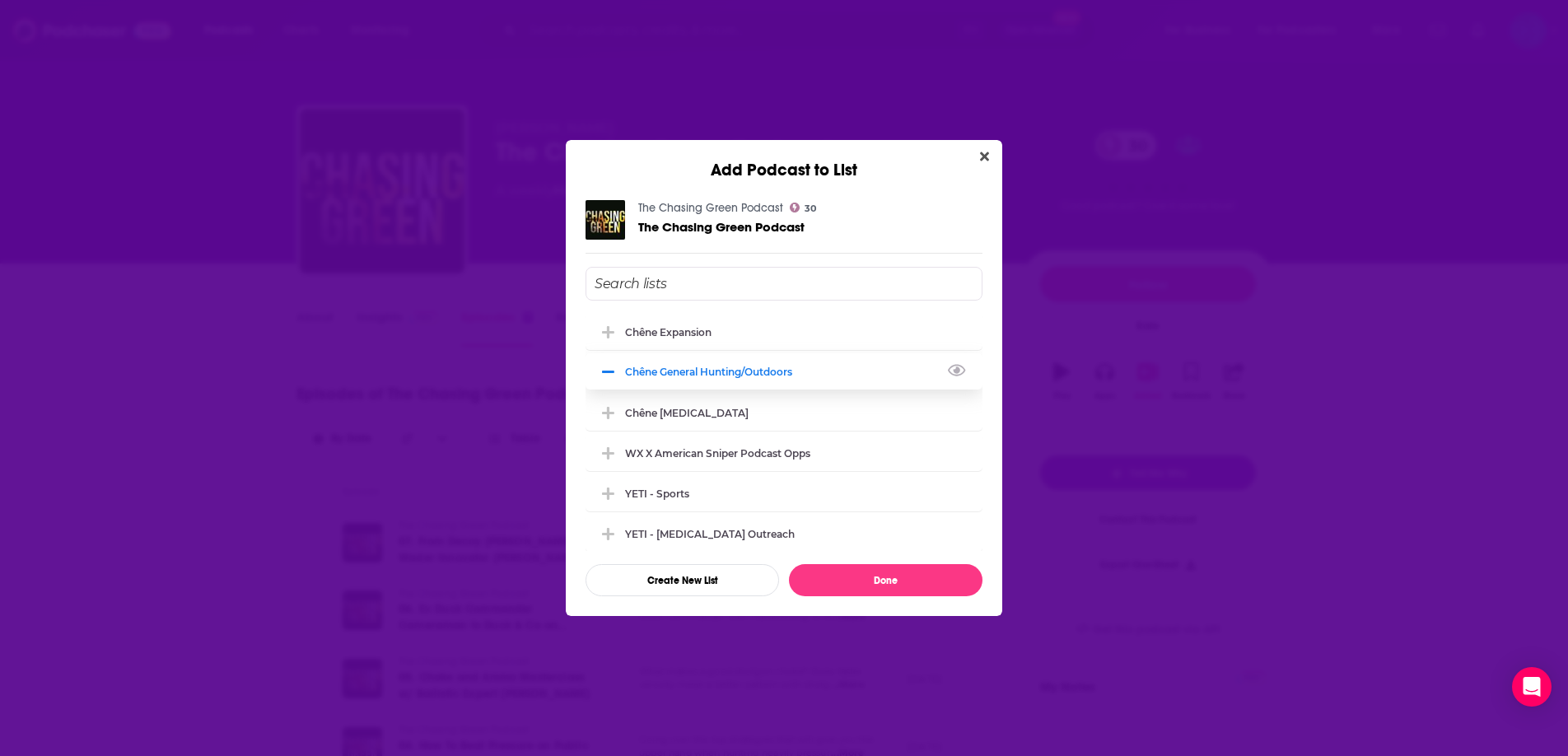
click at [701, 374] on div "Chêne General Hunting/Outdoors" at bounding box center [713, 372] width 177 height 12
click at [671, 414] on div "Chêne [MEDICAL_DATA]" at bounding box center [691, 412] width 133 height 12
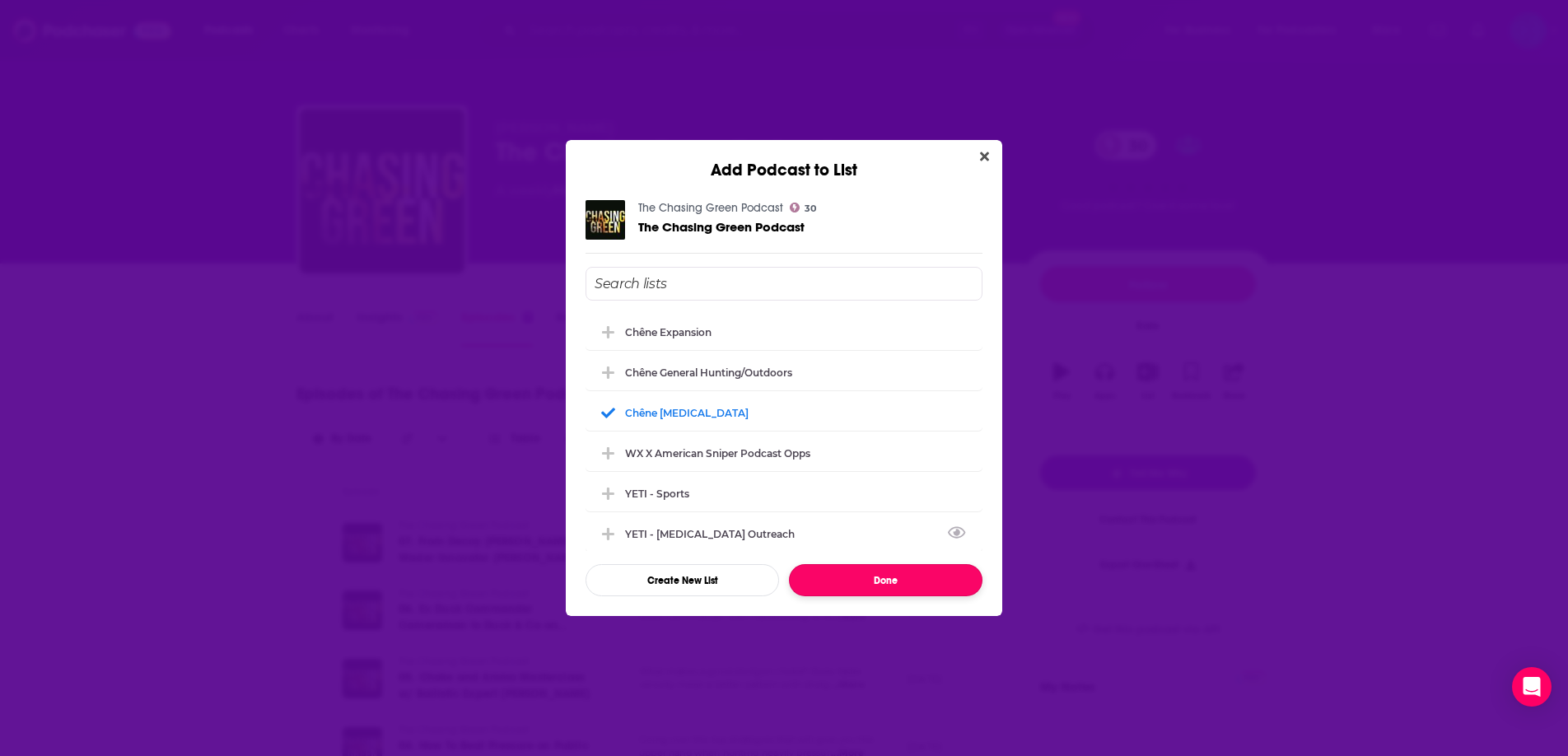
click at [881, 578] on button "Done" at bounding box center [886, 580] width 193 height 32
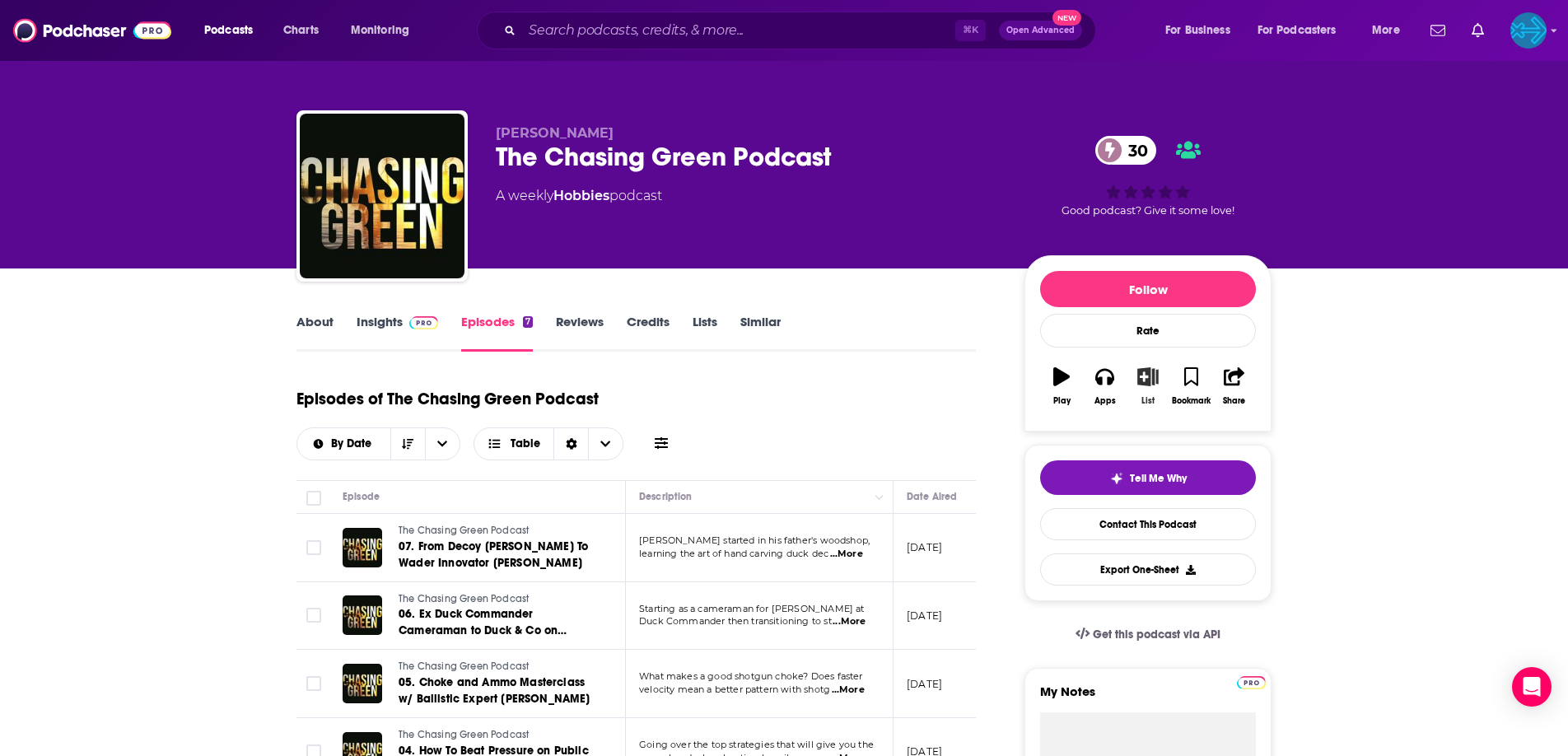
scroll to position [5, 0]
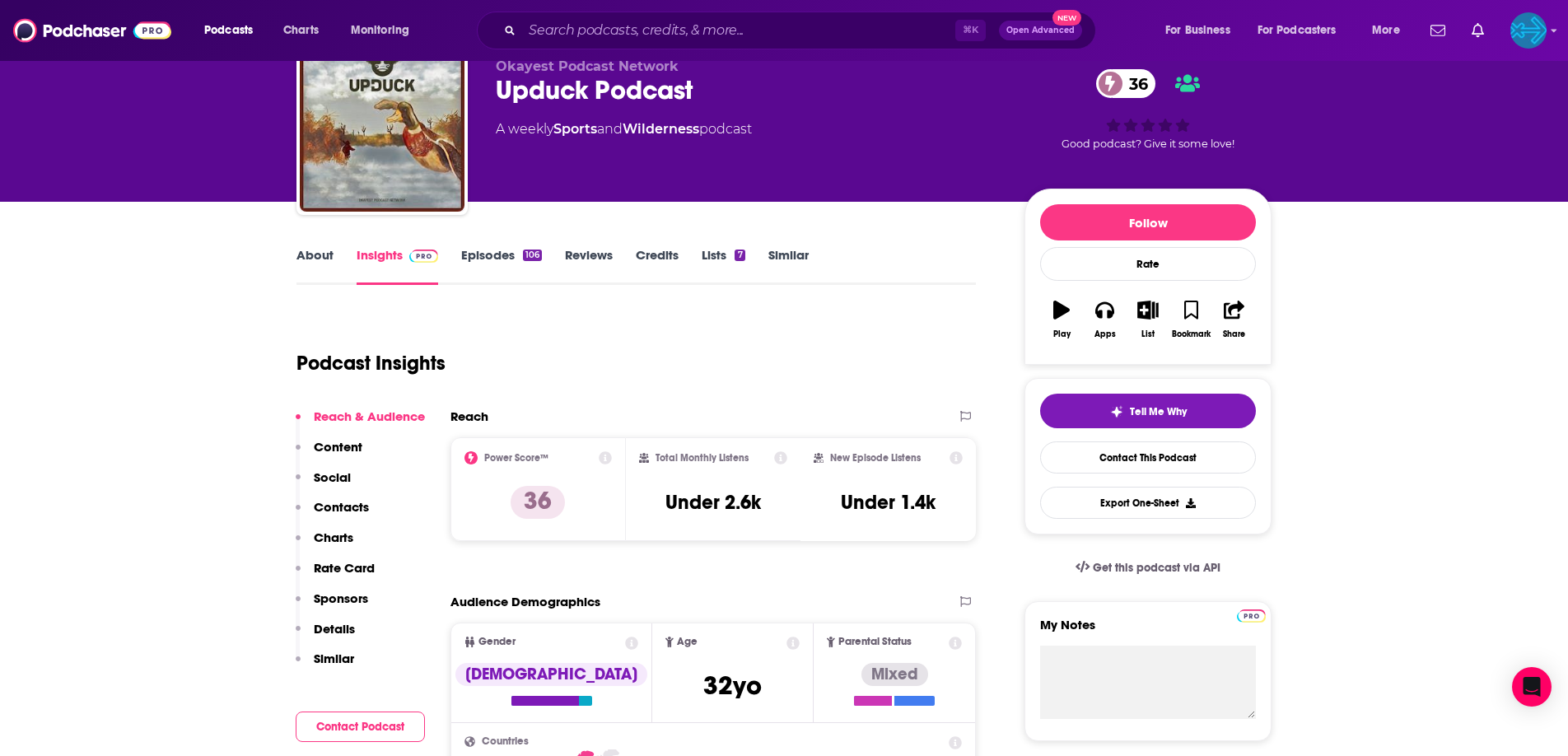
scroll to position [133, 0]
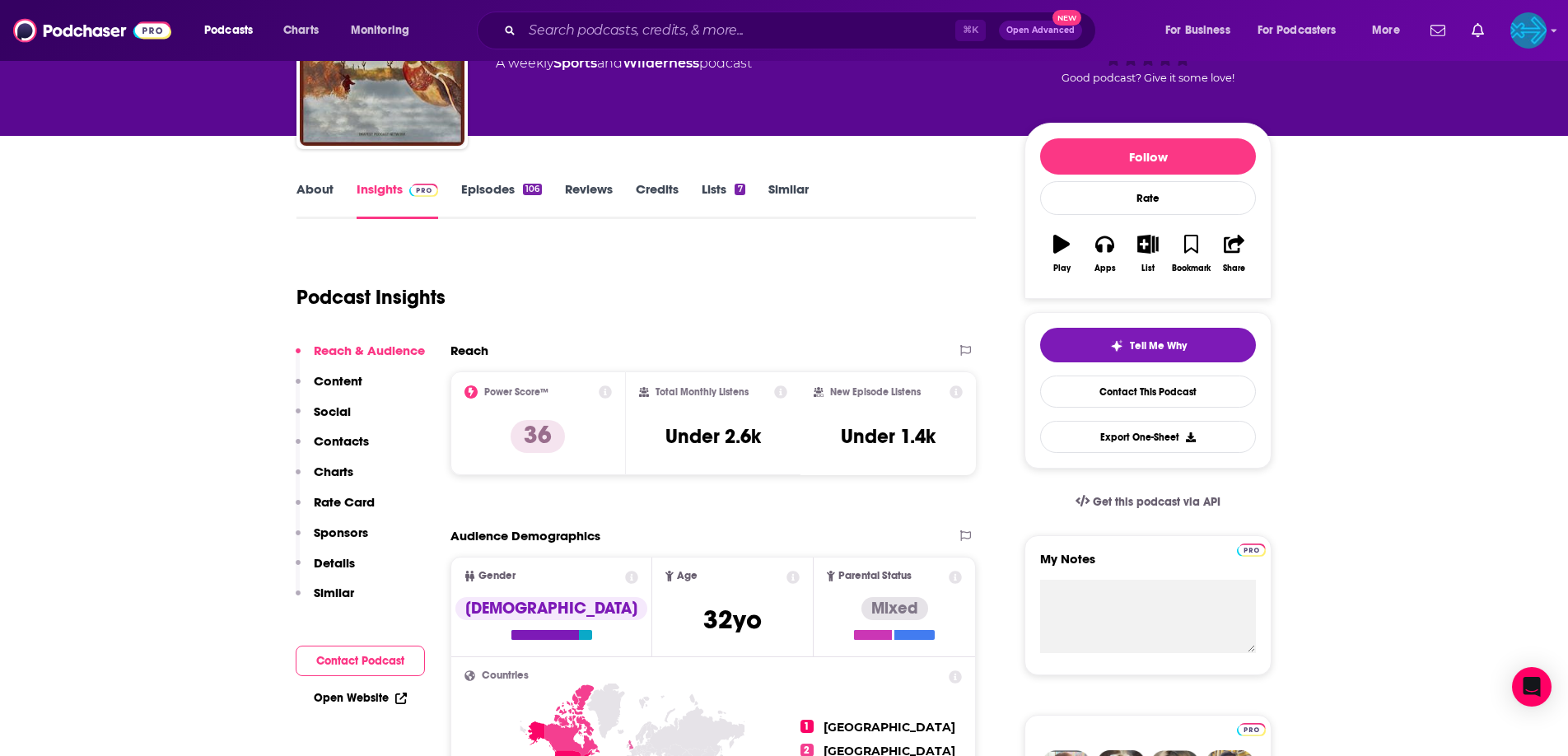
click at [502, 189] on link "Episodes 106" at bounding box center [501, 200] width 80 height 38
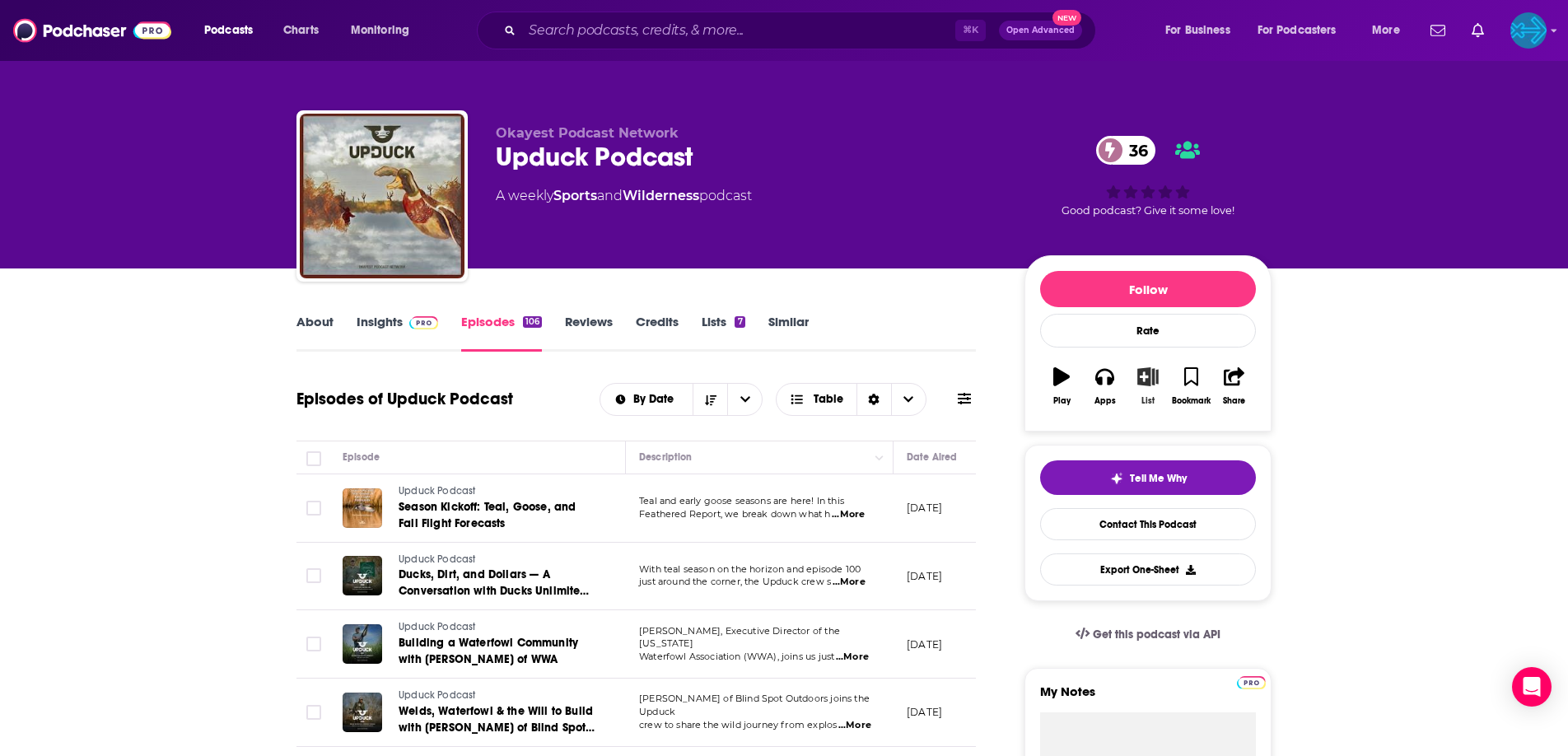
click at [1147, 386] on button "List" at bounding box center [1147, 387] width 43 height 60
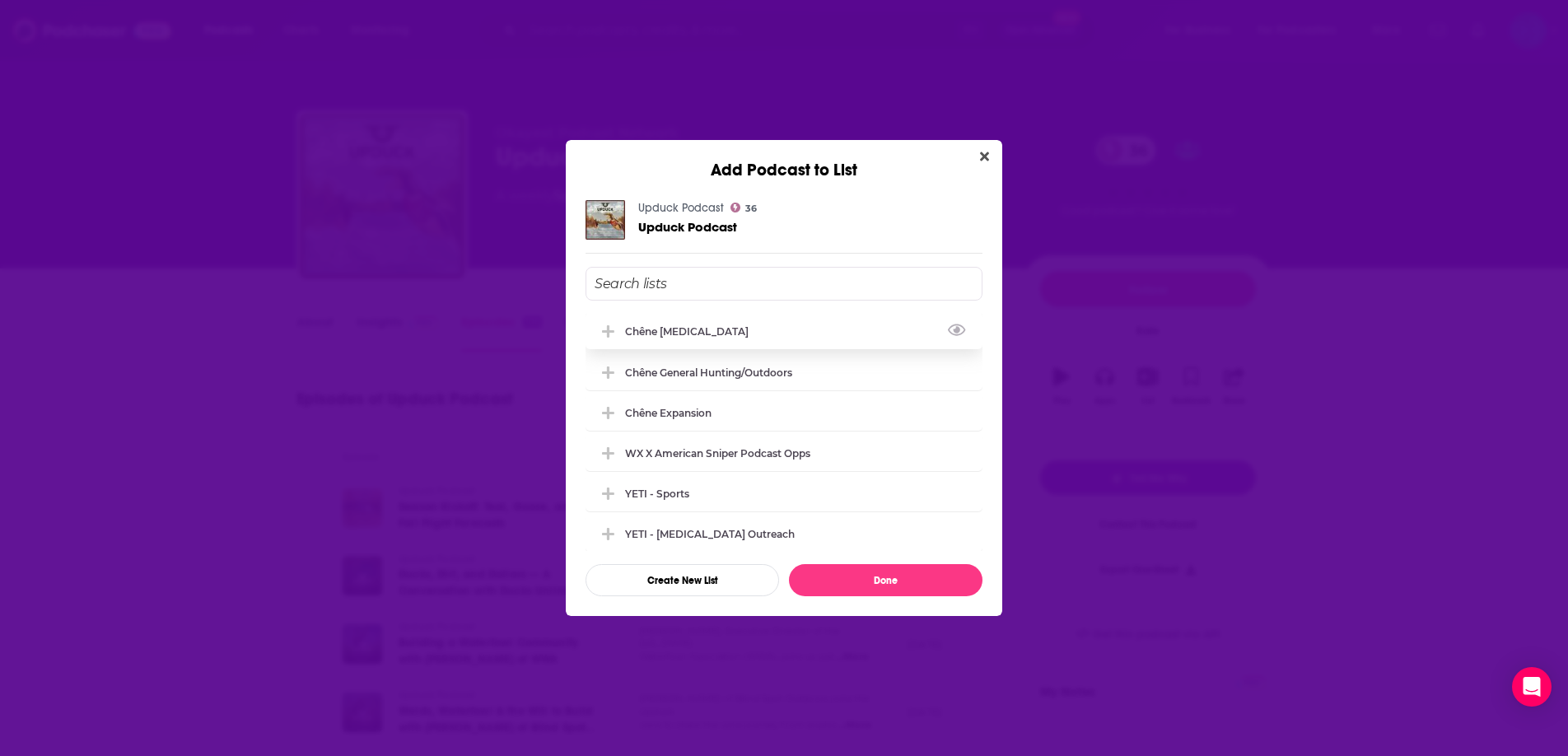
click at [696, 329] on div "Chêne [MEDICAL_DATA]" at bounding box center [691, 332] width 133 height 12
click at [875, 577] on button "Done" at bounding box center [886, 580] width 193 height 32
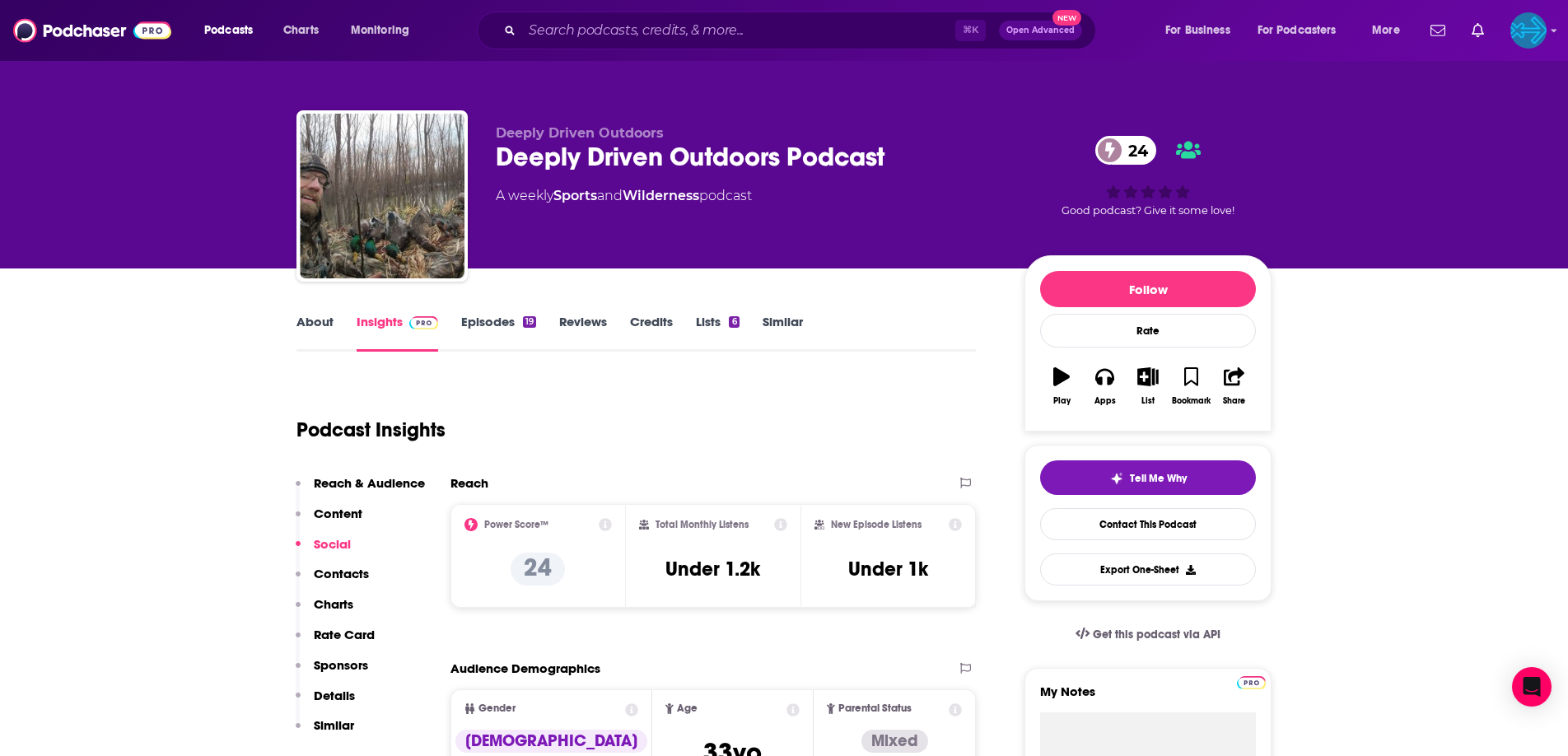
click at [482, 323] on link "Episodes 19" at bounding box center [499, 332] width 75 height 38
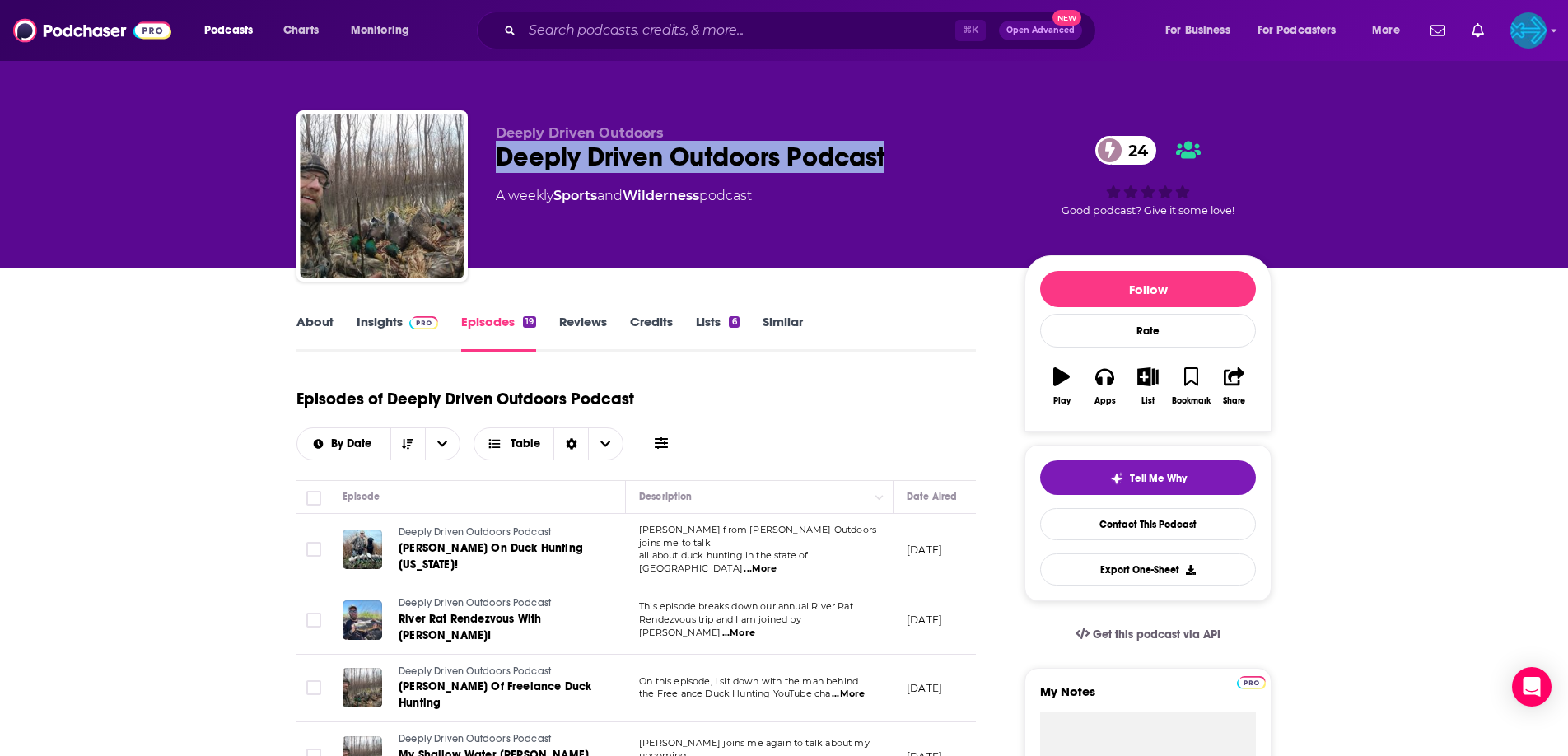
drag, startPoint x: 889, startPoint y: 145, endPoint x: 501, endPoint y: 165, distance: 388.5
click at [501, 165] on div "Deeply Driven Outdoors Podcast 24" at bounding box center [747, 157] width 502 height 32
copy h2 "Deeply Driven Outdoors Podcast"
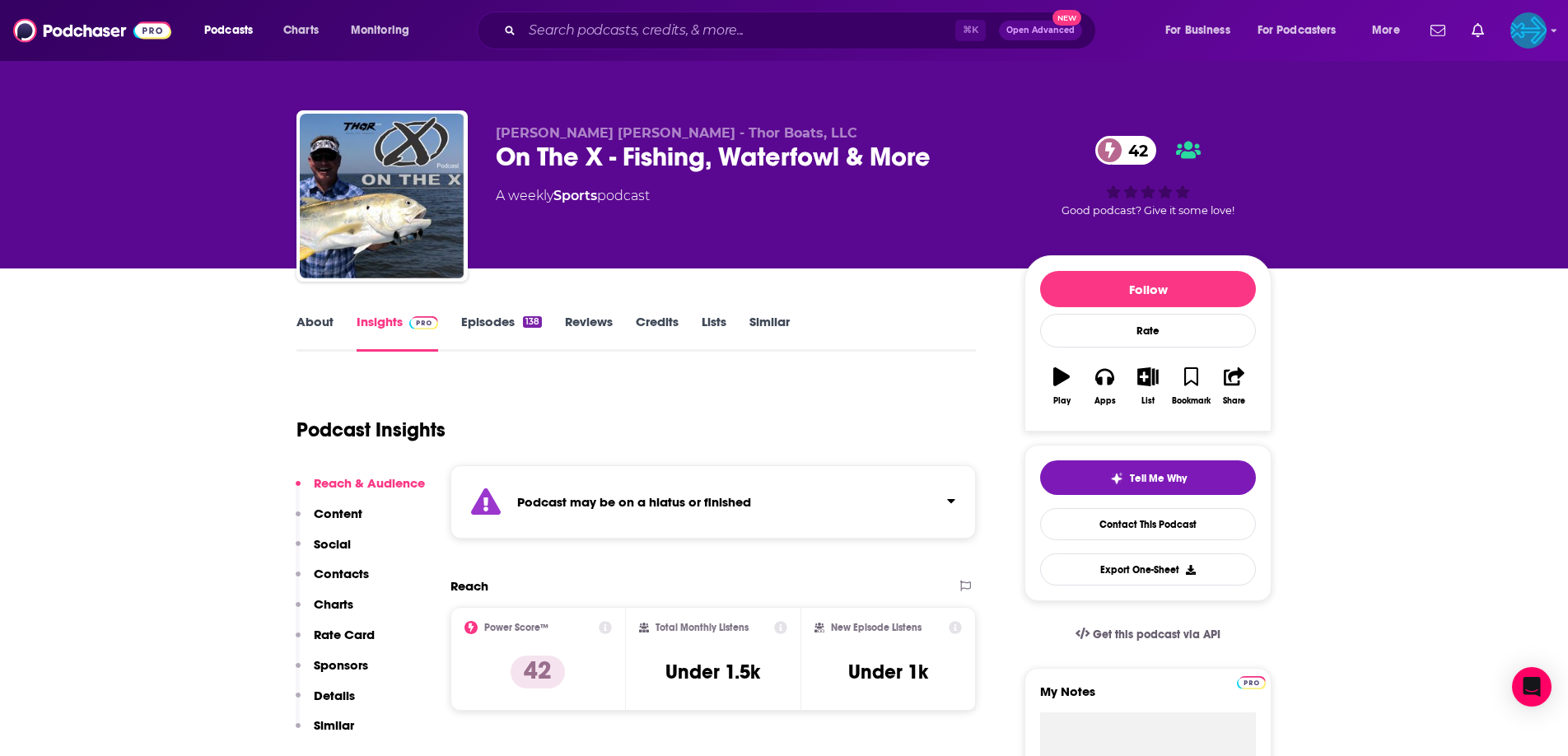
click at [503, 320] on link "Episodes 138" at bounding box center [501, 332] width 80 height 38
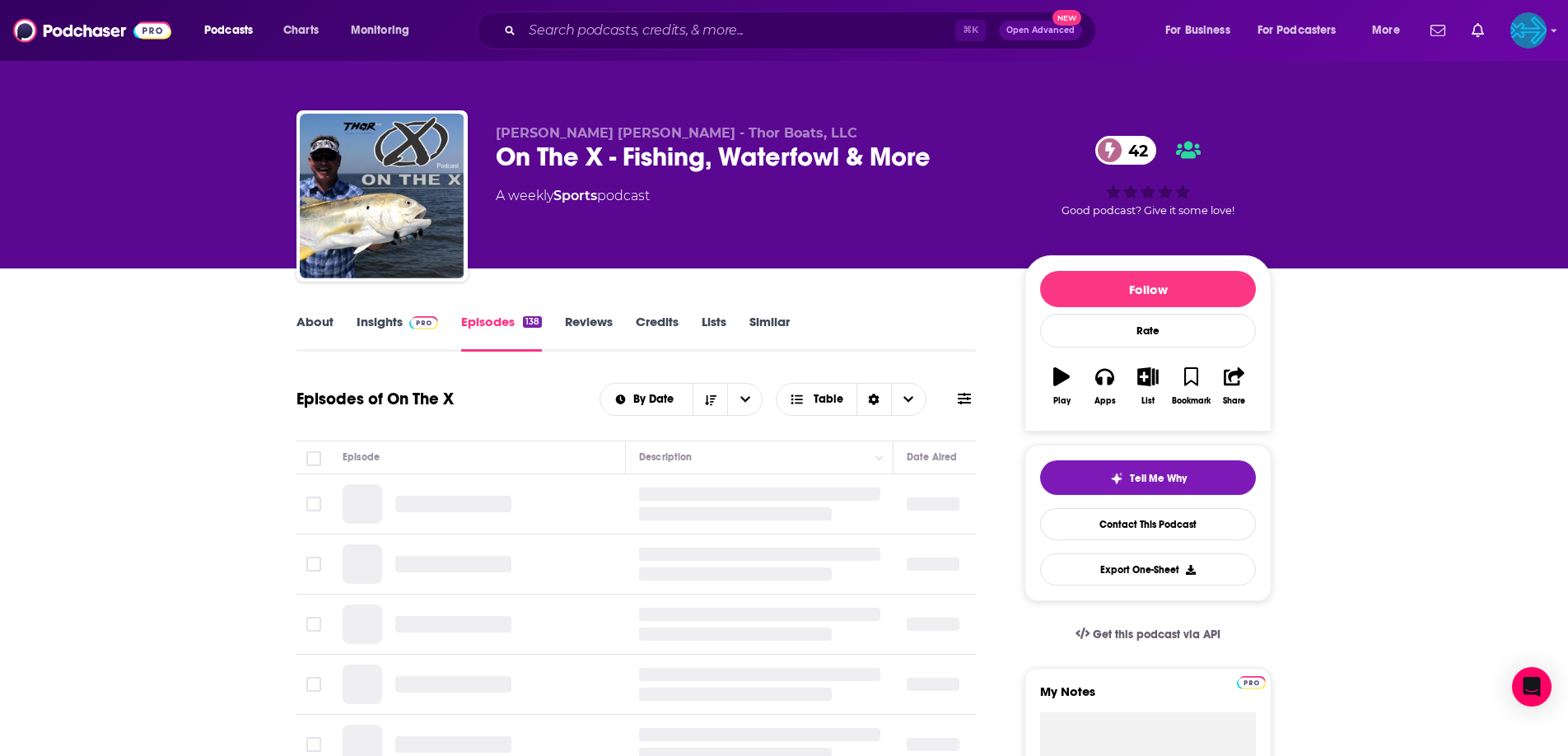
click at [394, 337] on link "Insights" at bounding box center [397, 332] width 81 height 38
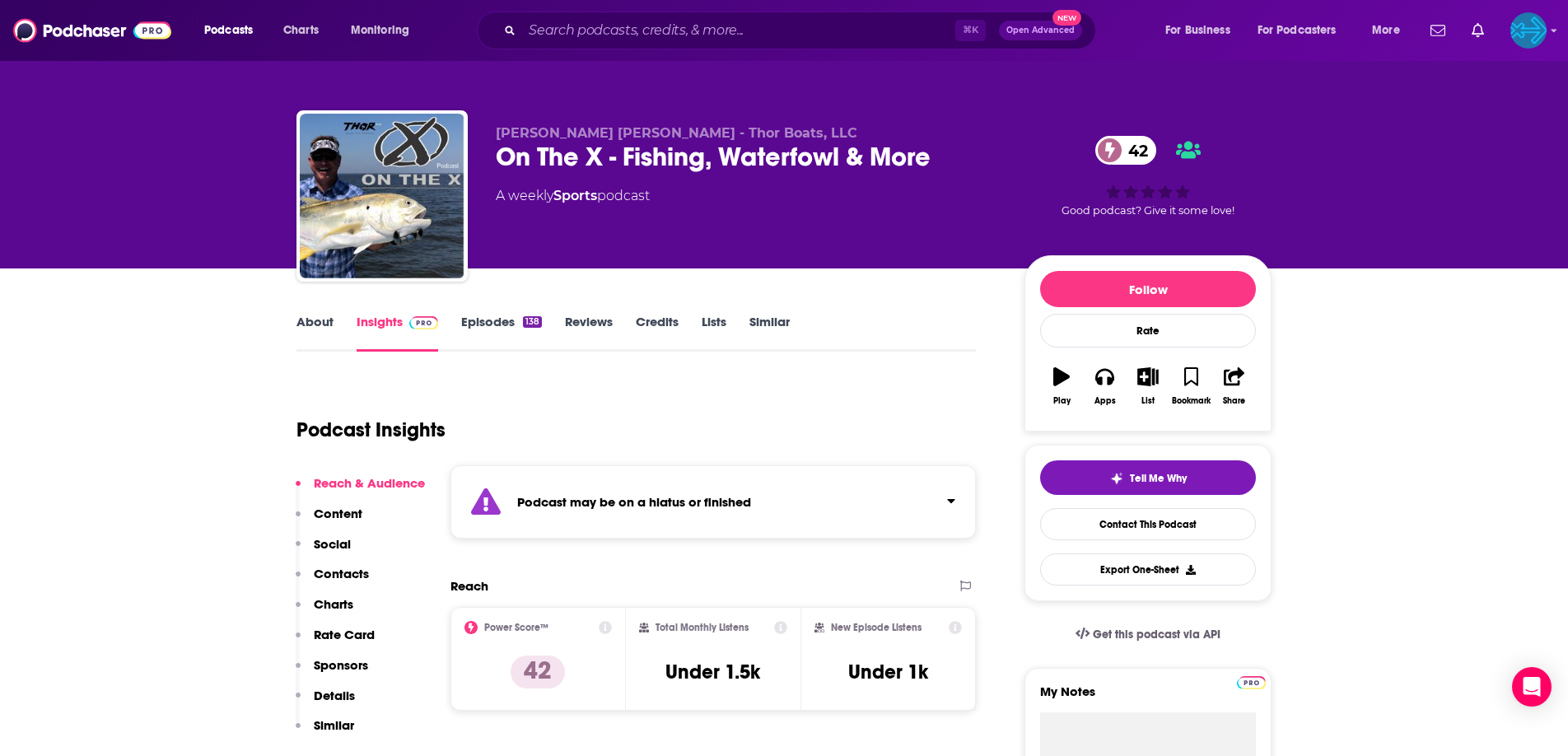
click at [494, 329] on link "Episodes 138" at bounding box center [501, 332] width 80 height 38
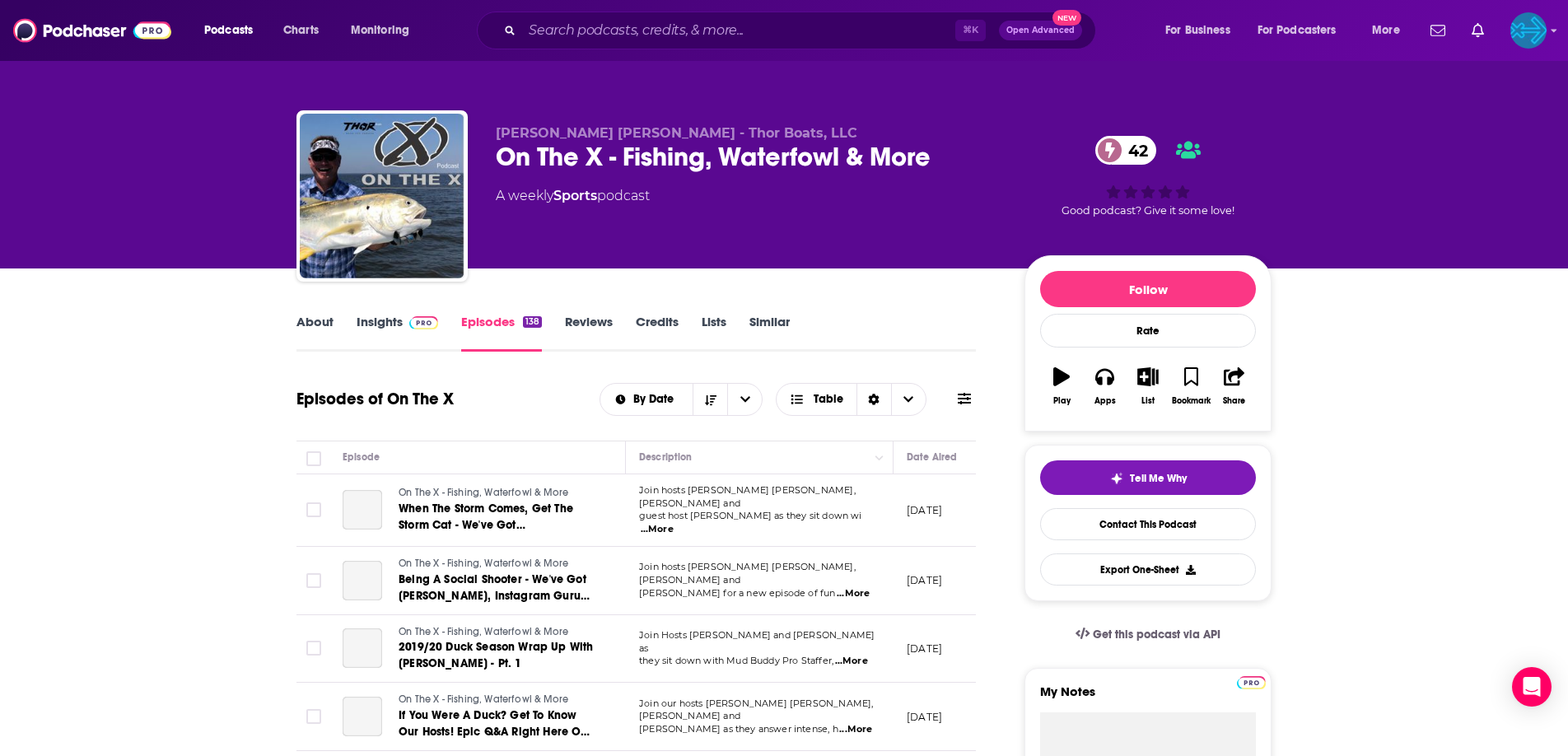
click at [392, 331] on link "Insights" at bounding box center [397, 332] width 81 height 38
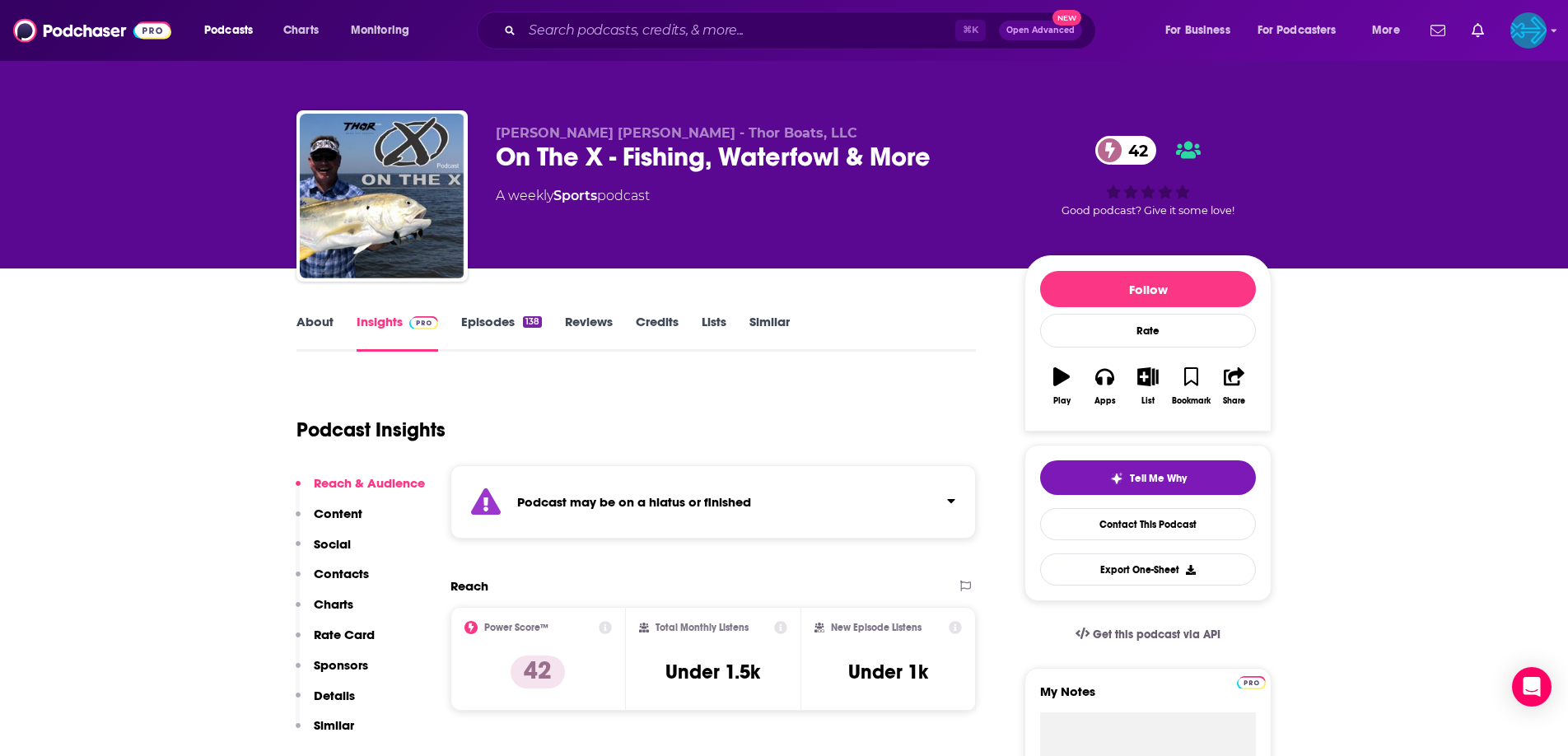
click at [494, 315] on link "Episodes 138" at bounding box center [501, 332] width 80 height 38
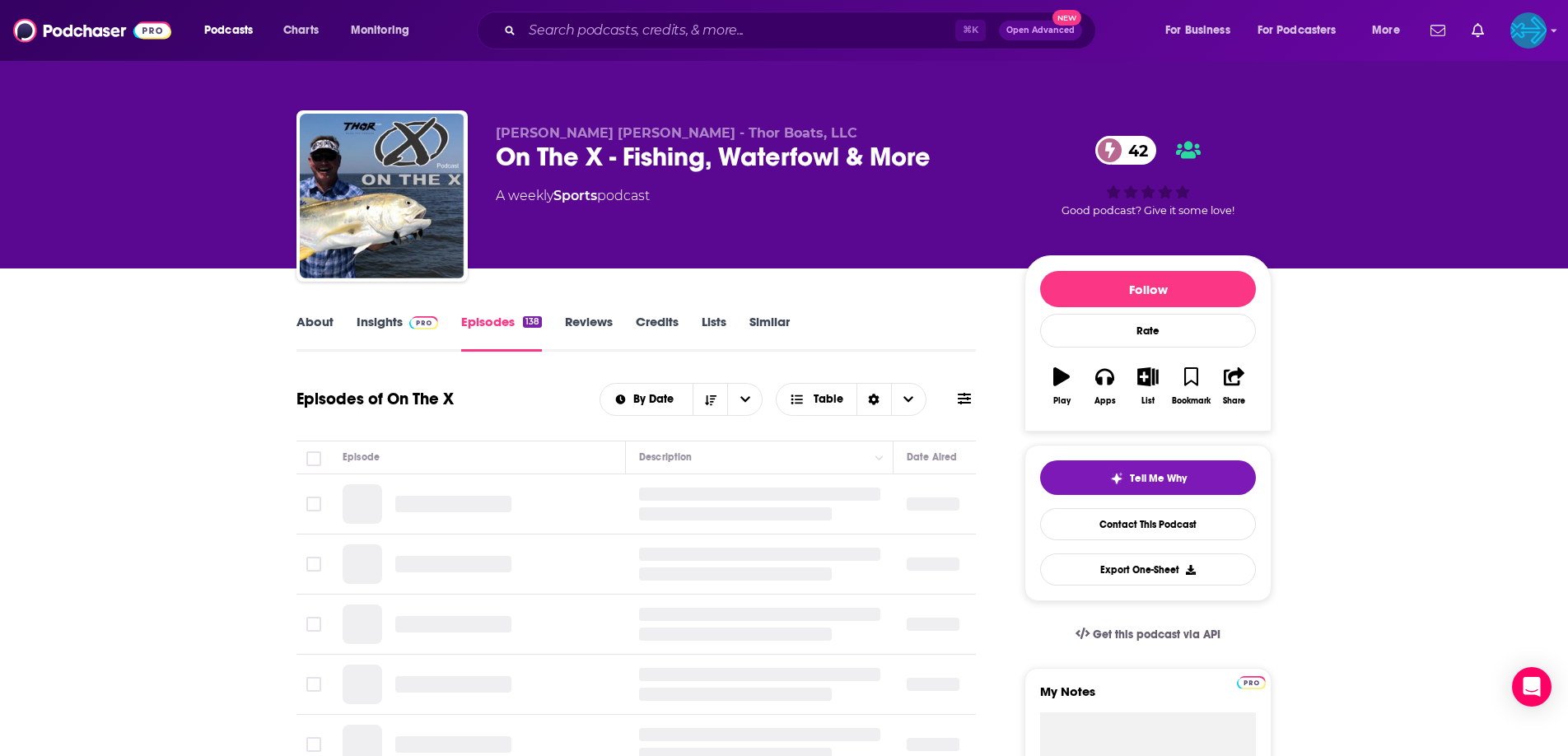
scroll to position [10, 0]
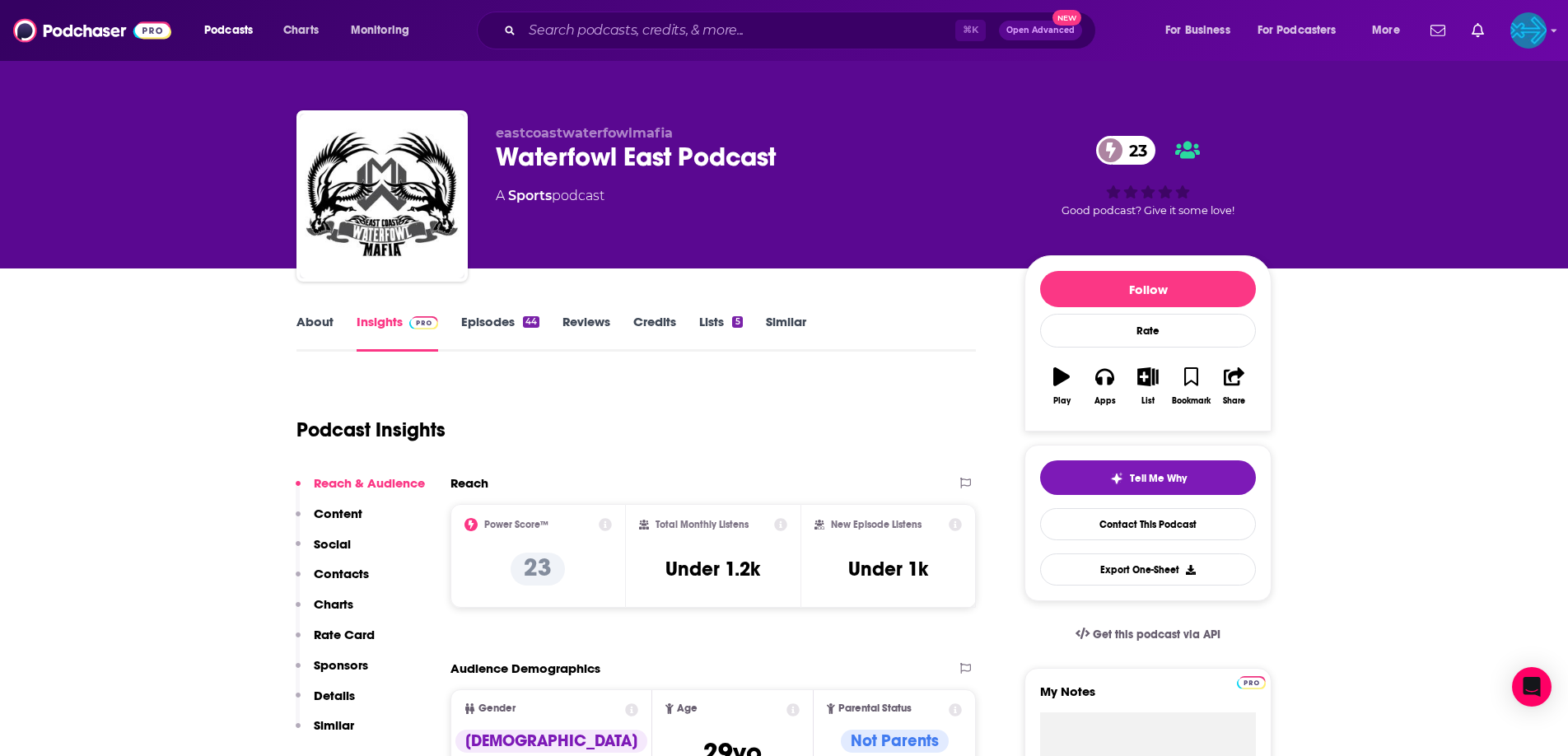
click at [487, 322] on link "Episodes 44" at bounding box center [500, 332] width 78 height 38
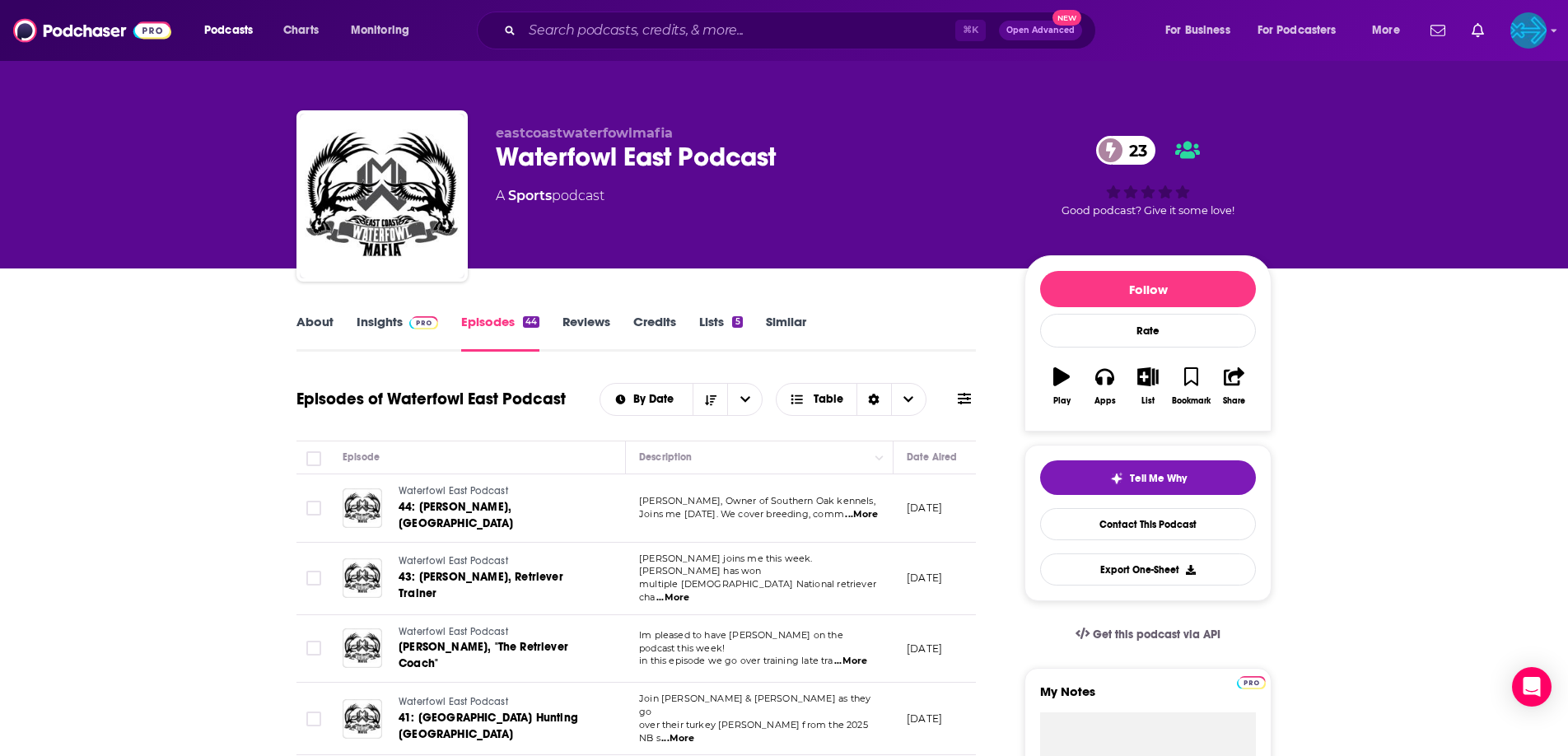
click at [424, 327] on img at bounding box center [424, 322] width 29 height 13
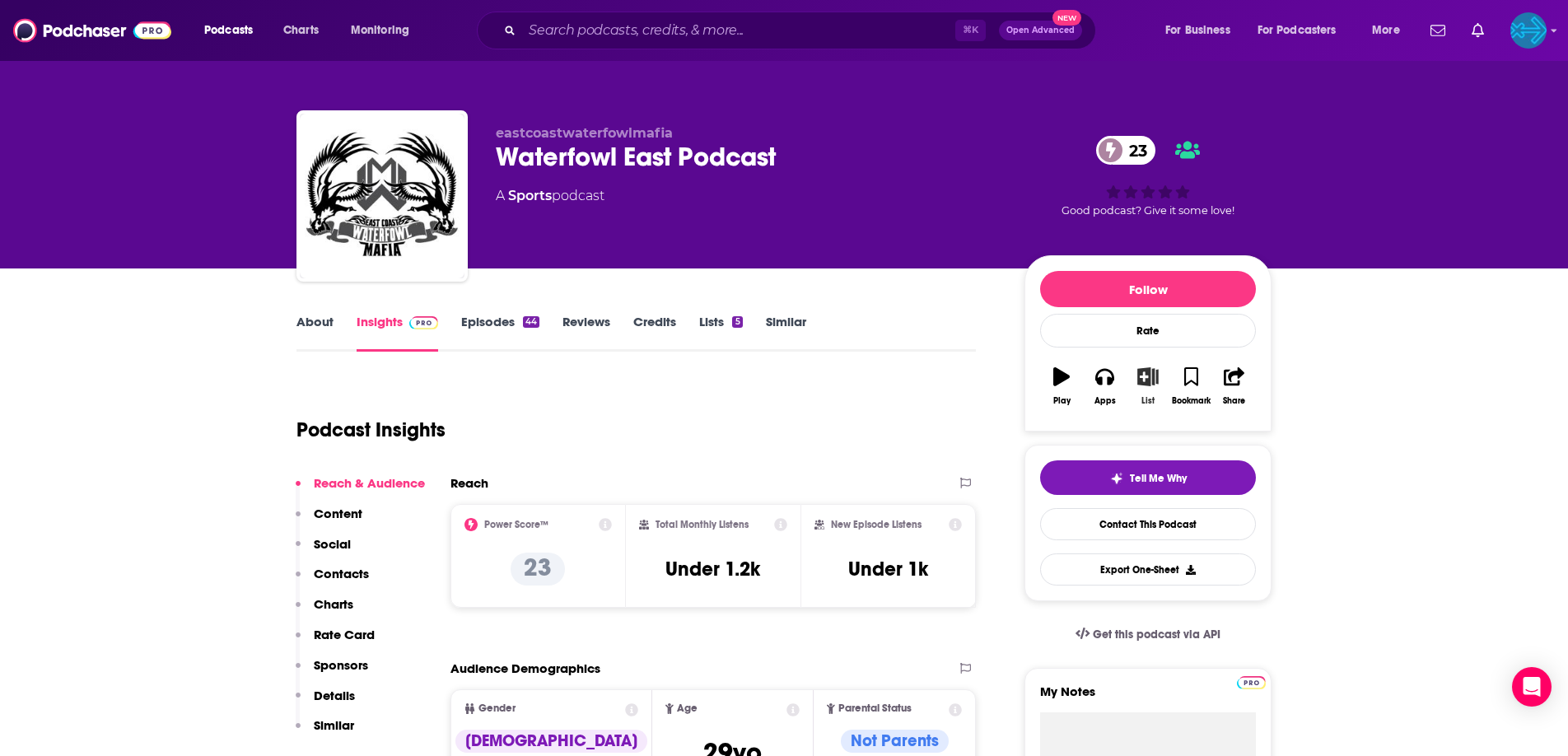
click at [1144, 383] on icon "button" at bounding box center [1149, 376] width 21 height 18
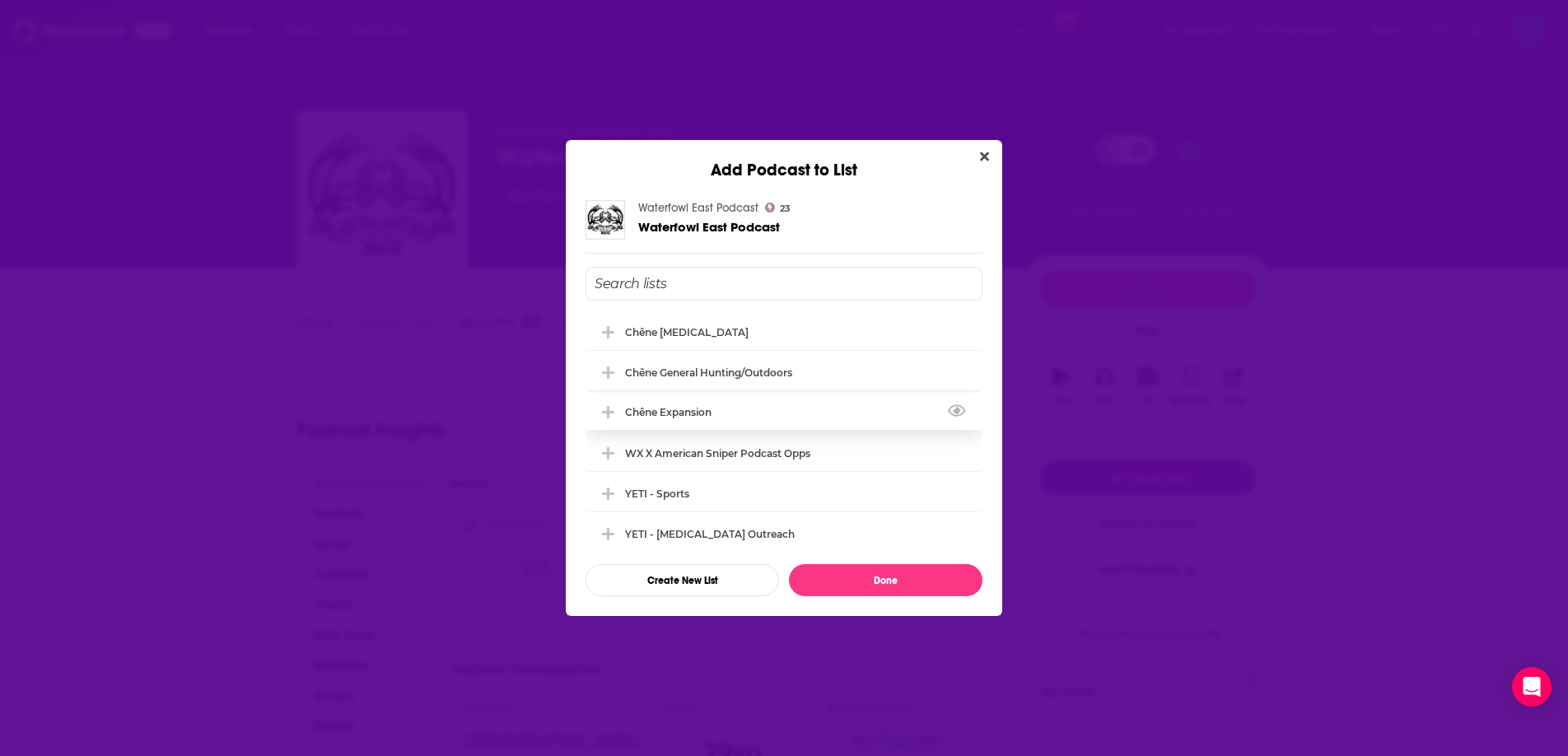
click at [728, 412] on div "Chêne Expansion" at bounding box center [784, 411] width 397 height 36
click at [674, 332] on div "Chêne [MEDICAL_DATA]" at bounding box center [691, 332] width 133 height 12
click at [682, 407] on div "Chêne Expansion" at bounding box center [673, 412] width 96 height 12
click at [882, 579] on button "Done" at bounding box center [886, 580] width 193 height 32
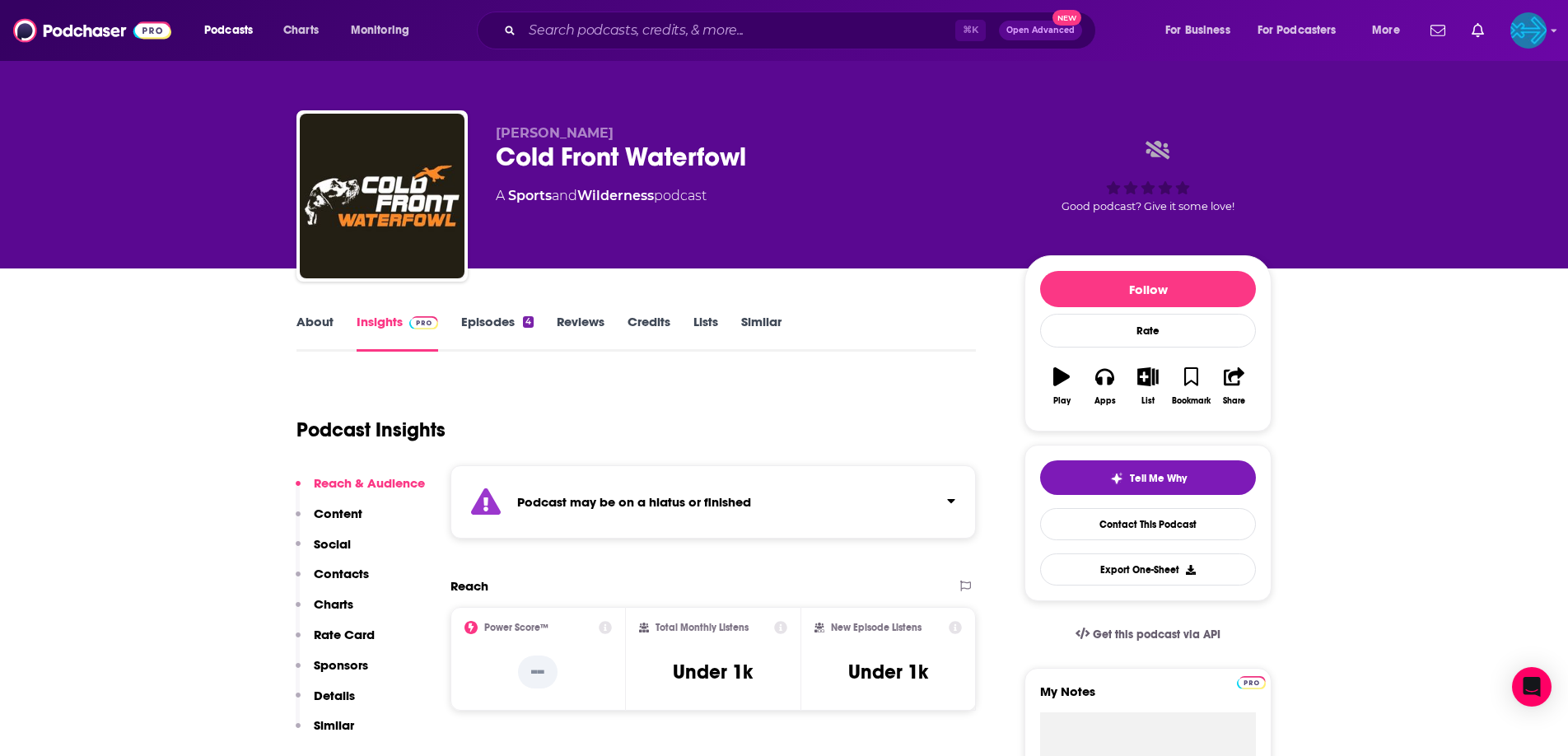
click at [494, 321] on link "Episodes 4" at bounding box center [497, 332] width 73 height 38
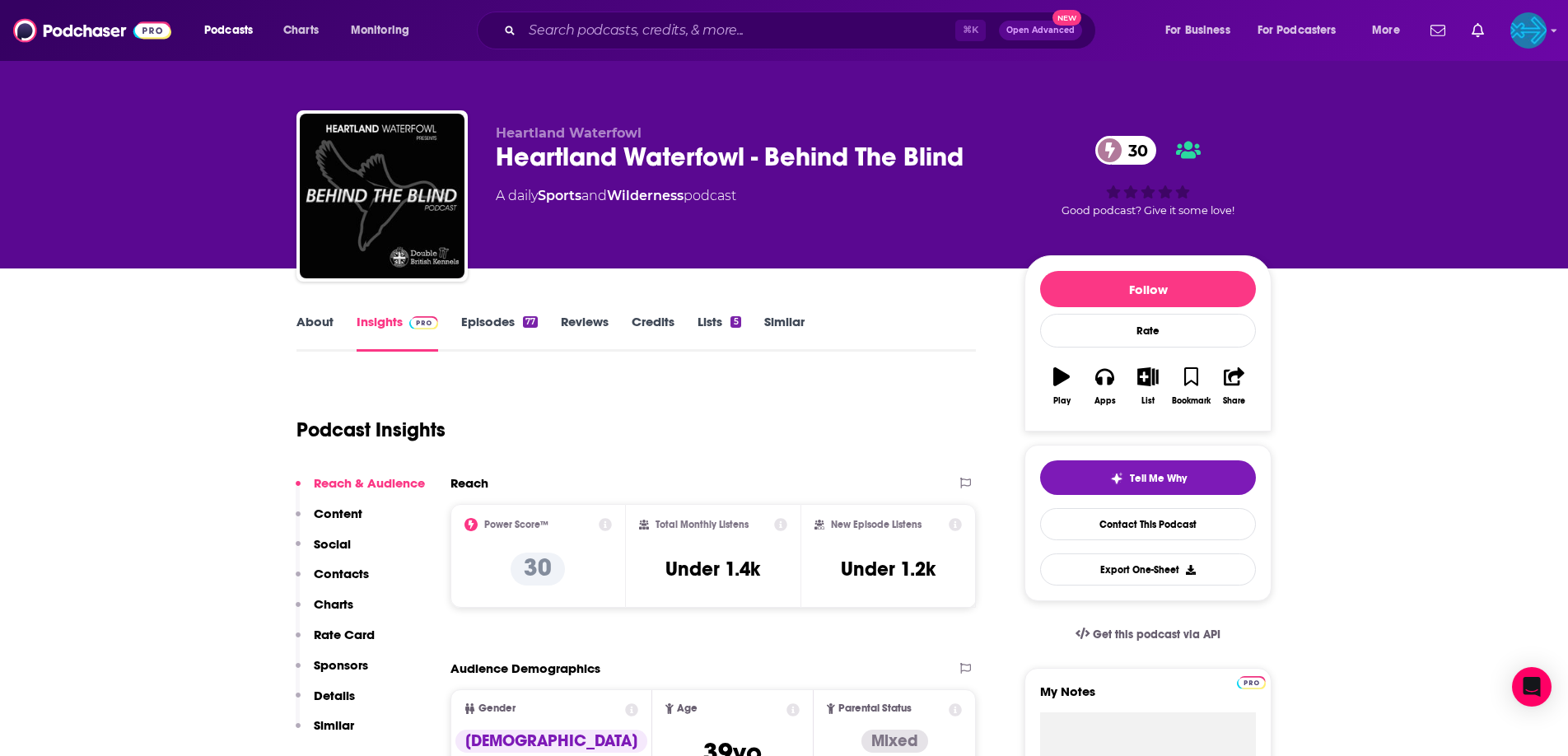
click at [494, 328] on link "Episodes 77" at bounding box center [500, 332] width 77 height 38
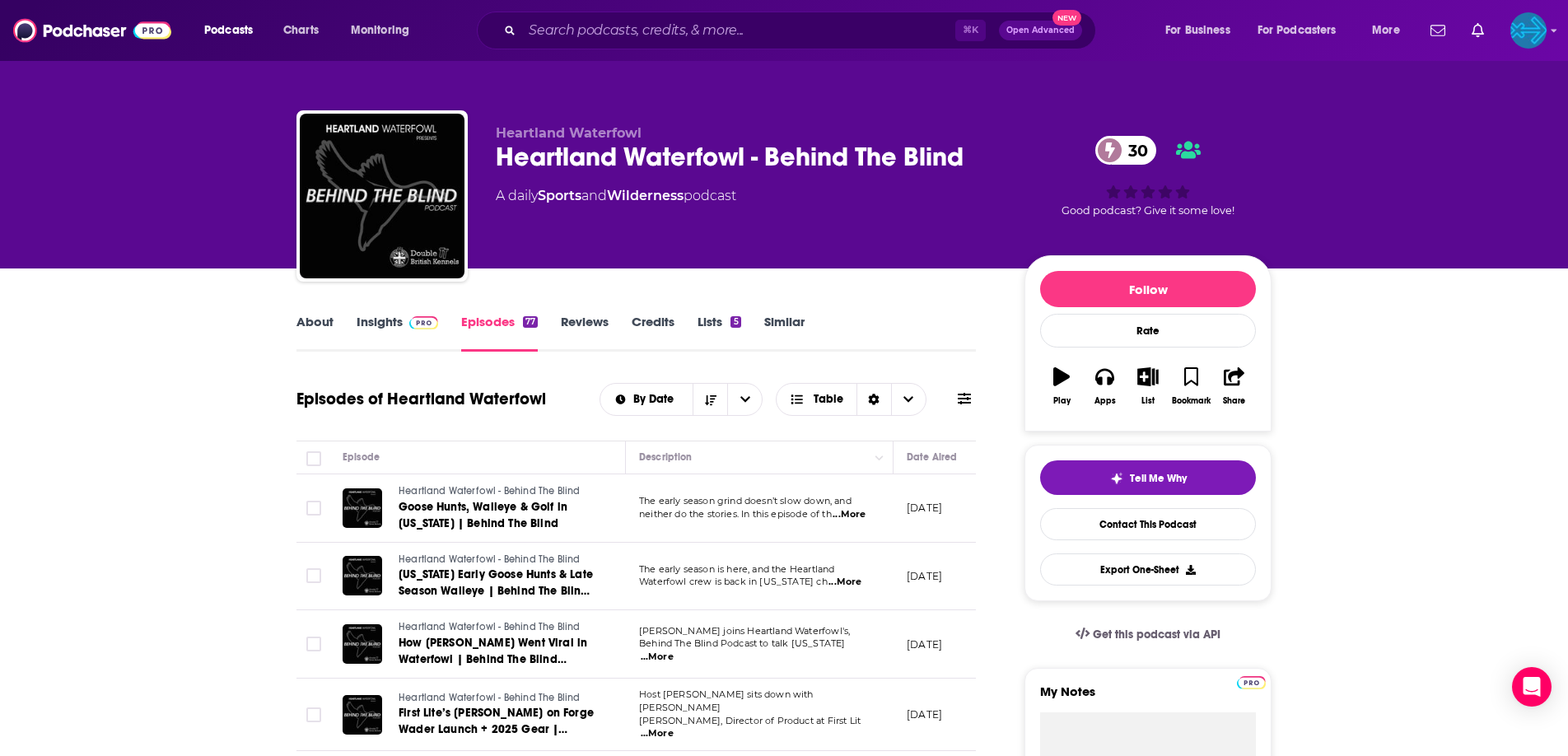
click at [382, 328] on link "Insights" at bounding box center [397, 332] width 81 height 38
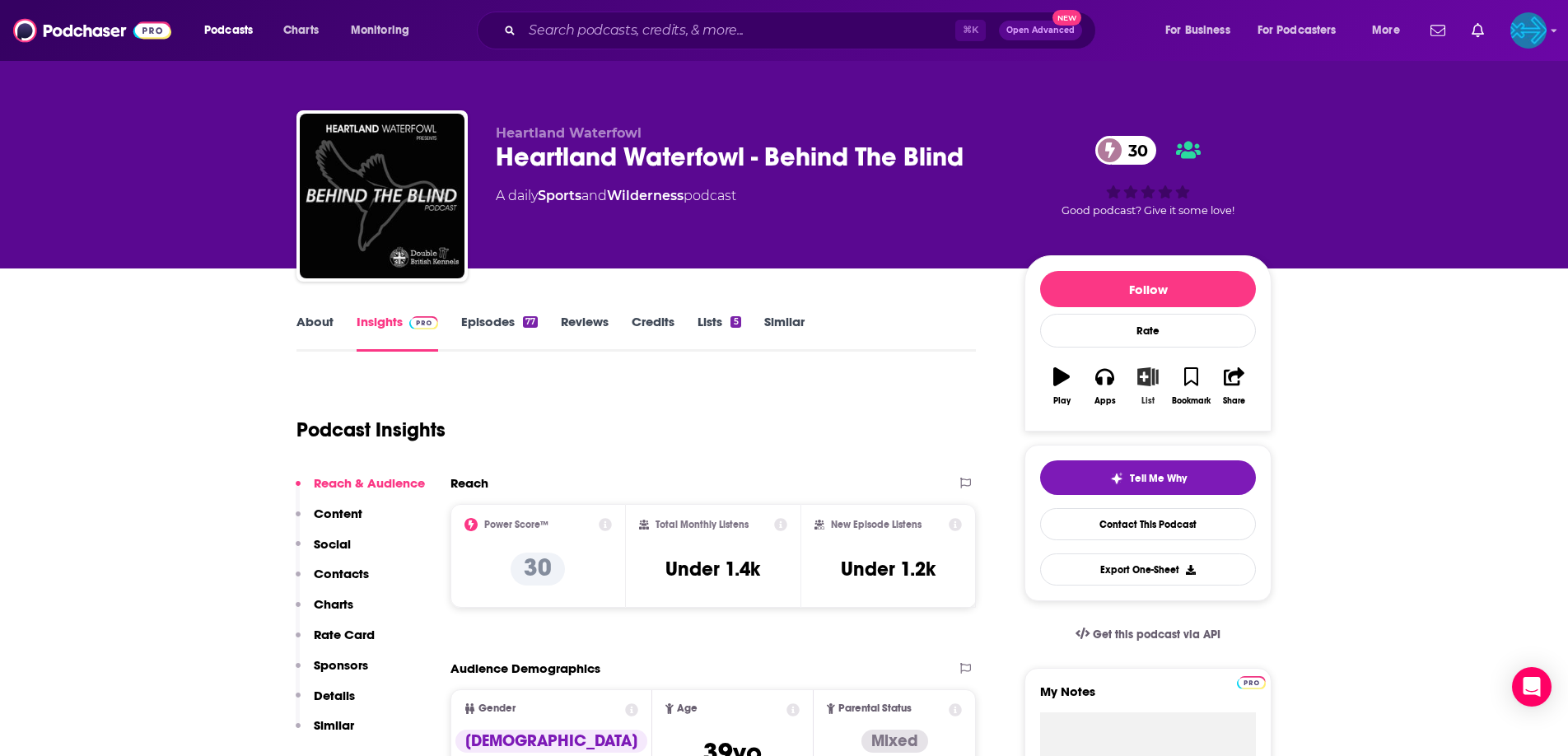
click at [1155, 385] on icon "button" at bounding box center [1148, 376] width 21 height 18
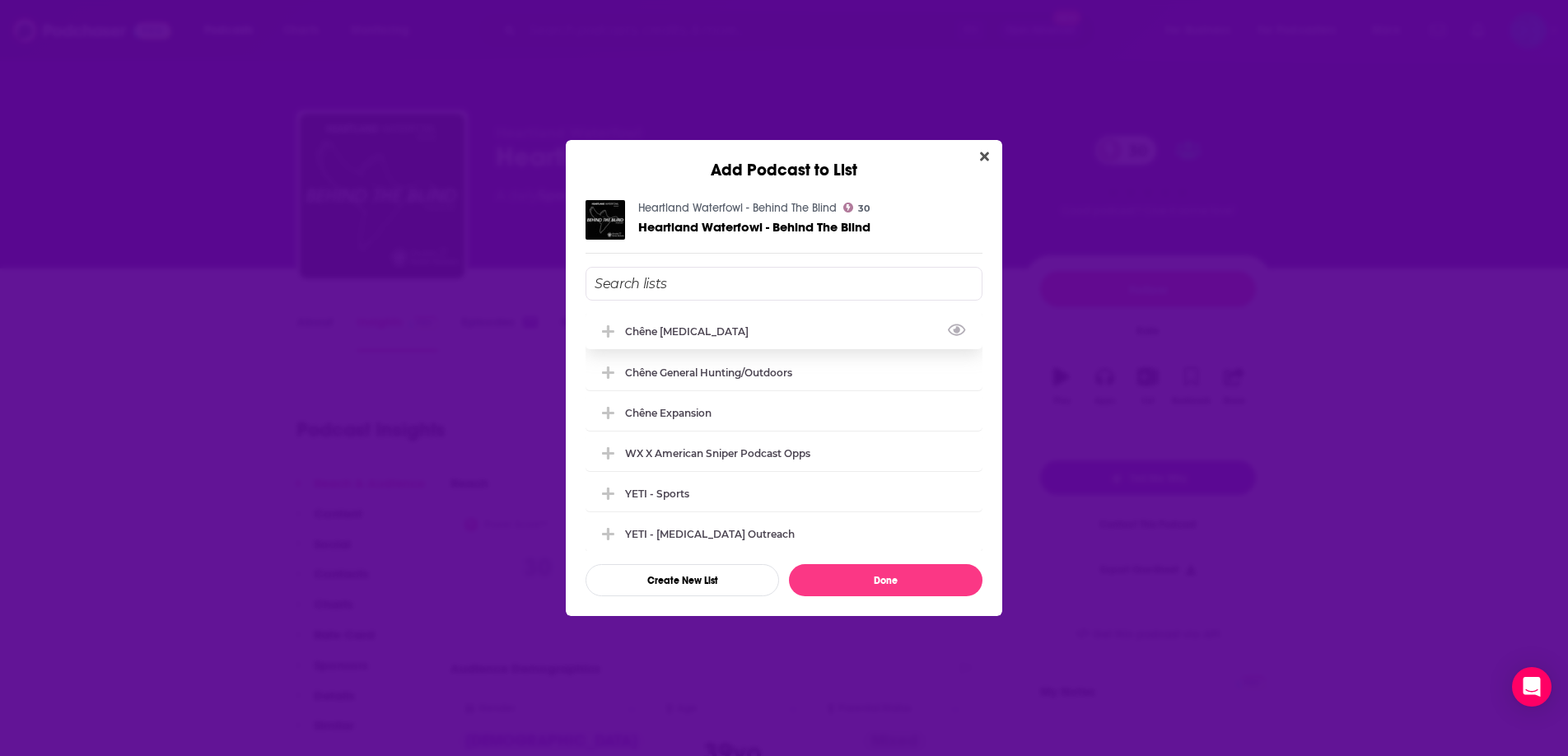
click at [692, 331] on div "Chêne Endemic" at bounding box center [691, 332] width 133 height 12
click at [875, 578] on button "Done" at bounding box center [886, 580] width 193 height 32
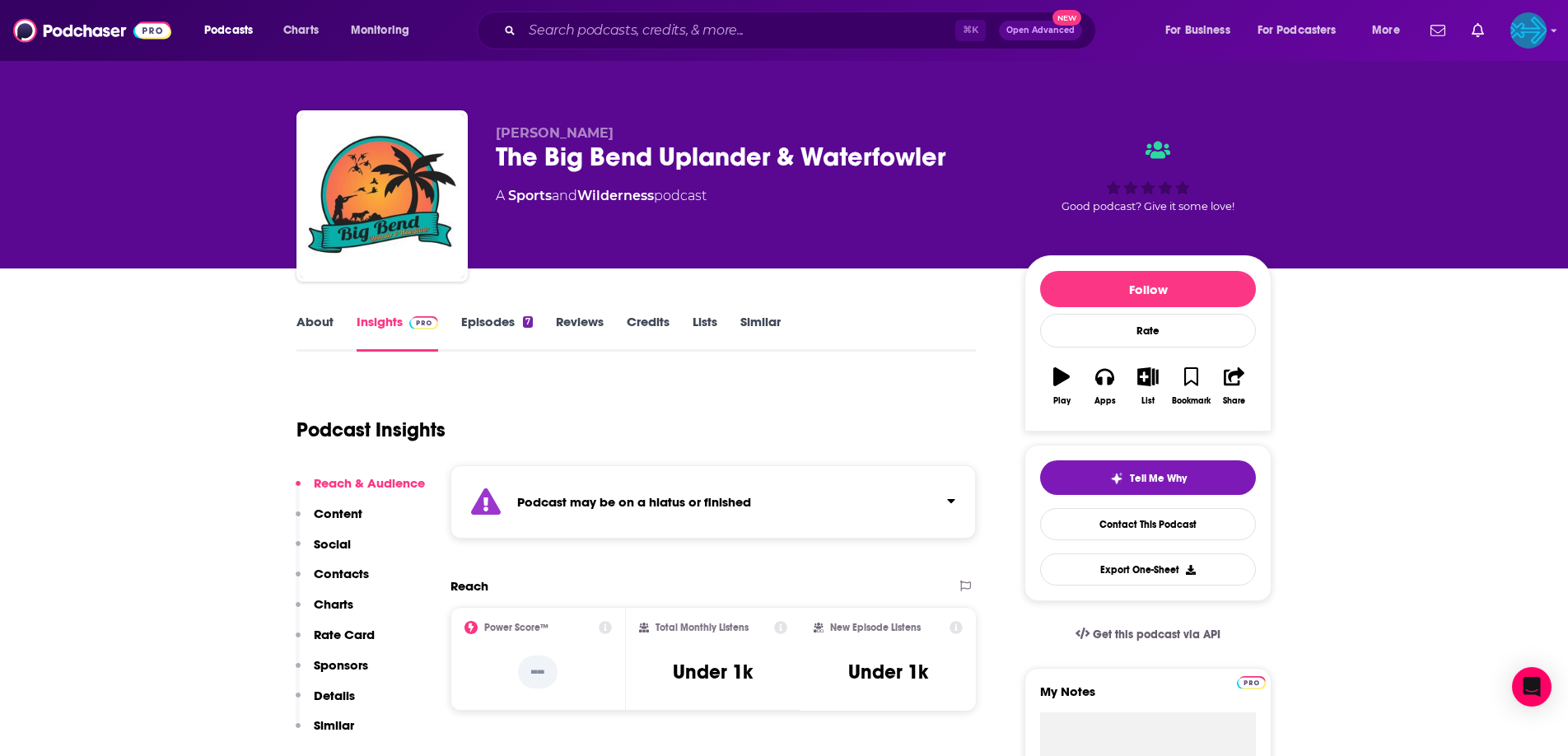
click at [501, 326] on link "Episodes 7" at bounding box center [497, 332] width 72 height 38
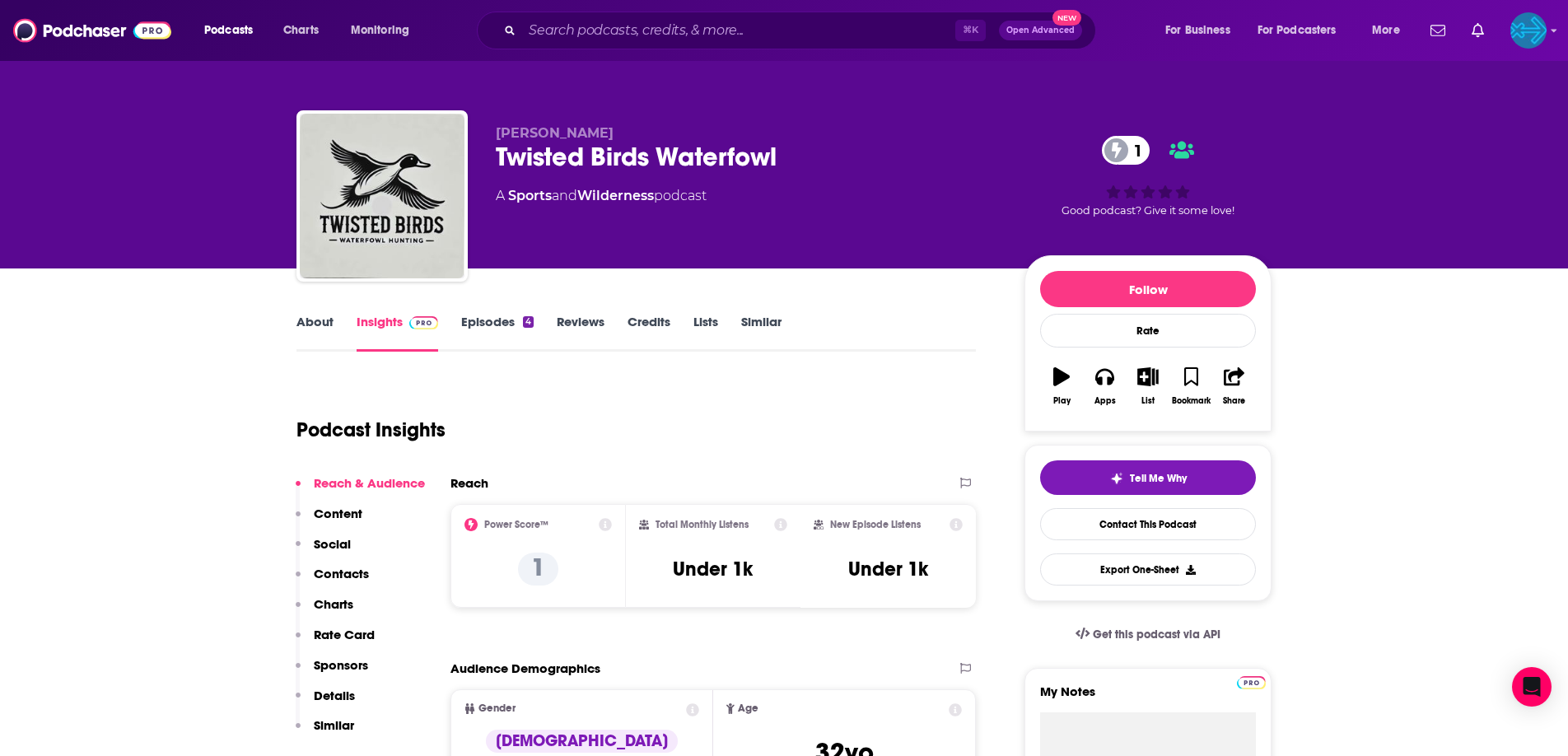
click at [499, 323] on link "Episodes 4" at bounding box center [497, 332] width 73 height 38
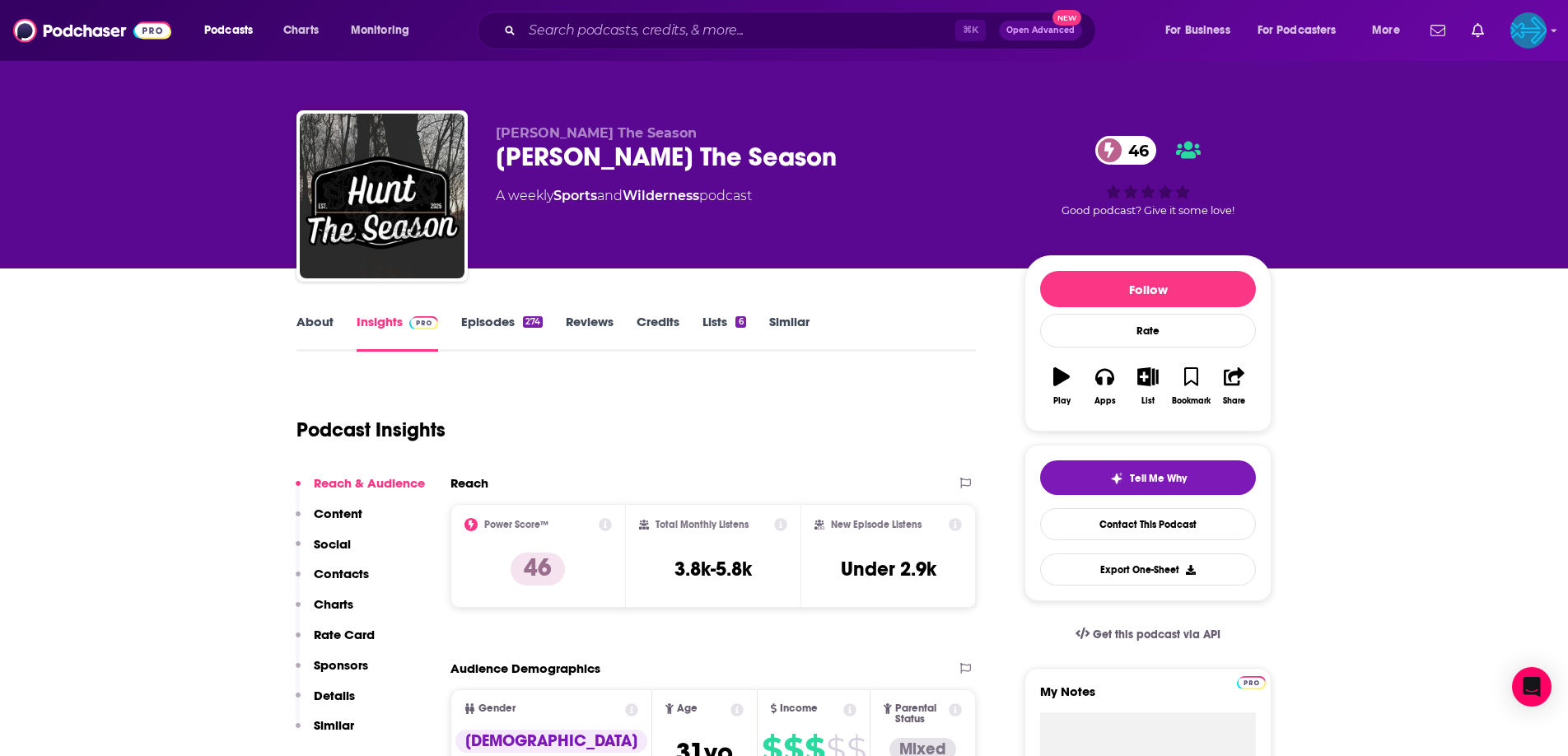
click at [480, 326] on link "Episodes 274" at bounding box center [501, 332] width 81 height 38
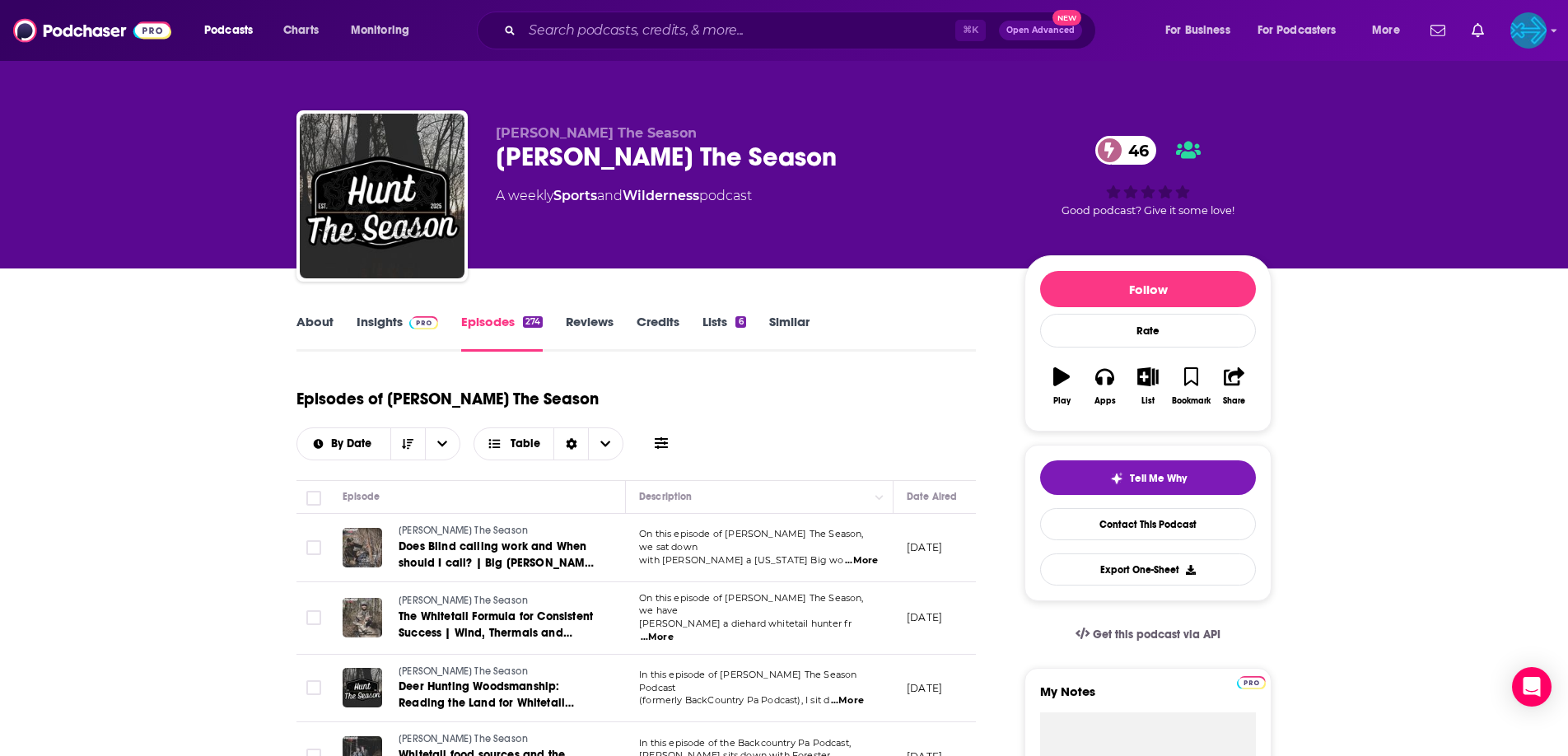
click at [410, 324] on img at bounding box center [424, 322] width 29 height 13
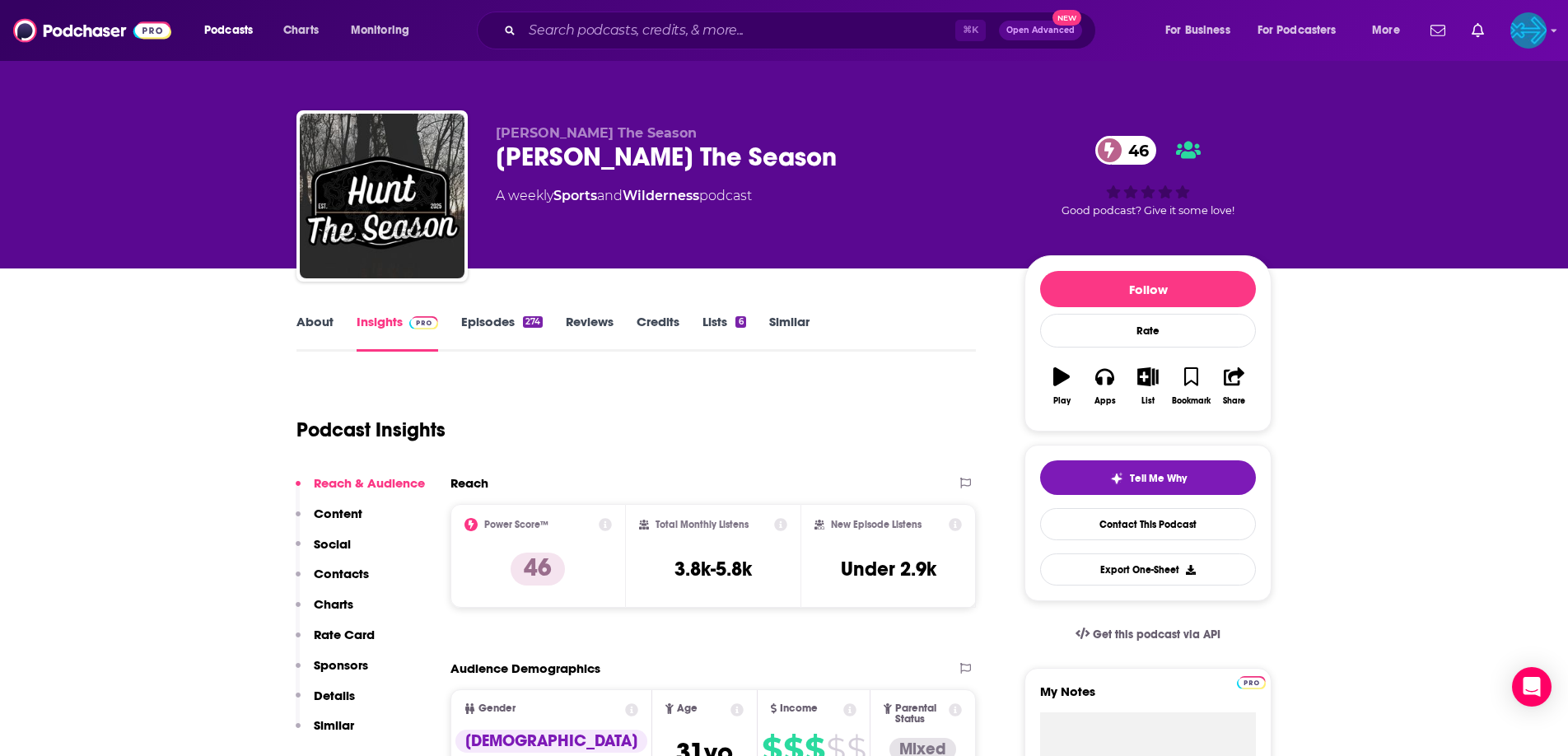
click at [494, 321] on link "Episodes 274" at bounding box center [501, 332] width 81 height 38
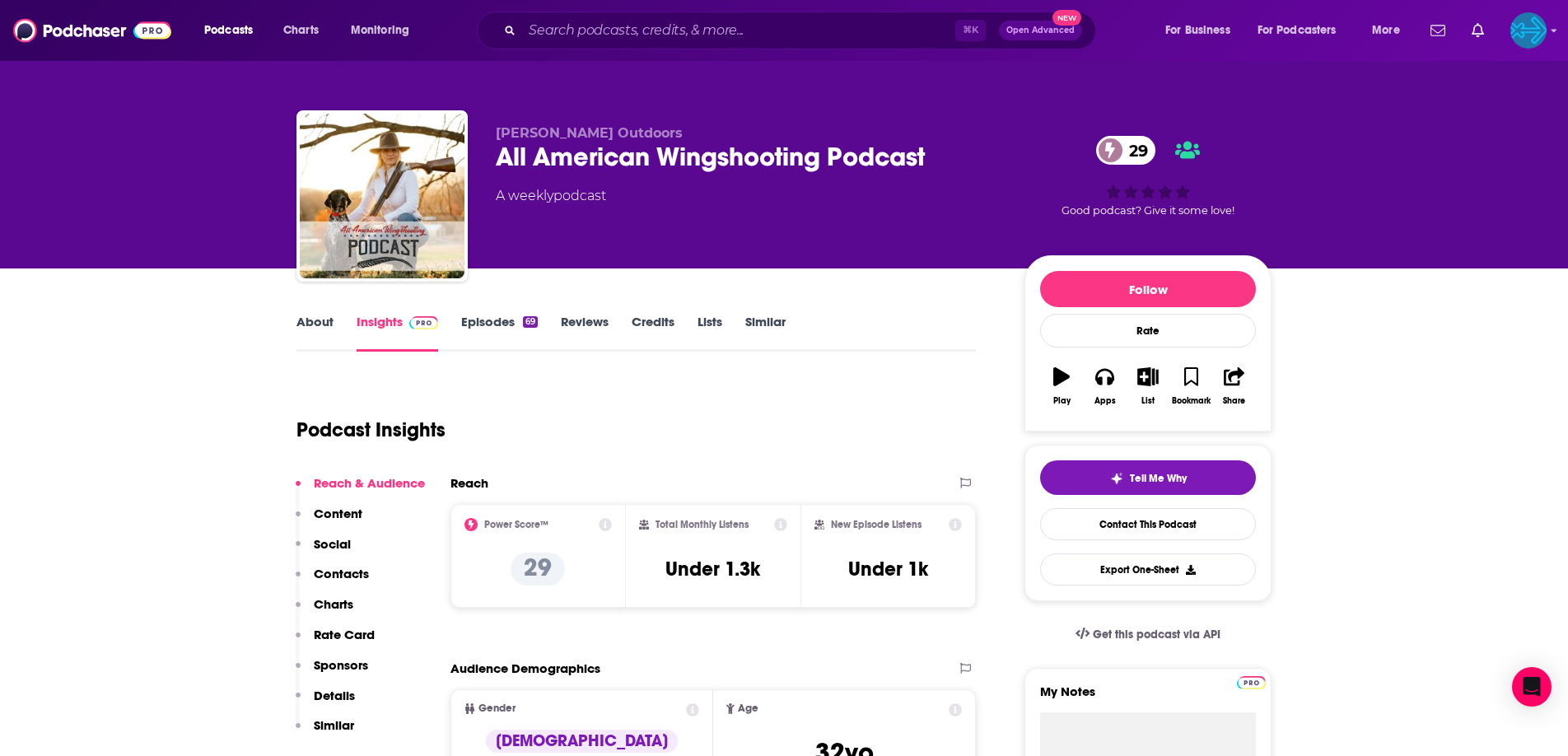
click at [483, 325] on link "Episodes 69" at bounding box center [500, 332] width 77 height 38
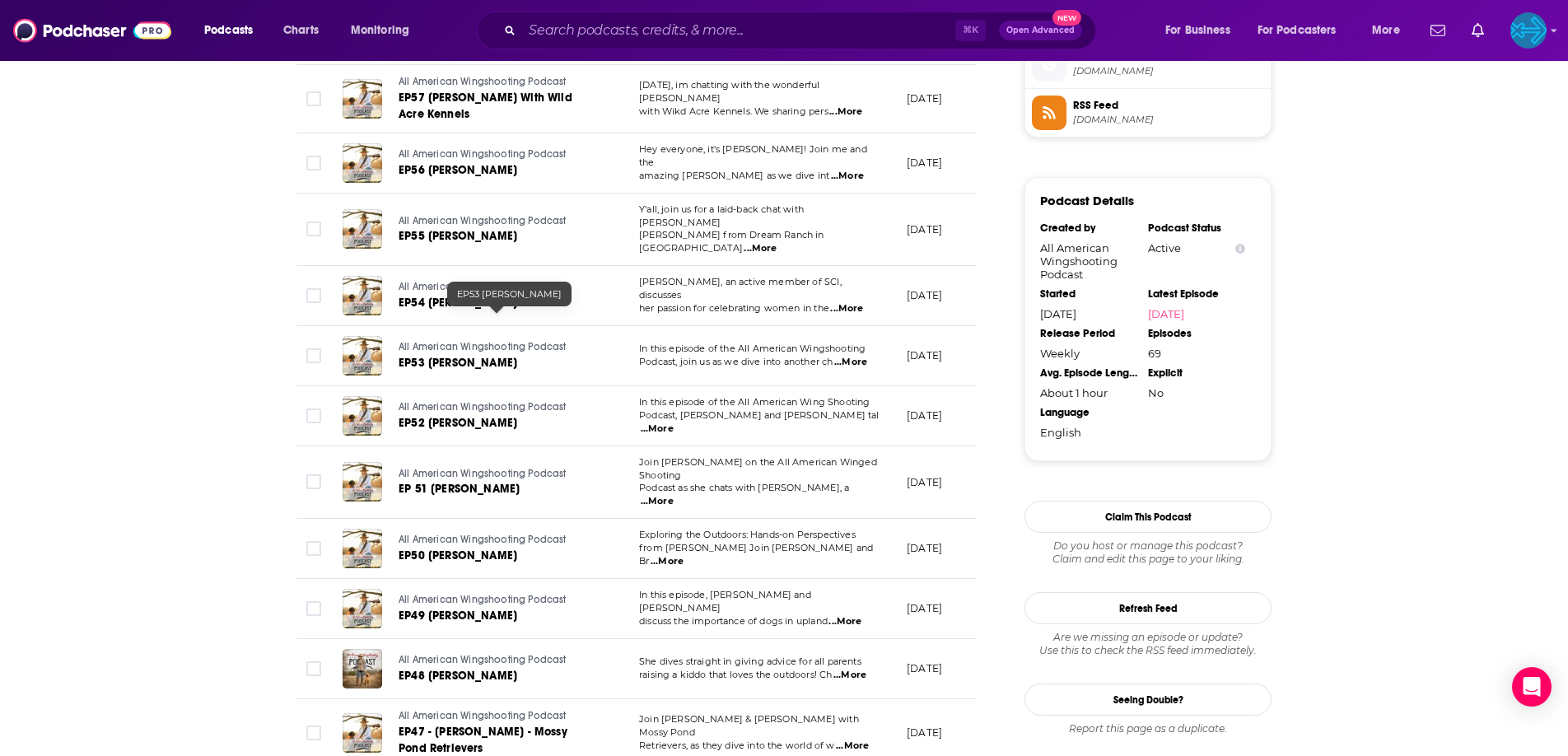
scroll to position [1717, 0]
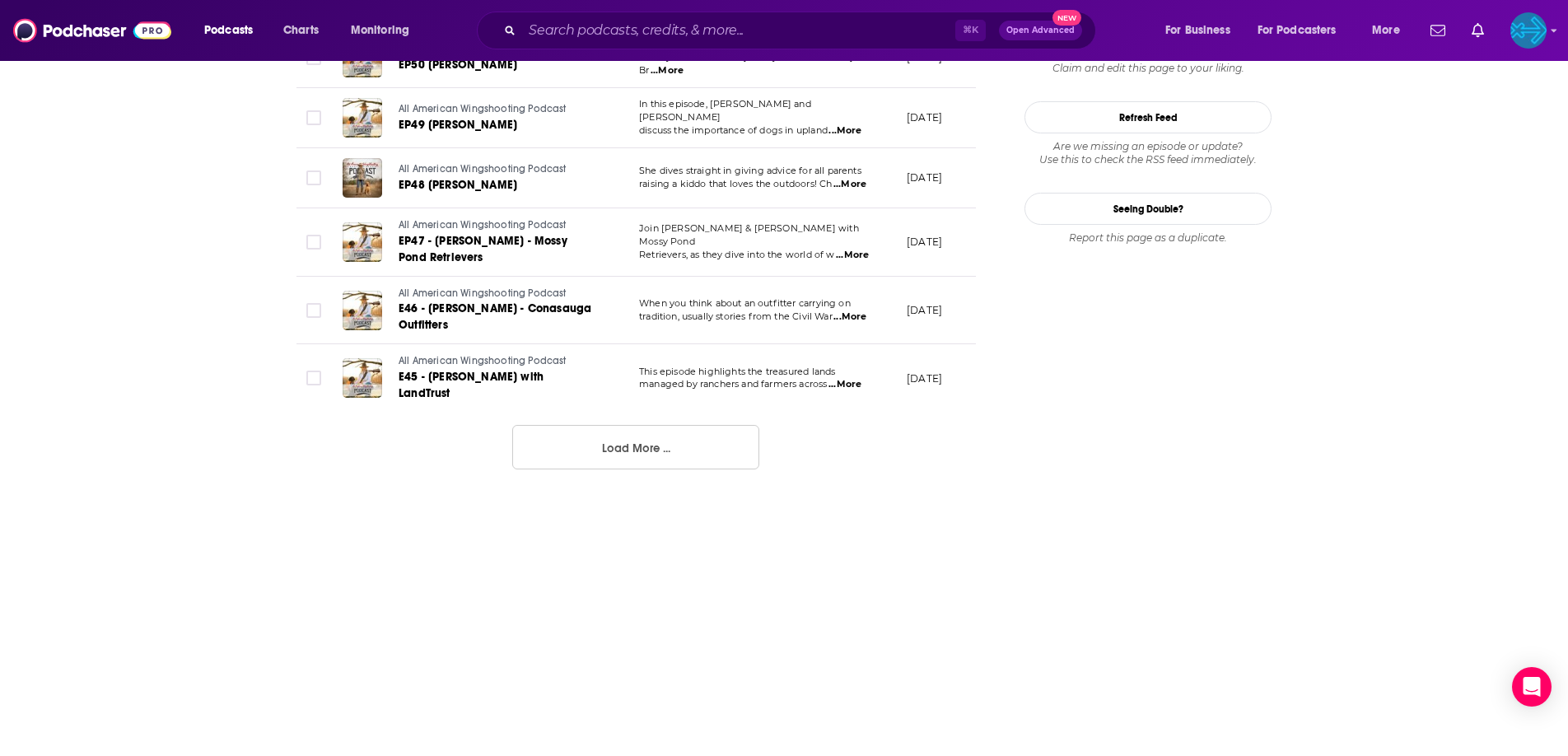
click at [596, 425] on button "Load More ..." at bounding box center [635, 447] width 247 height 45
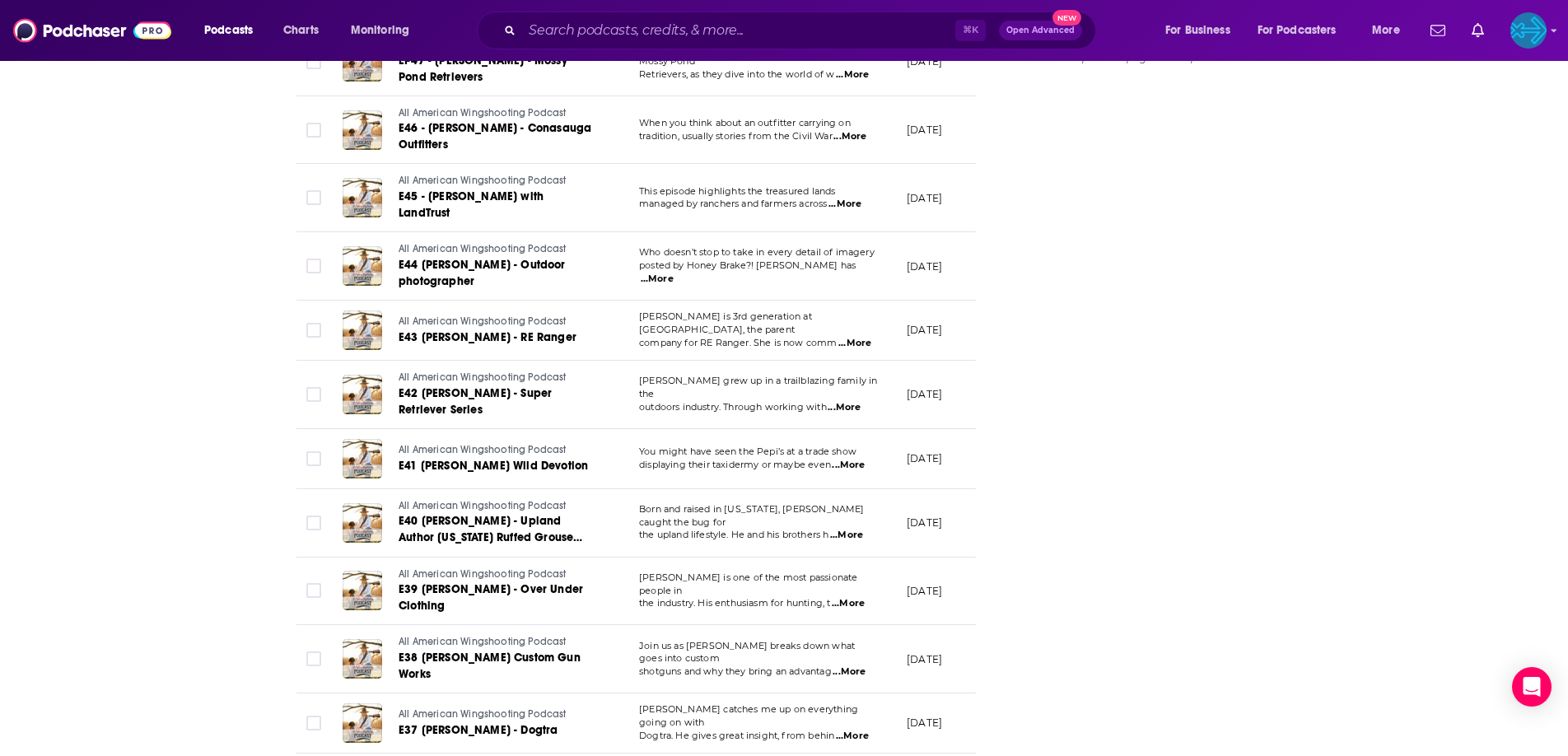
scroll to position [0, 0]
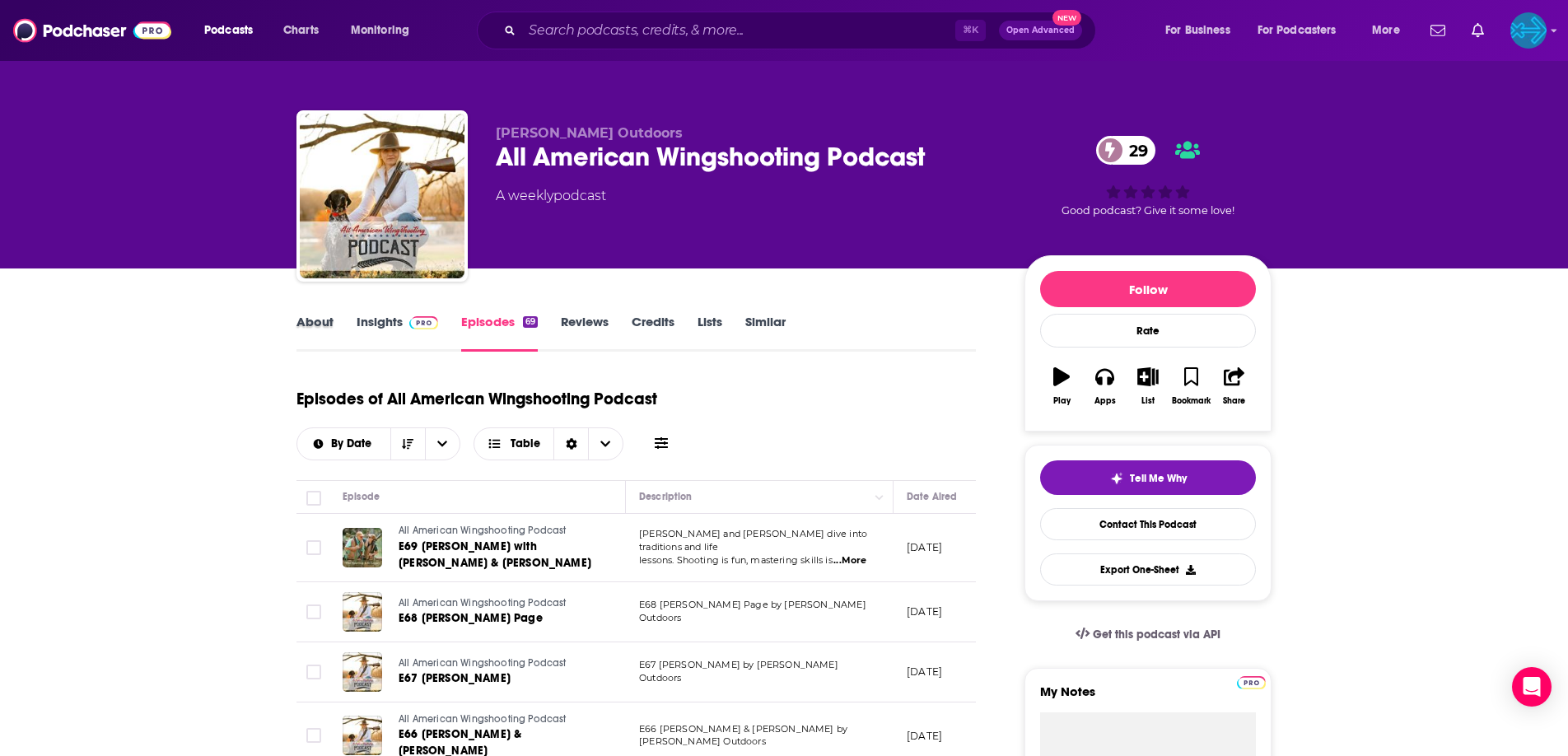
click at [345, 318] on div "About" at bounding box center [326, 332] width 60 height 38
click at [336, 321] on div "About" at bounding box center [326, 332] width 60 height 38
click at [329, 325] on link "About" at bounding box center [315, 332] width 37 height 38
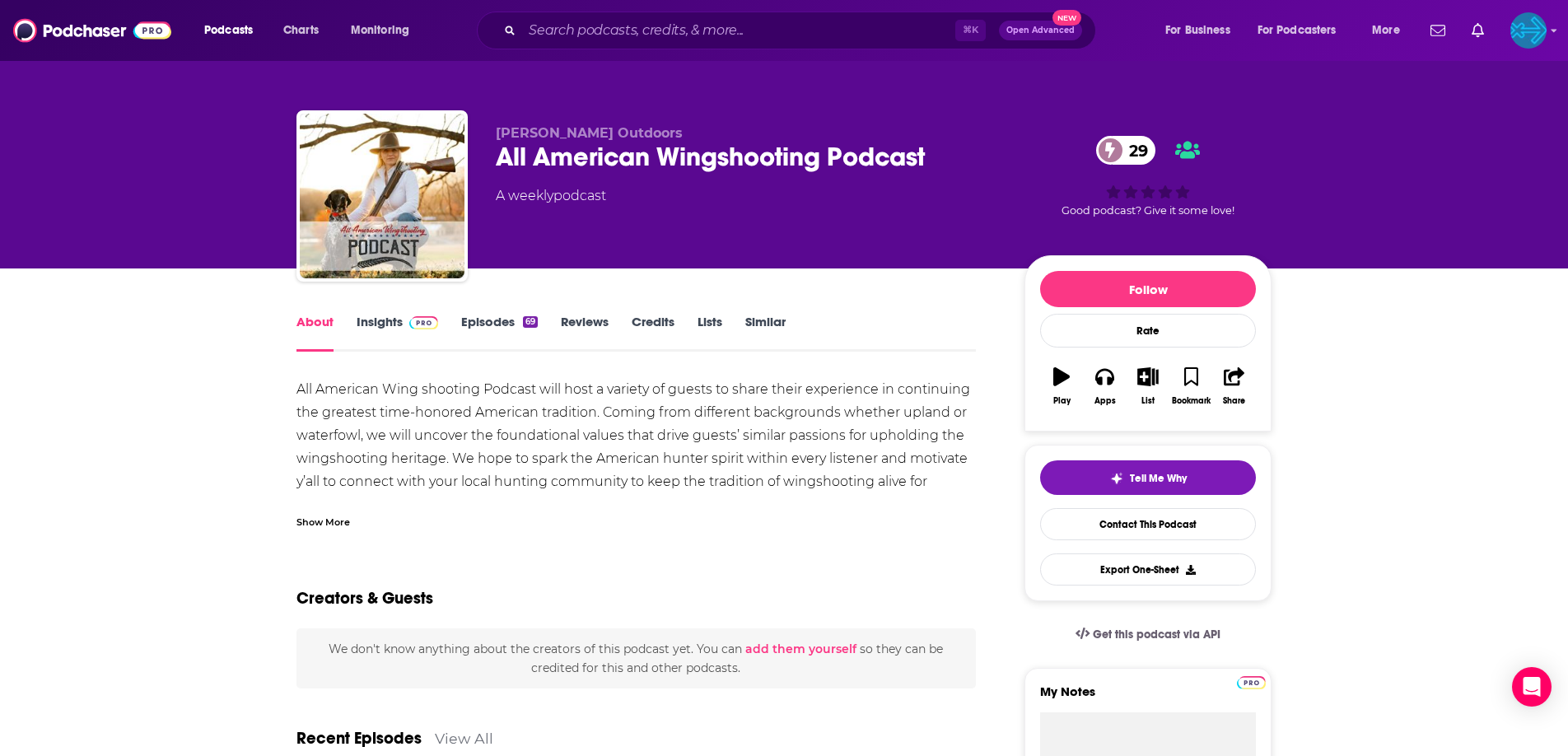
click at [512, 323] on link "Episodes 69" at bounding box center [500, 332] width 77 height 38
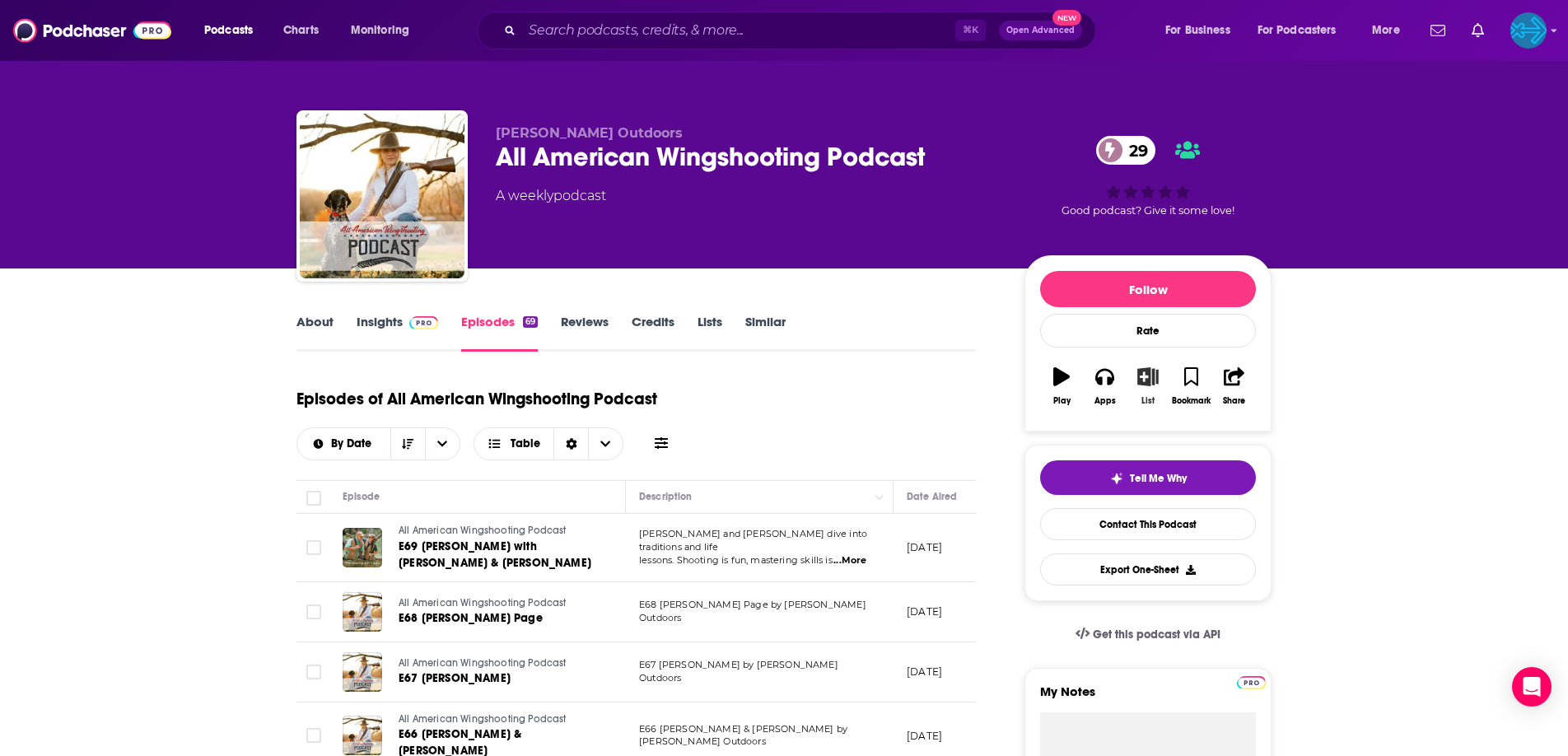
click at [1152, 387] on button "List" at bounding box center [1147, 387] width 43 height 60
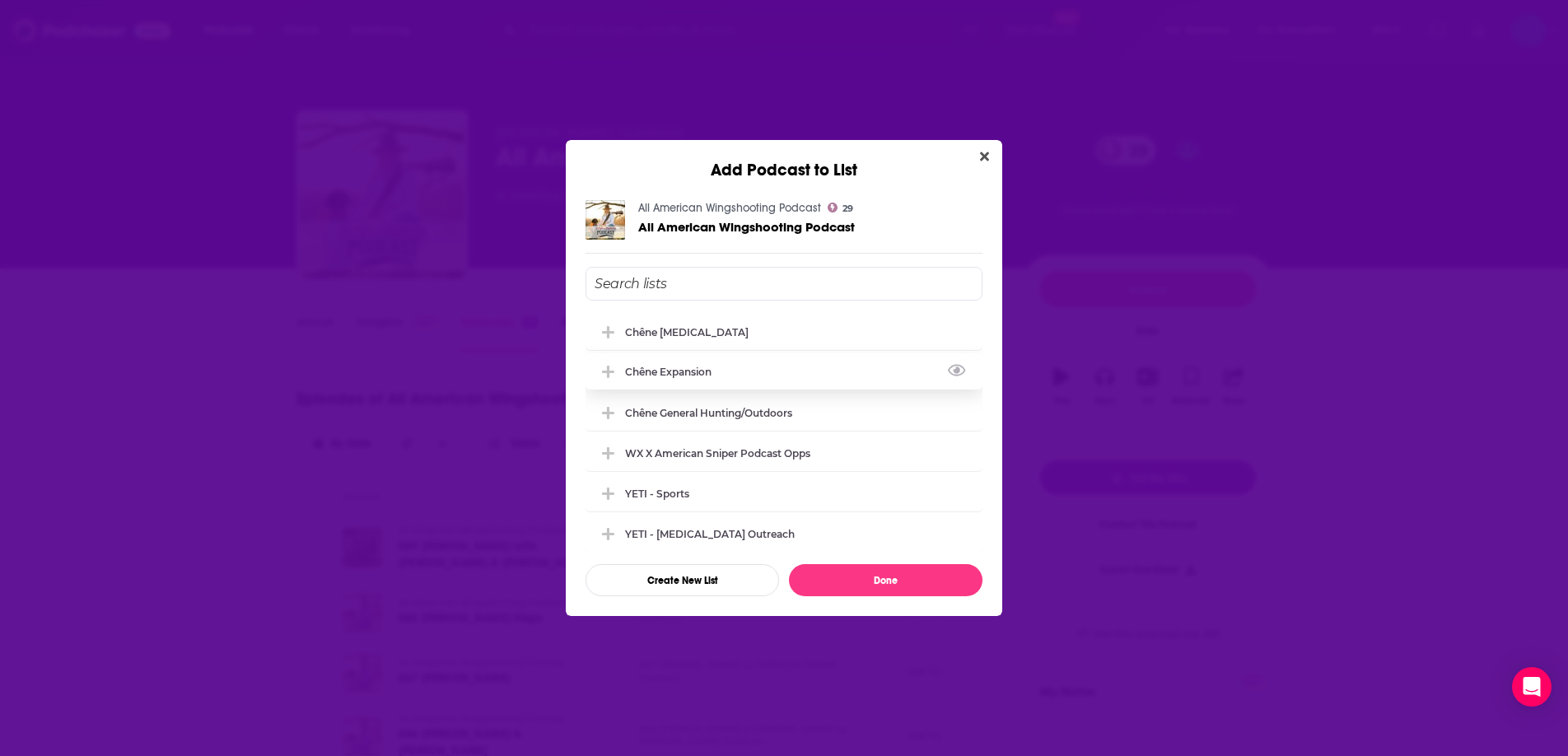
click at [818, 371] on div "Chêne Expansion" at bounding box center [784, 371] width 397 height 36
click at [801, 373] on div "Chêne Expansion" at bounding box center [784, 371] width 397 height 36
click at [724, 326] on div "Chêne Endemic" at bounding box center [784, 331] width 397 height 36
click at [938, 591] on button "Done" at bounding box center [886, 580] width 193 height 32
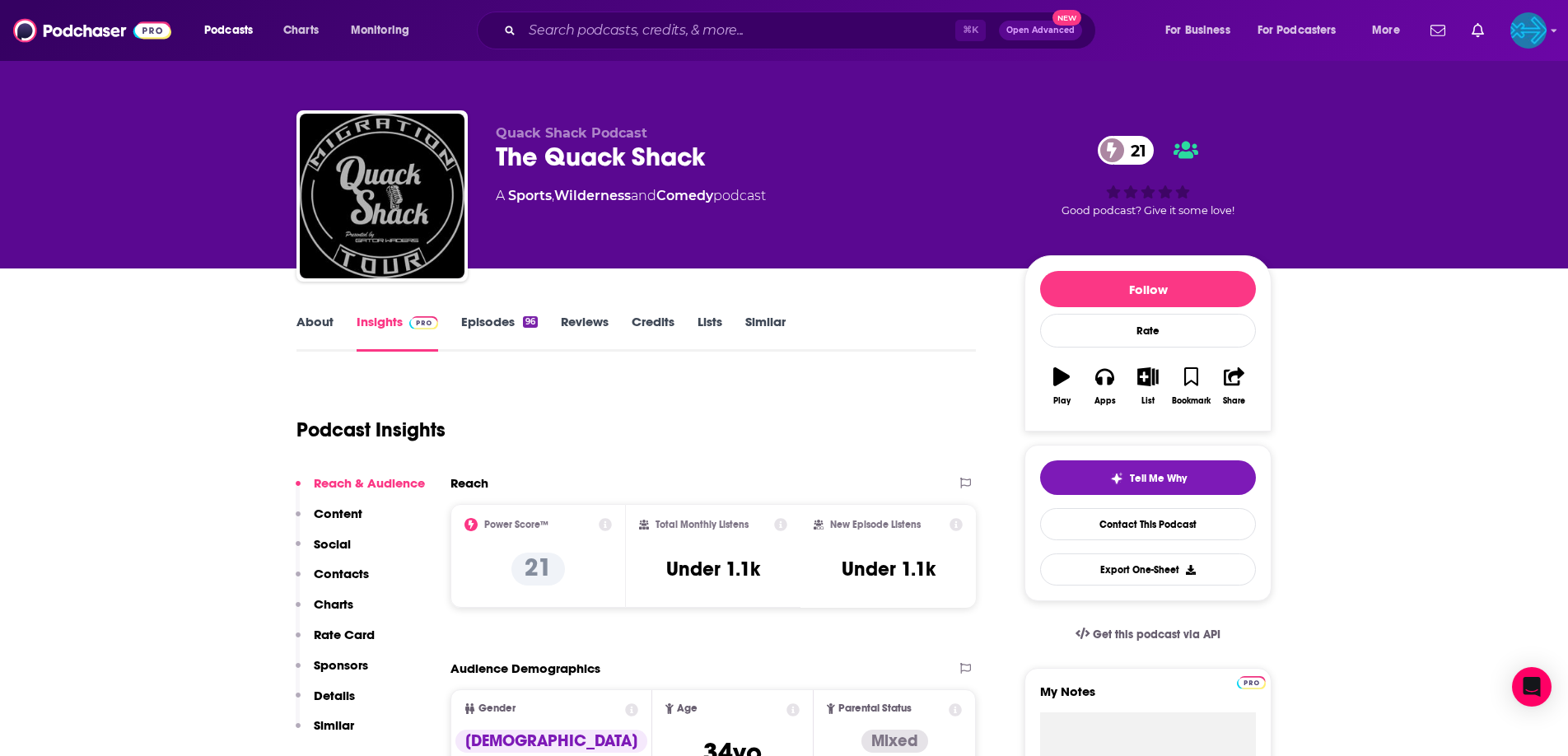
click at [514, 326] on link "Episodes 96" at bounding box center [500, 332] width 77 height 38
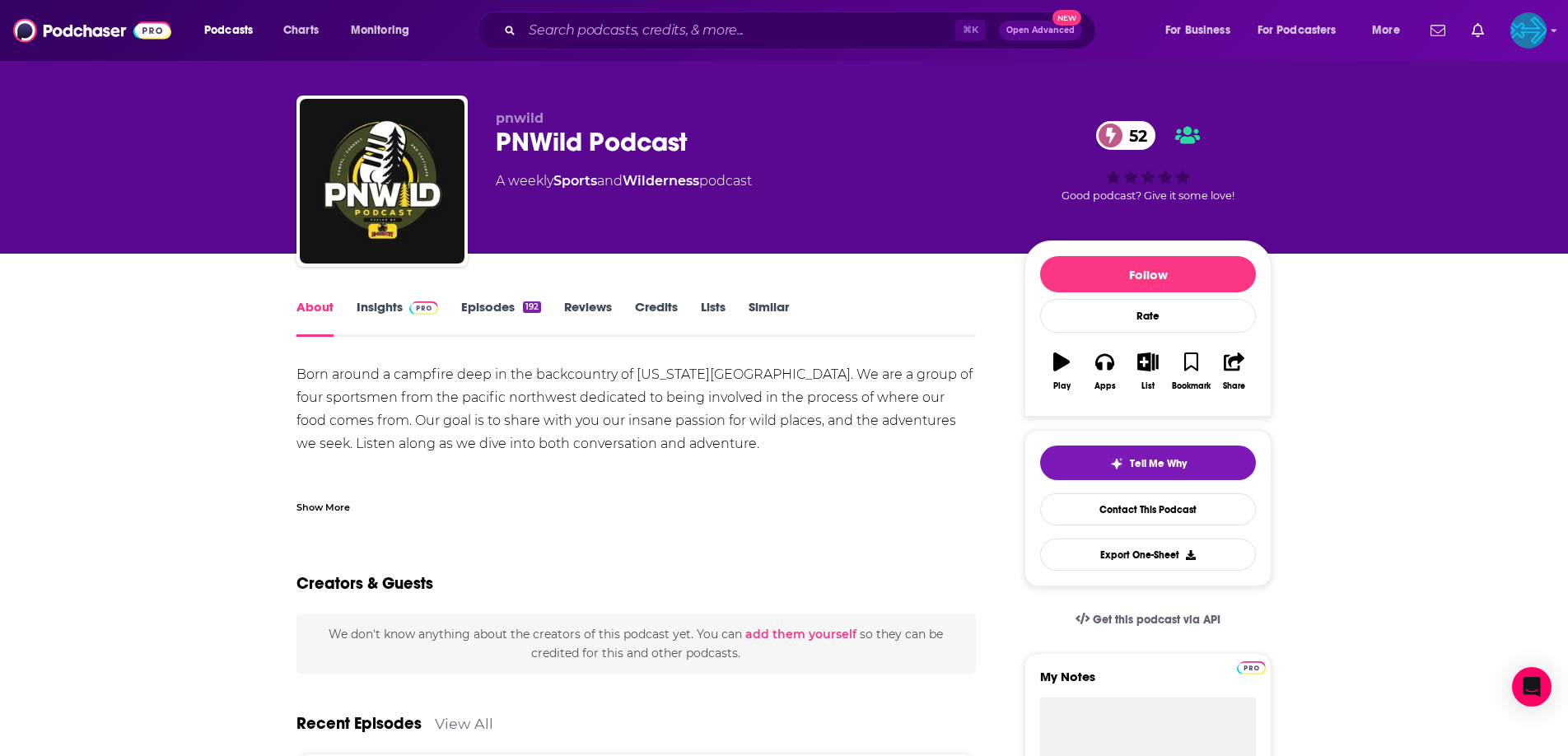
scroll to position [11, 0]
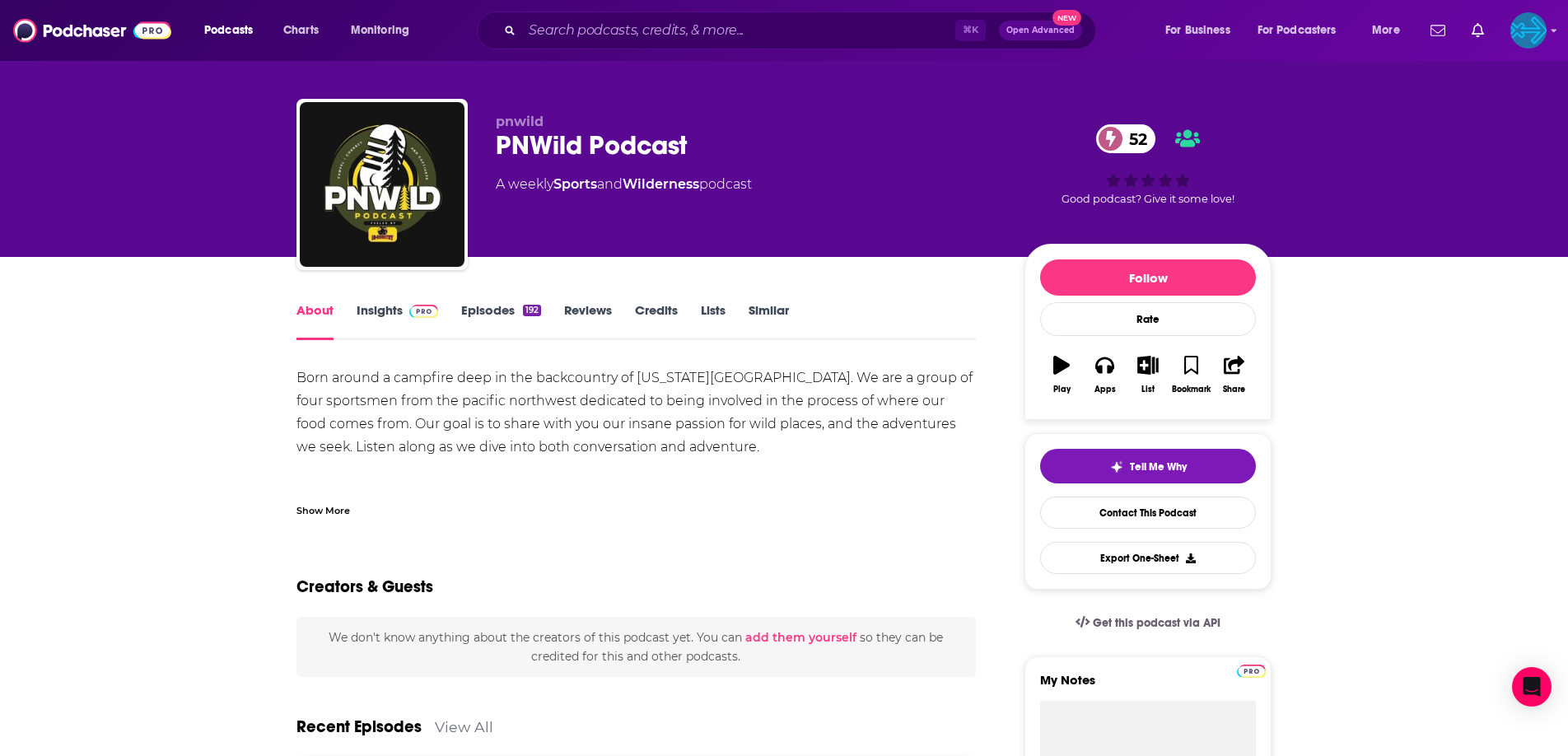
click at [501, 315] on link "Episodes 192" at bounding box center [500, 320] width 80 height 38
